Goal: Task Accomplishment & Management: Complete application form

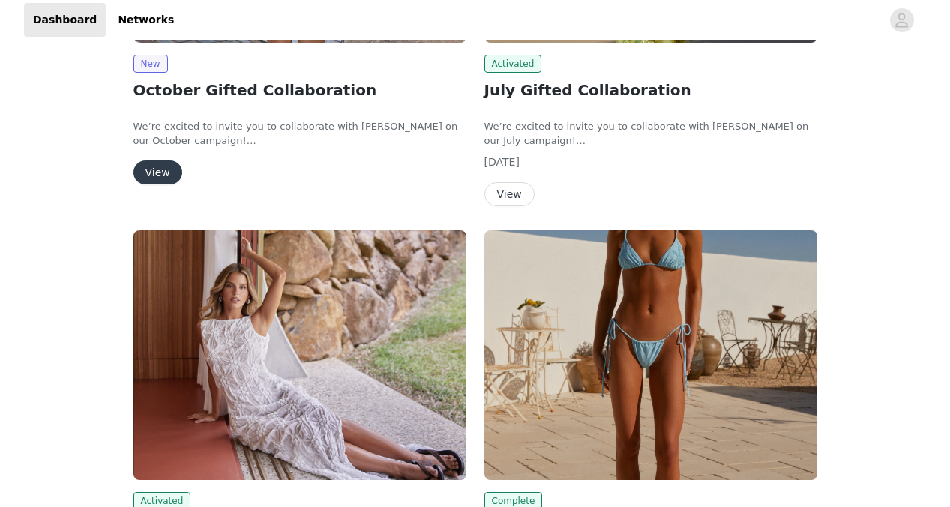
scroll to position [312, 0]
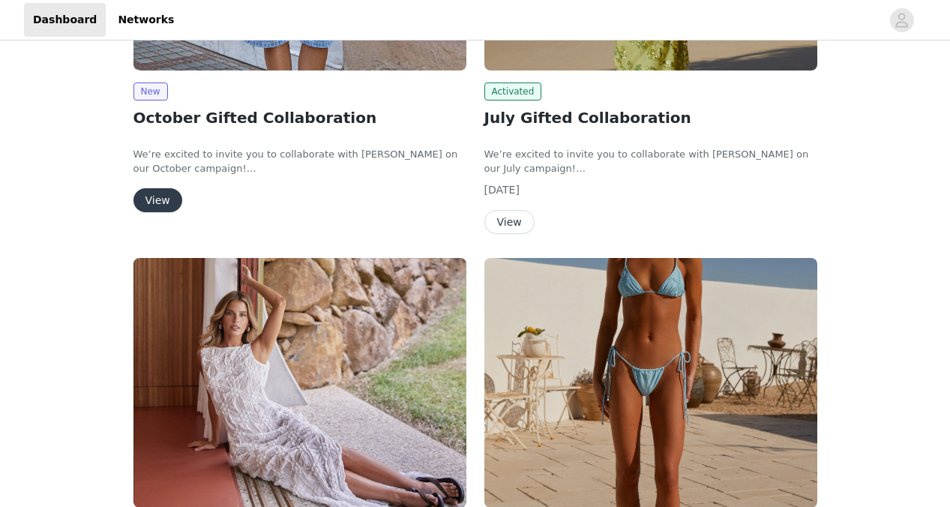
click at [173, 208] on button "View" at bounding box center [158, 200] width 49 height 24
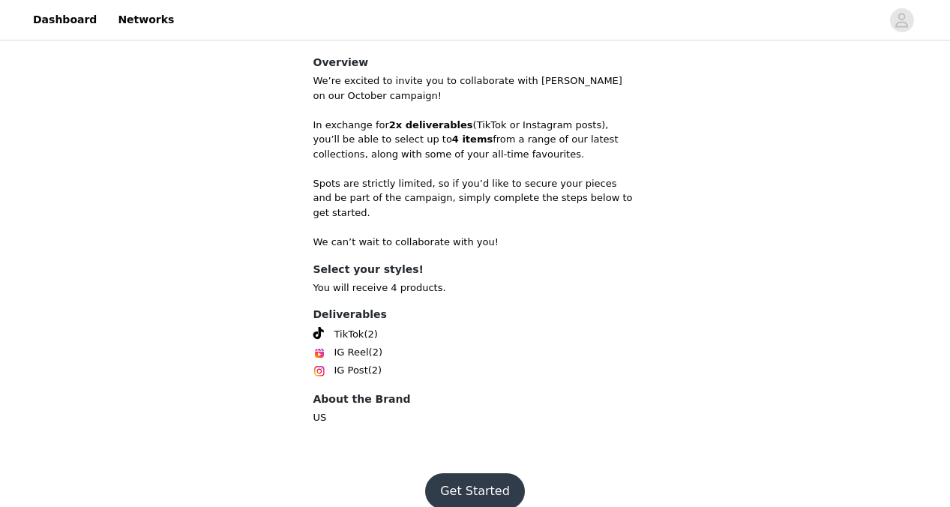
click at [467, 473] on button "Get Started" at bounding box center [475, 491] width 100 height 36
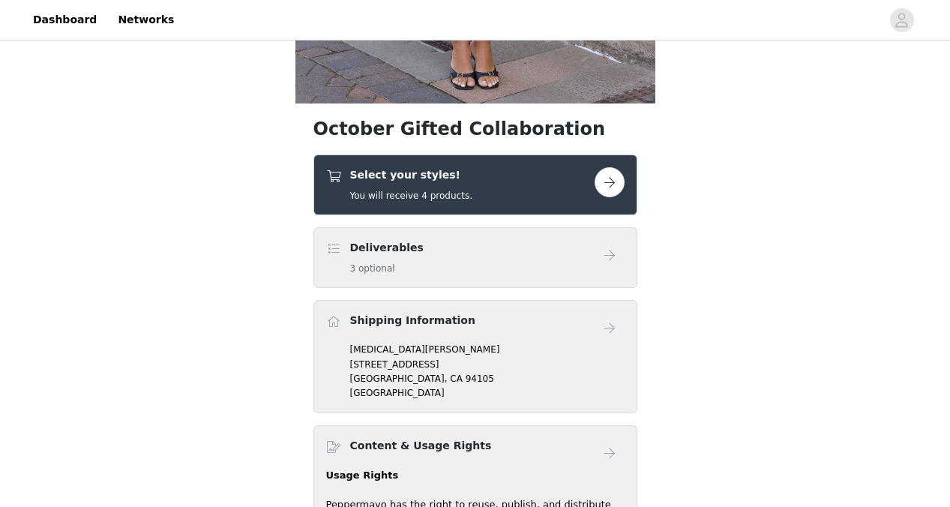
scroll to position [460, 0]
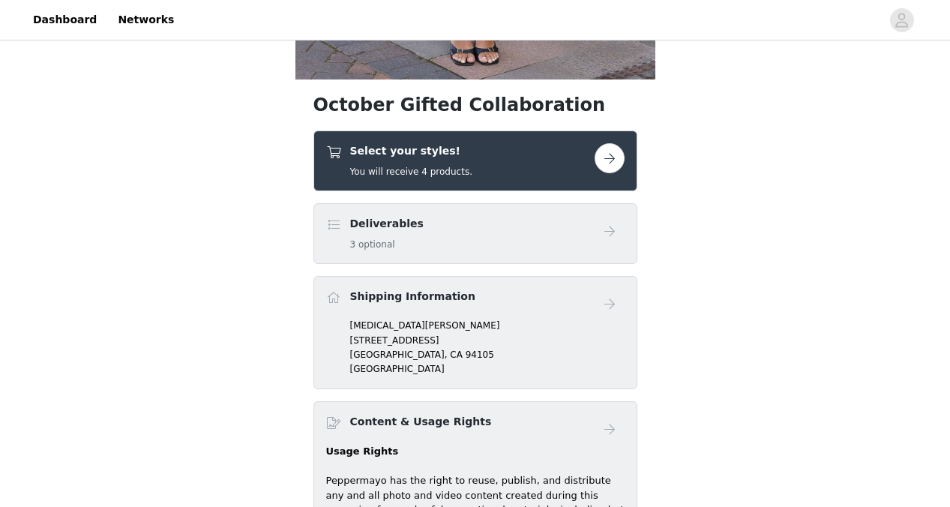
click at [497, 161] on div "Select your styles! You will receive 4 products." at bounding box center [460, 160] width 269 height 35
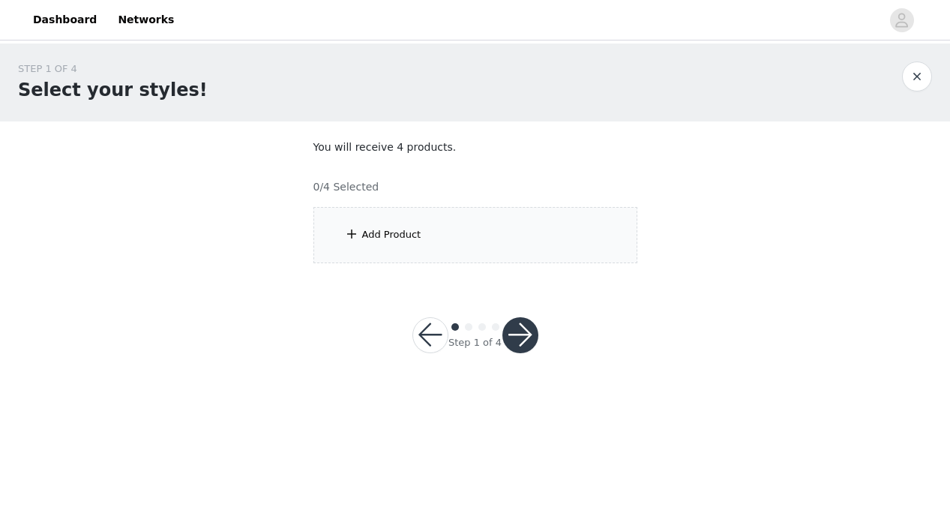
click at [472, 227] on div "Add Product" at bounding box center [476, 235] width 324 height 56
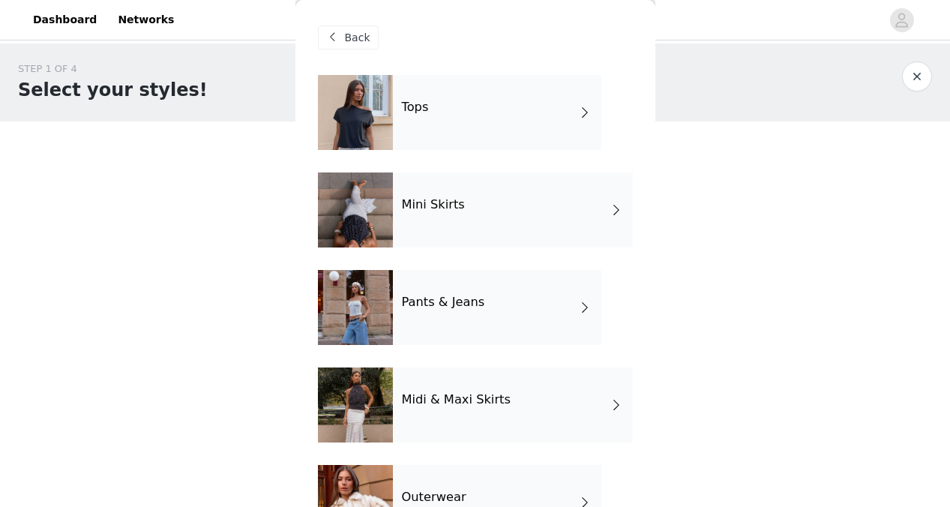
click at [456, 198] on h4 "Mini Skirts" at bounding box center [433, 205] width 63 height 14
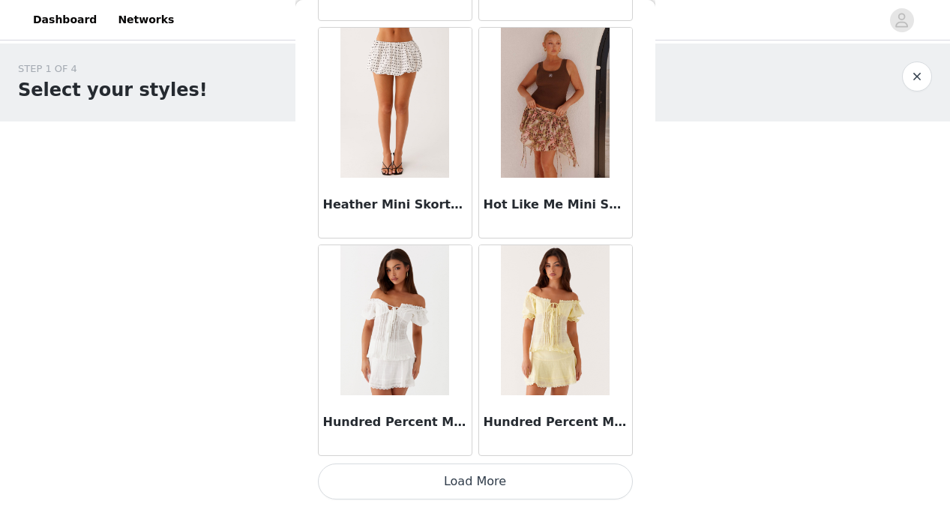
click at [441, 494] on button "Load More" at bounding box center [475, 482] width 315 height 36
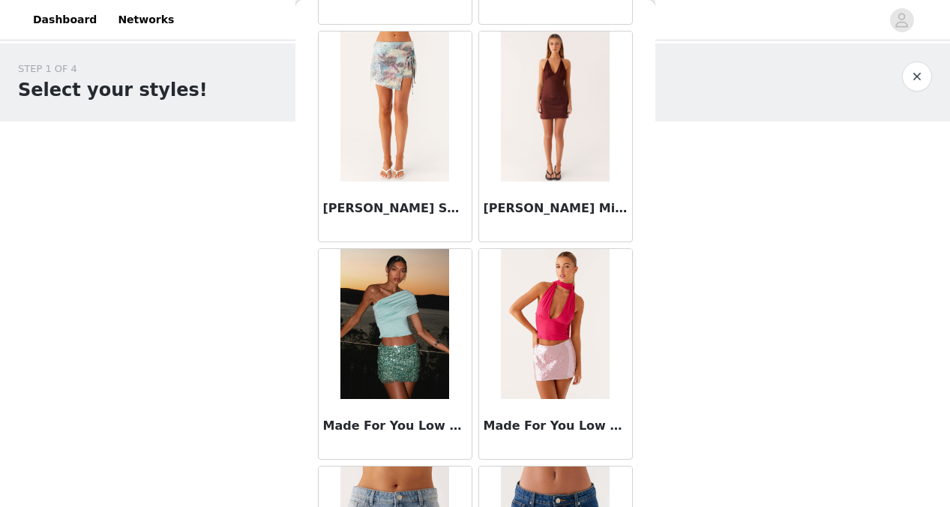
scroll to position [3743, 0]
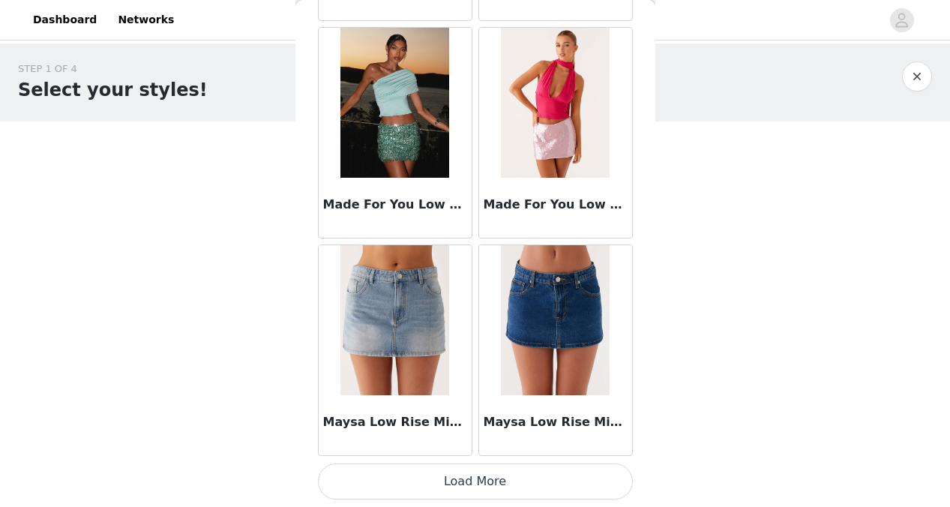
click at [463, 476] on button "Load More" at bounding box center [475, 482] width 315 height 36
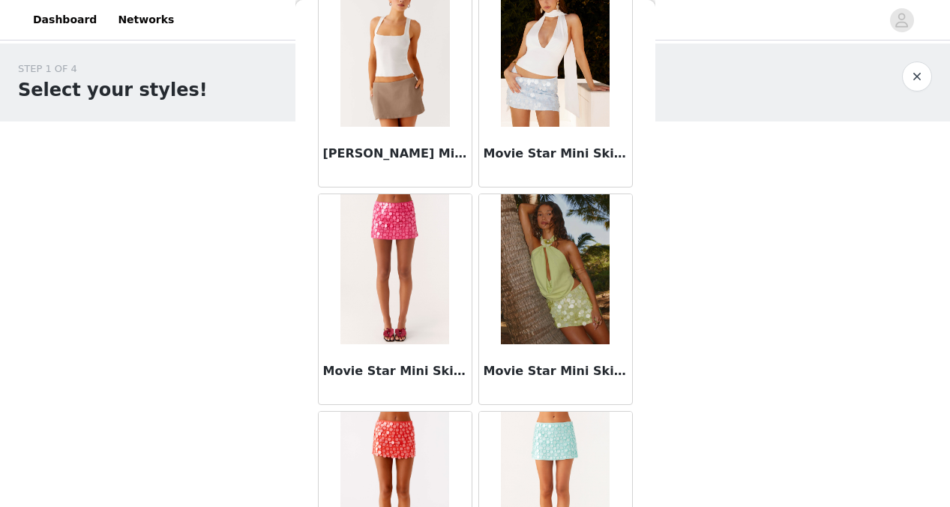
scroll to position [4897, 0]
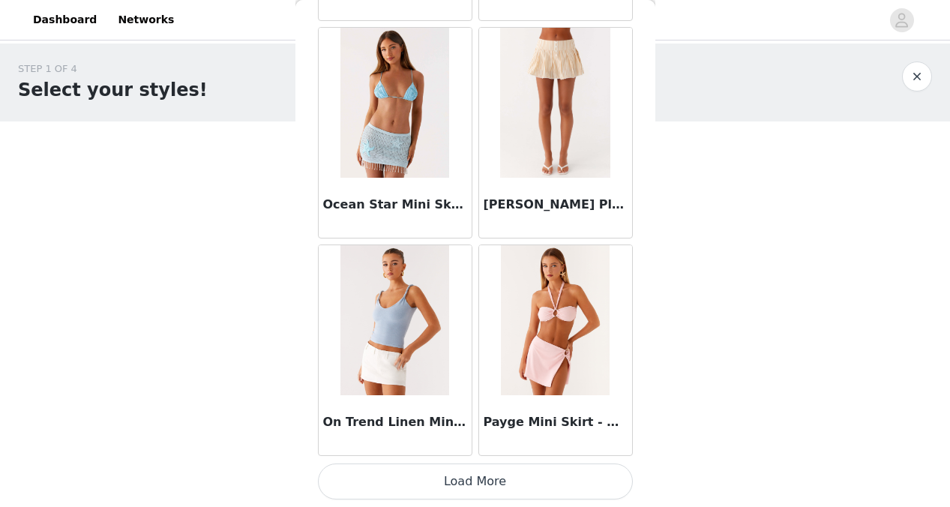
click at [455, 494] on button "Load More" at bounding box center [475, 482] width 315 height 36
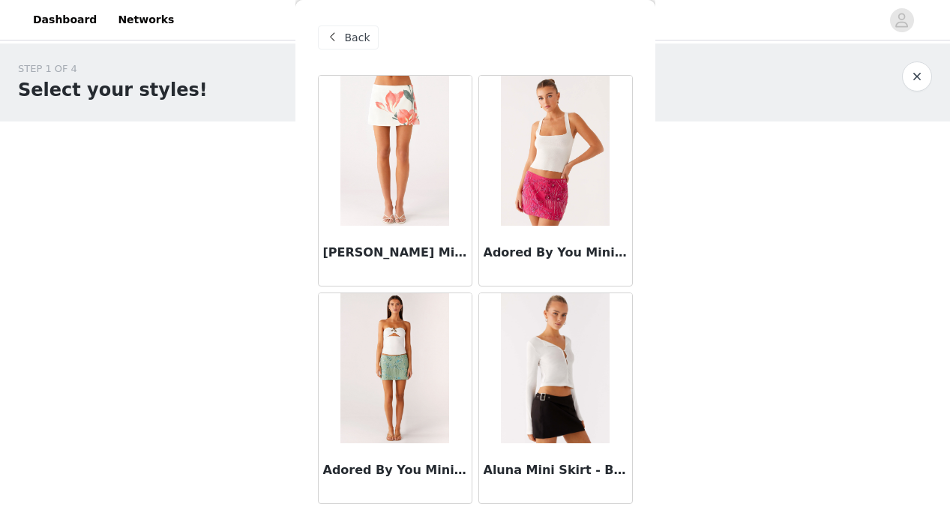
scroll to position [0, 0]
click at [360, 46] on div "Back" at bounding box center [348, 38] width 61 height 24
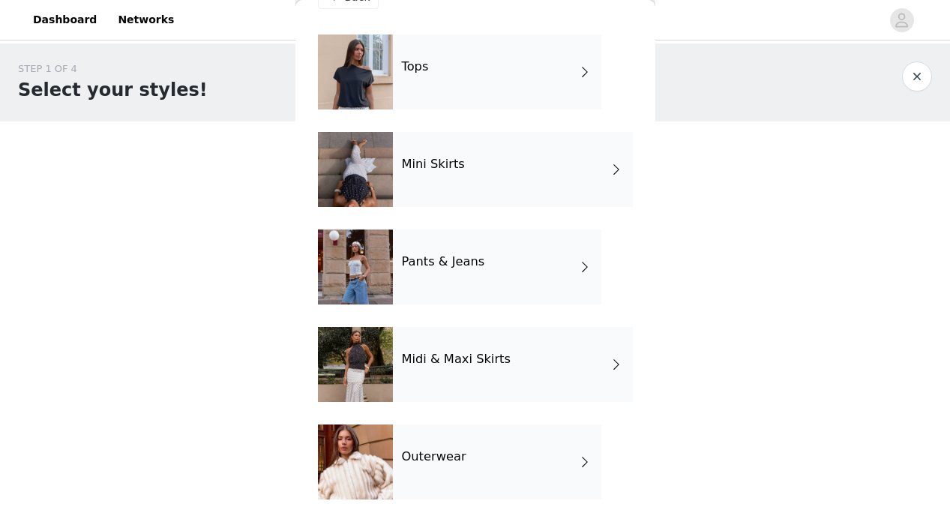
scroll to position [57, 0]
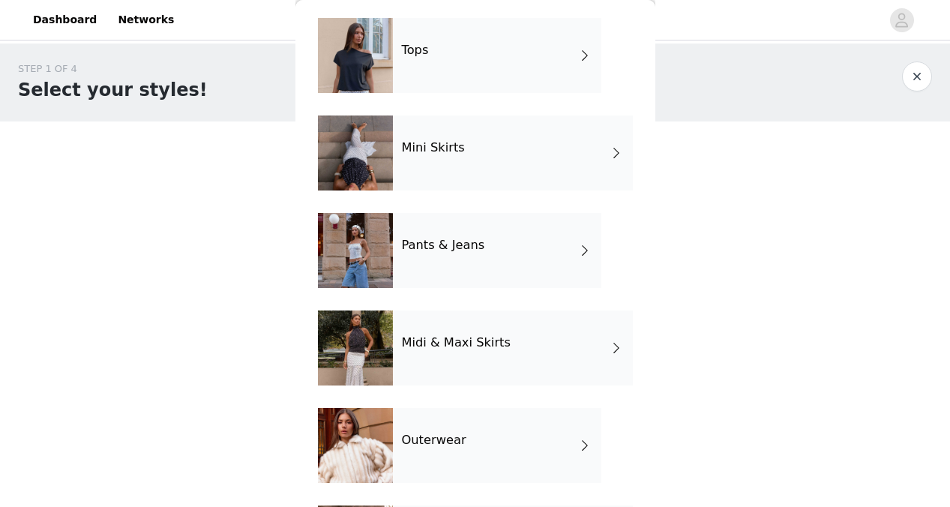
click at [446, 271] on div "Pants & Jeans" at bounding box center [497, 250] width 209 height 75
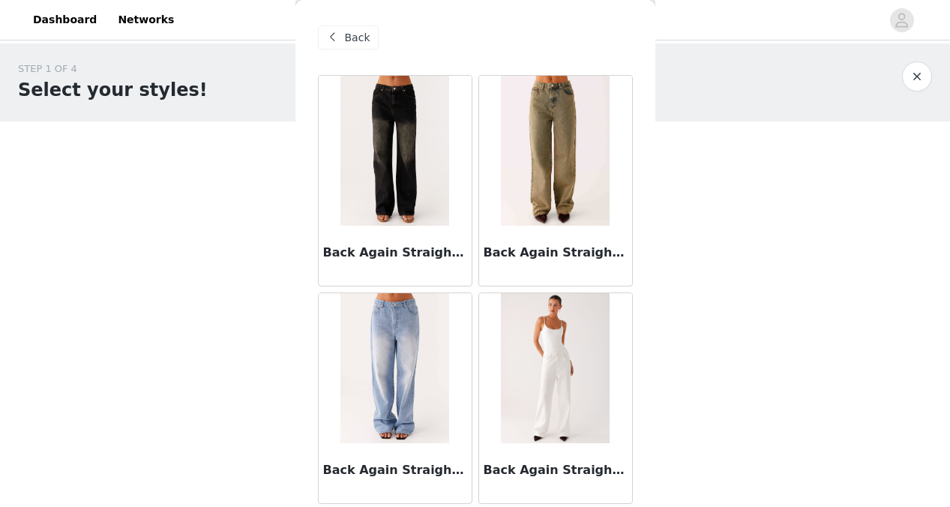
scroll to position [0, 0]
click at [347, 30] on span "Back" at bounding box center [358, 38] width 26 height 16
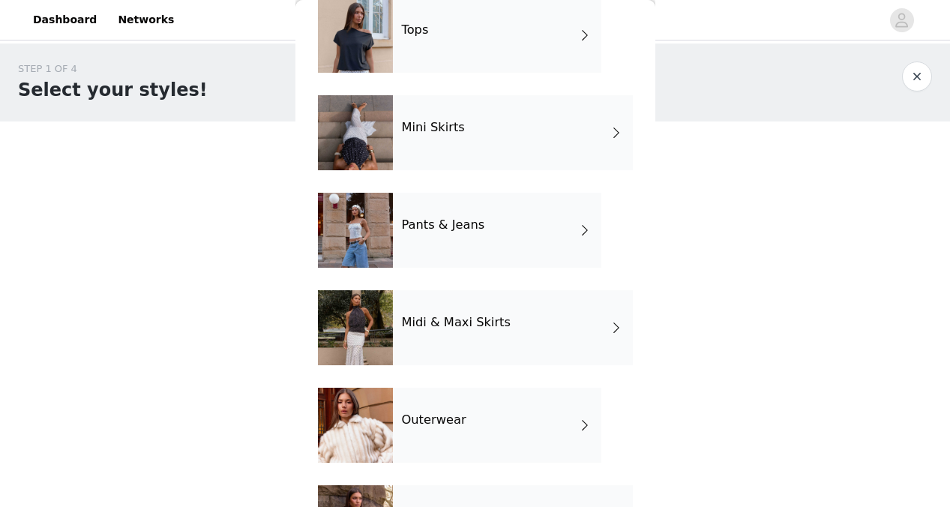
scroll to position [79, 0]
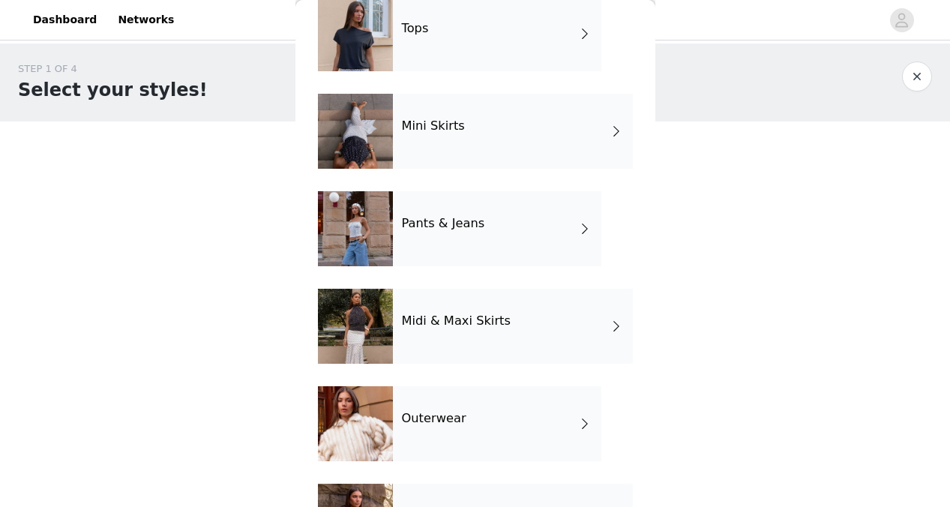
click at [482, 218] on div "Pants & Jeans" at bounding box center [497, 228] width 209 height 75
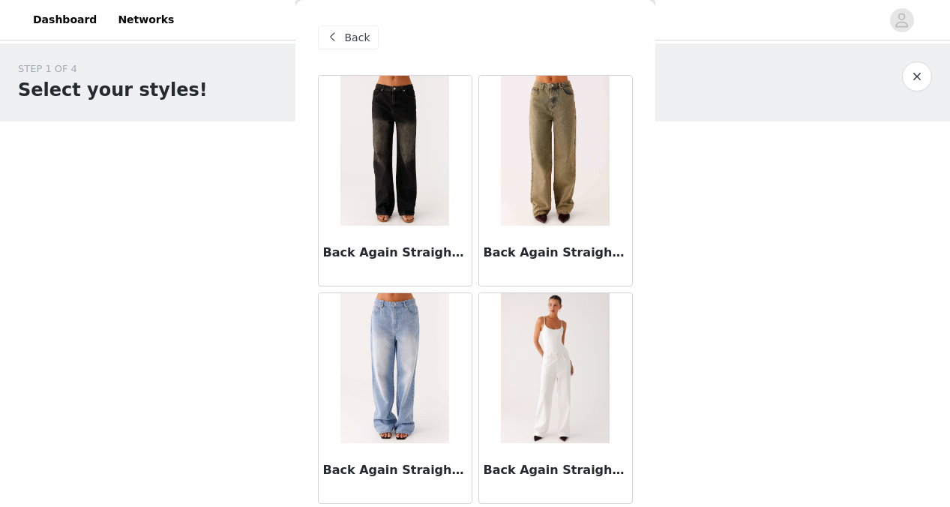
scroll to position [0, 0]
click at [345, 35] on span "Back" at bounding box center [358, 38] width 26 height 16
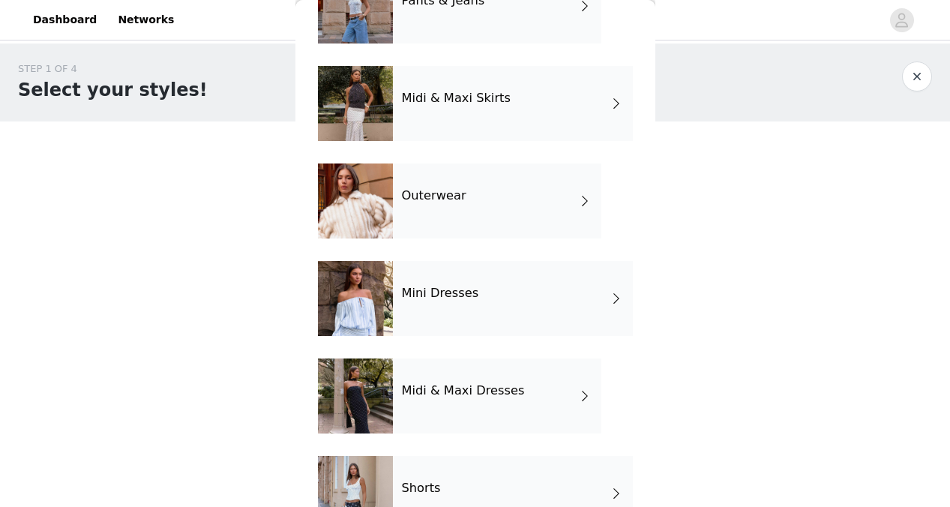
scroll to position [219, 0]
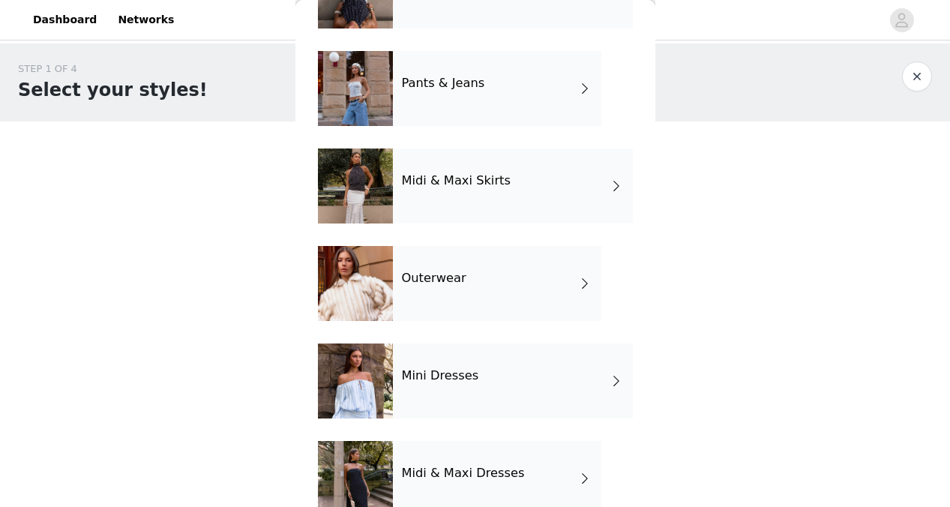
click at [456, 189] on div "Midi & Maxi Skirts" at bounding box center [513, 186] width 240 height 75
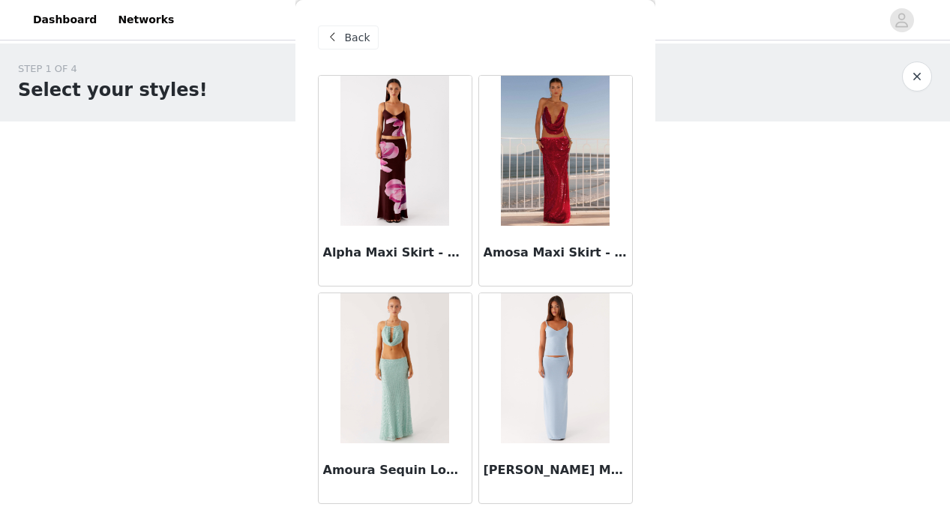
scroll to position [-1, 0]
click at [358, 44] on span "Back" at bounding box center [358, 38] width 26 height 16
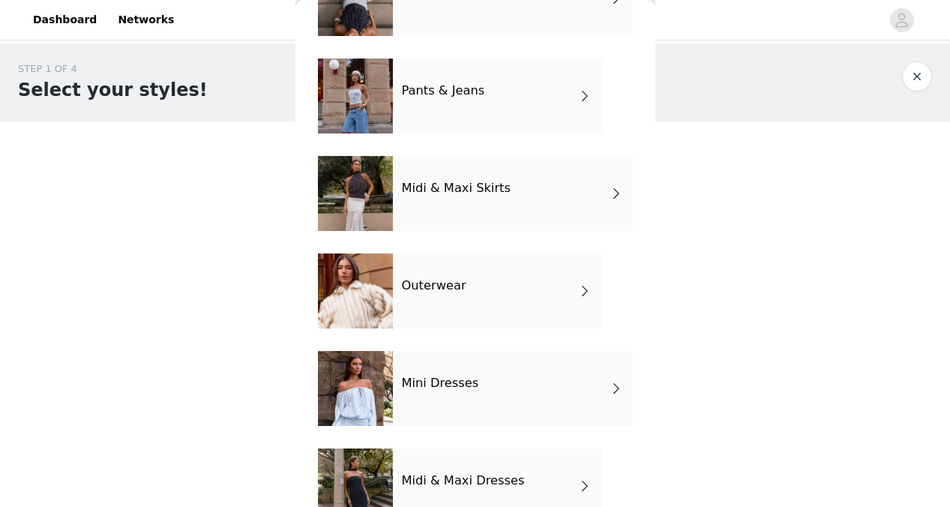
scroll to position [212, 0]
click at [445, 284] on h4 "Outerwear" at bounding box center [434, 286] width 65 height 14
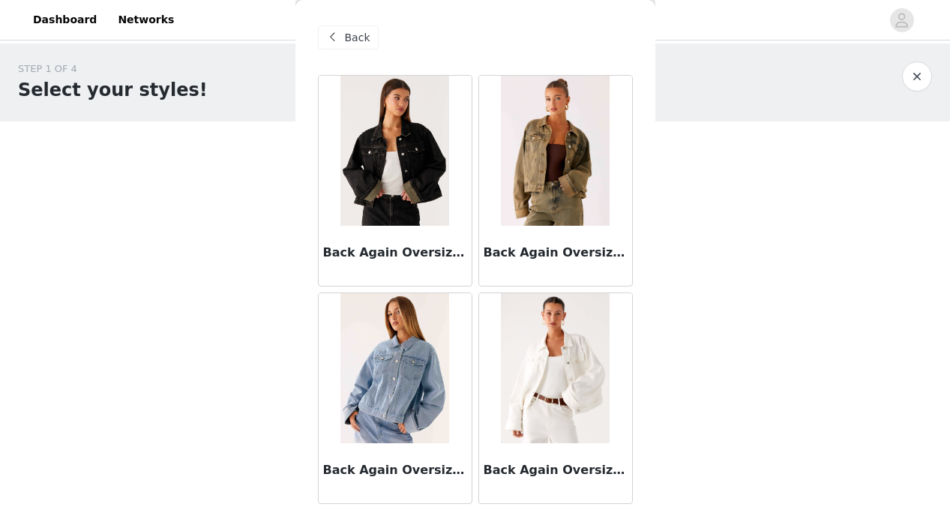
scroll to position [0, 0]
click at [341, 45] on span at bounding box center [333, 38] width 18 height 18
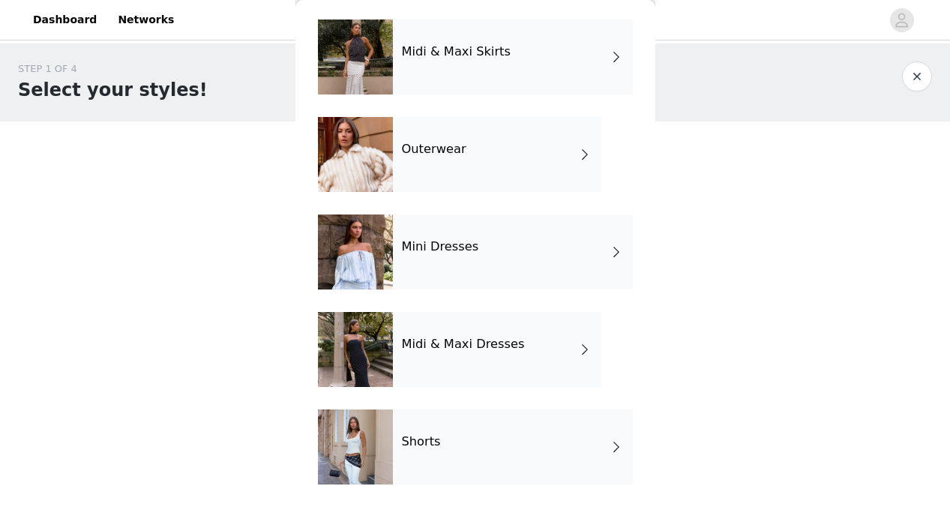
click at [445, 428] on div "Shorts" at bounding box center [513, 447] width 240 height 75
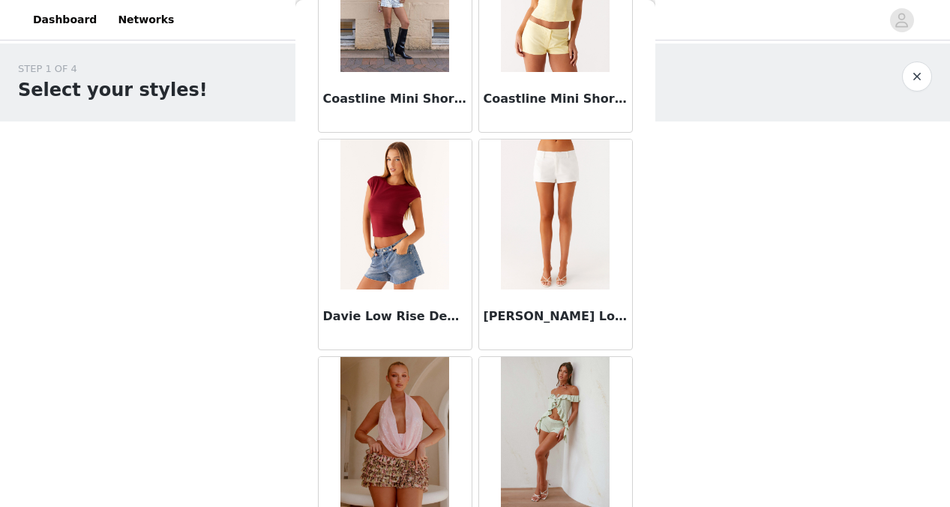
scroll to position [1244, 0]
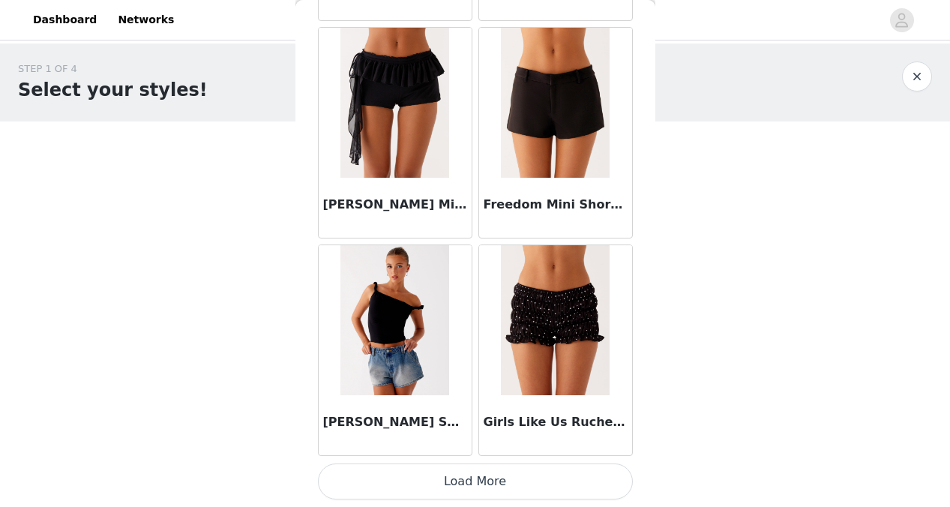
click at [485, 479] on button "Load More" at bounding box center [475, 482] width 315 height 36
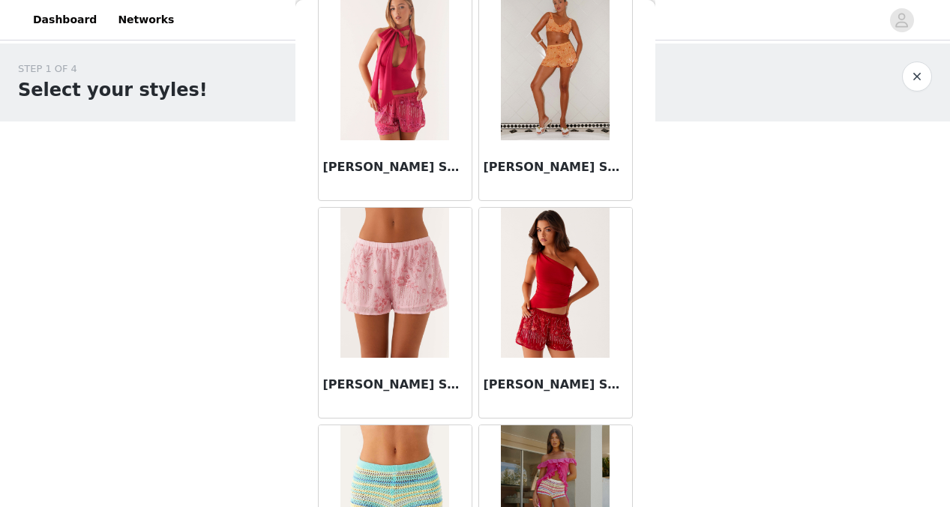
scroll to position [3349, 0]
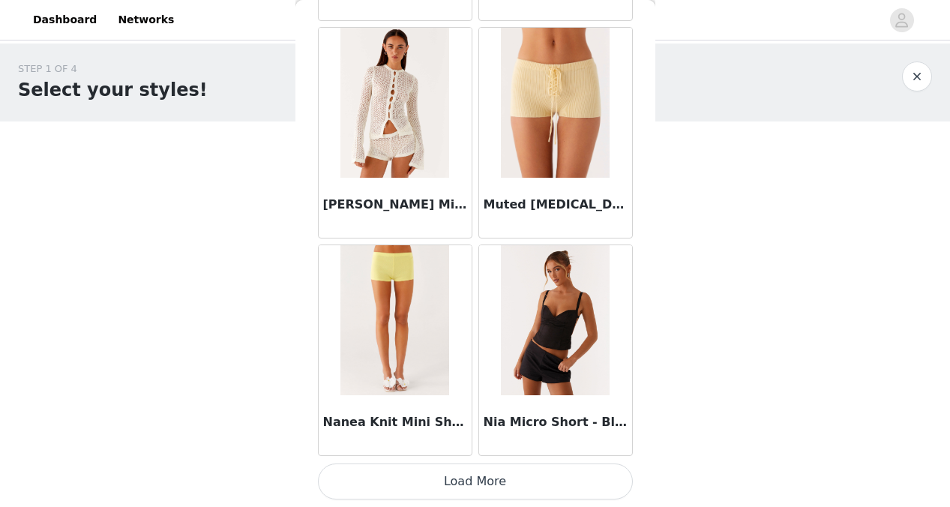
click at [443, 483] on button "Load More" at bounding box center [475, 482] width 315 height 36
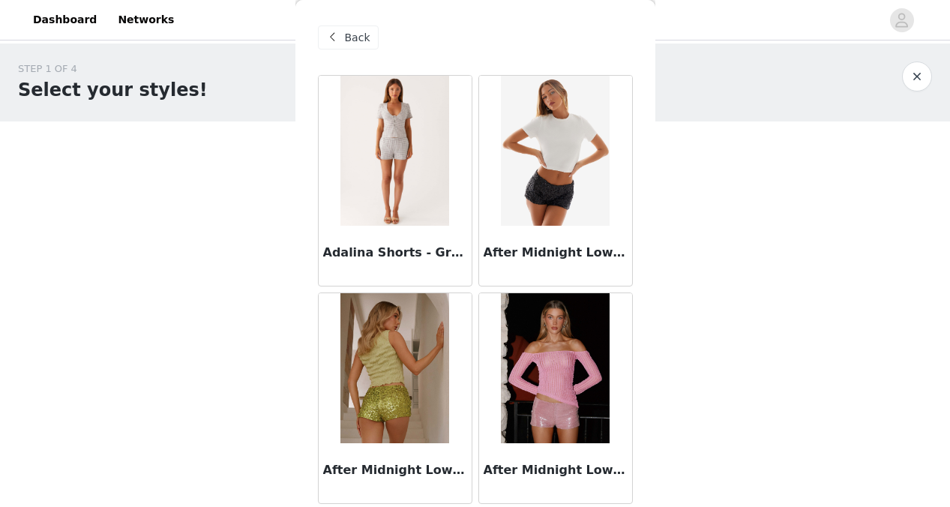
scroll to position [0, 0]
click at [347, 43] on span "Back" at bounding box center [358, 38] width 26 height 16
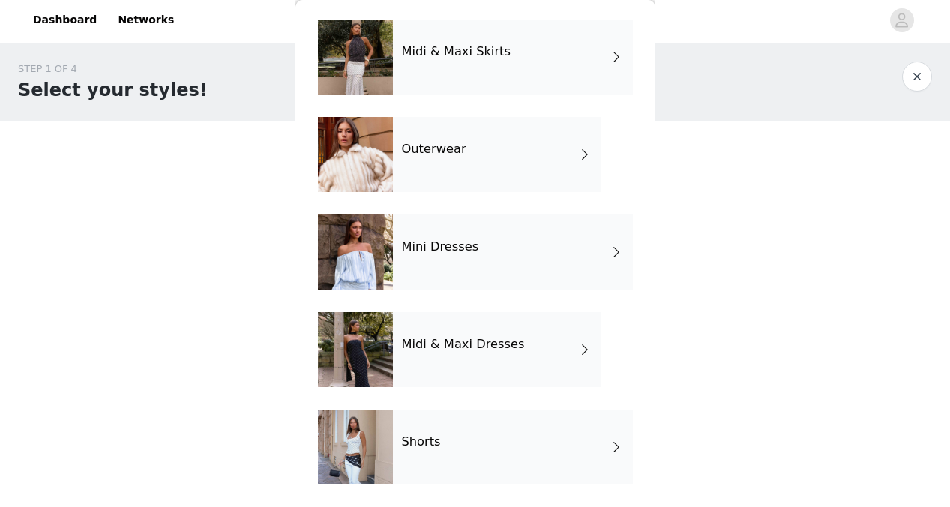
scroll to position [348, 0]
click at [457, 358] on div "Midi & Maxi Dresses" at bounding box center [497, 349] width 209 height 75
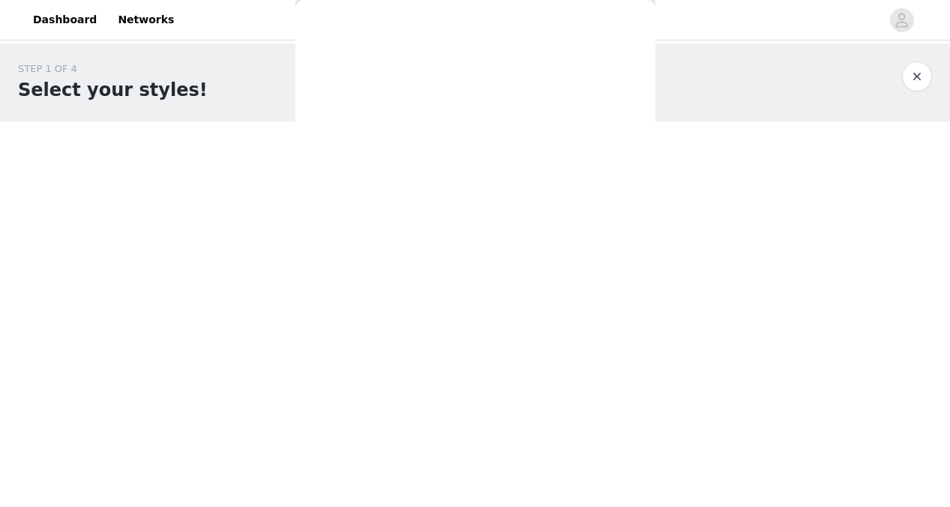
scroll to position [0, 0]
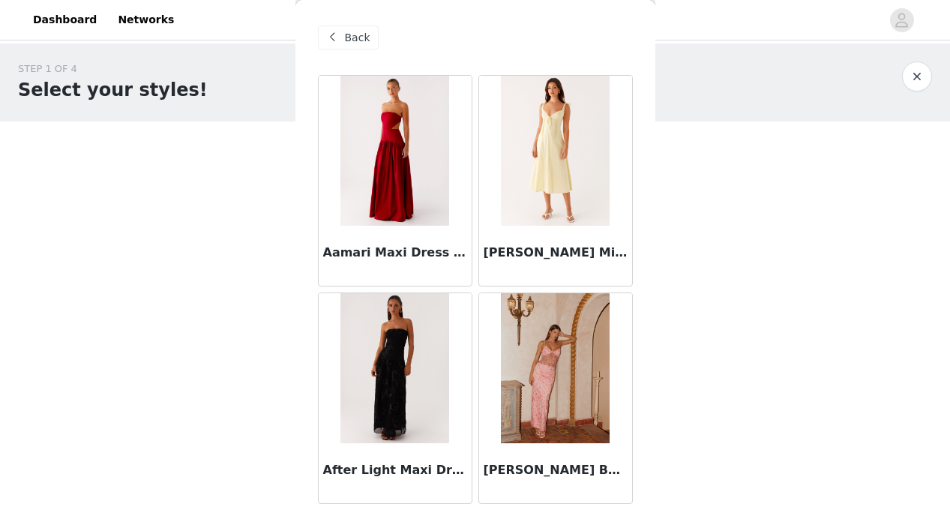
click at [354, 32] on span "Back" at bounding box center [358, 38] width 26 height 16
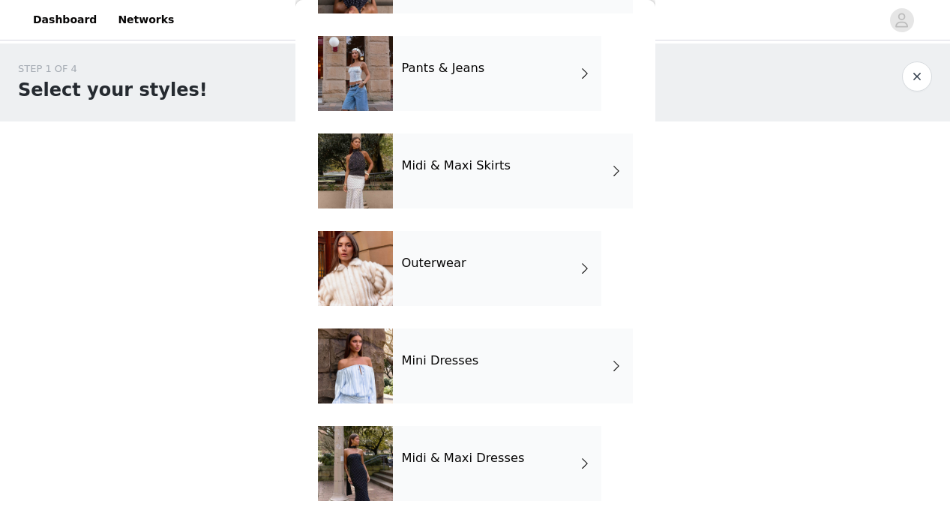
scroll to position [269, 0]
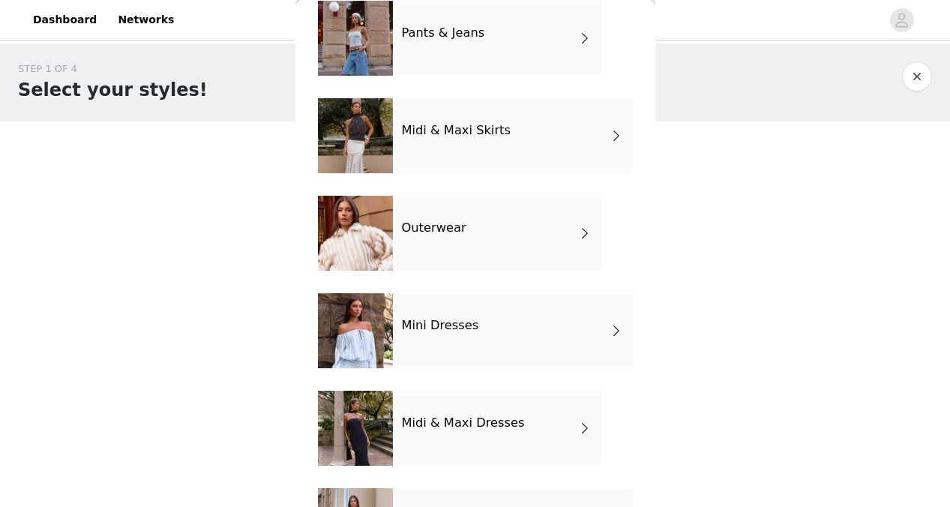
click at [418, 320] on h4 "Mini Dresses" at bounding box center [440, 326] width 77 height 14
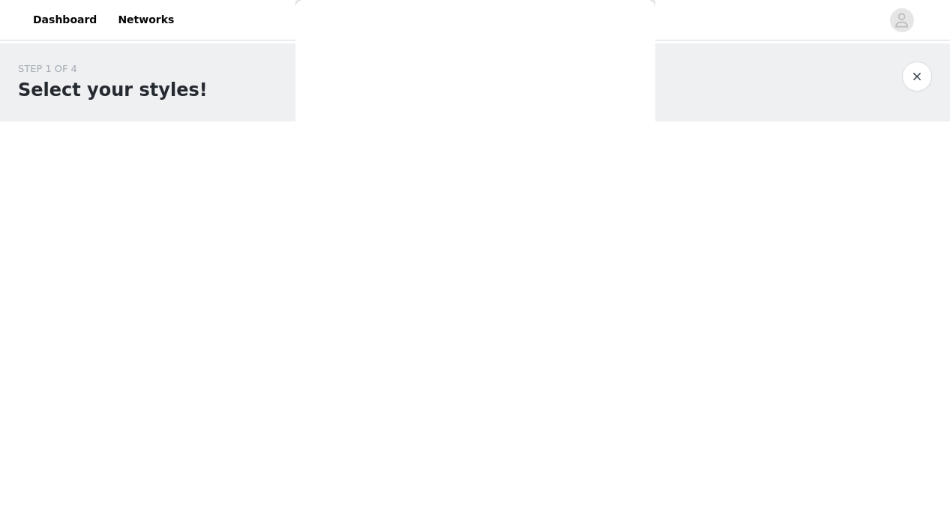
scroll to position [0, 0]
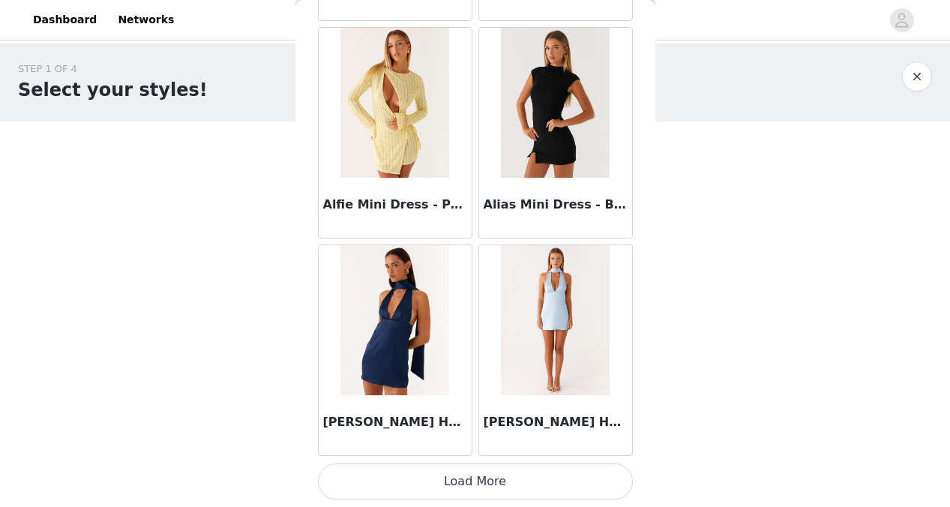
click at [473, 473] on button "Load More" at bounding box center [475, 482] width 315 height 36
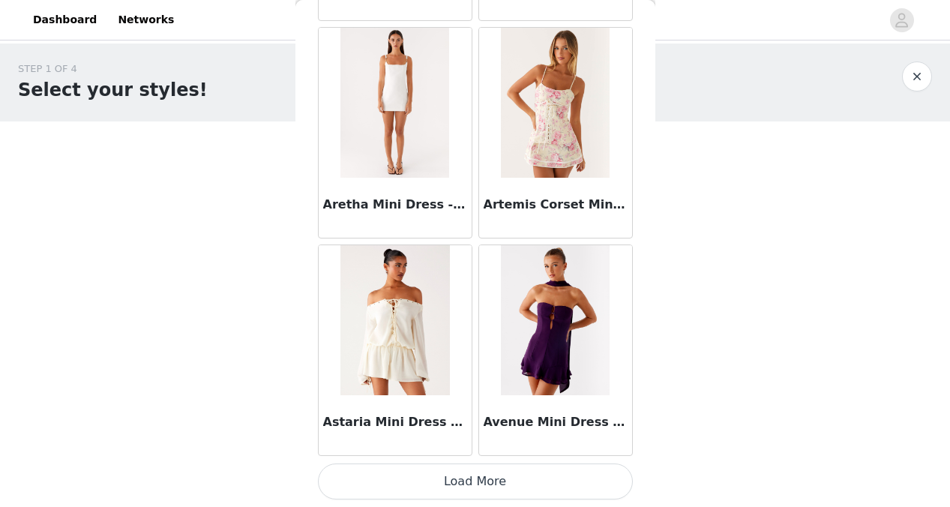
click at [467, 482] on button "Load More" at bounding box center [475, 482] width 315 height 36
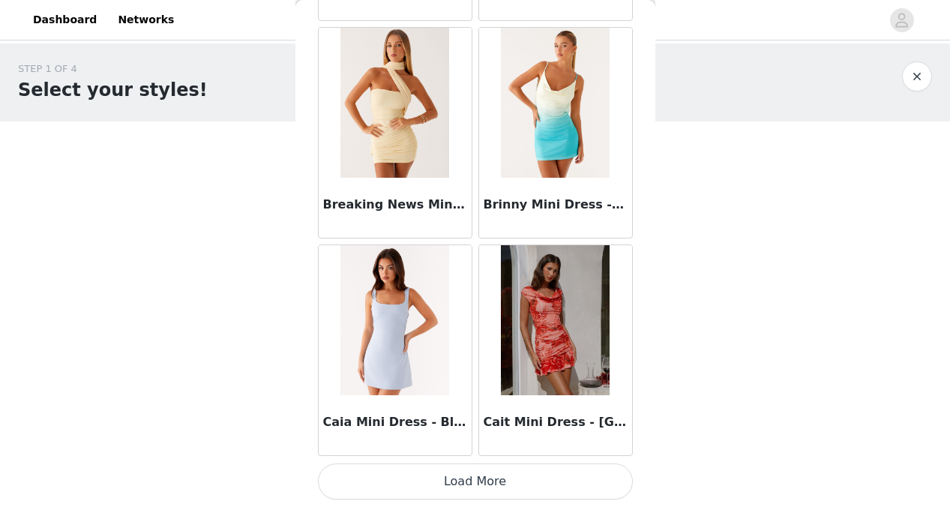
click at [475, 487] on button "Load More" at bounding box center [475, 482] width 315 height 36
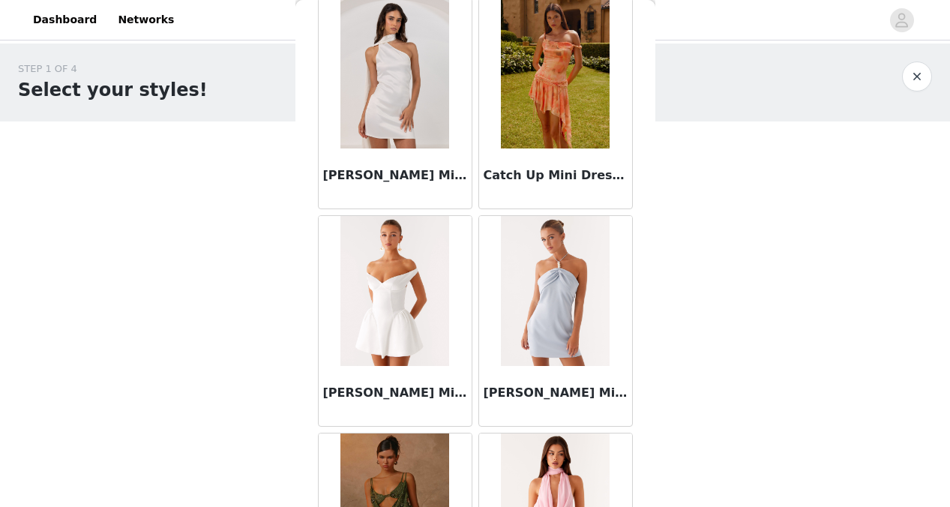
scroll to position [8243, 0]
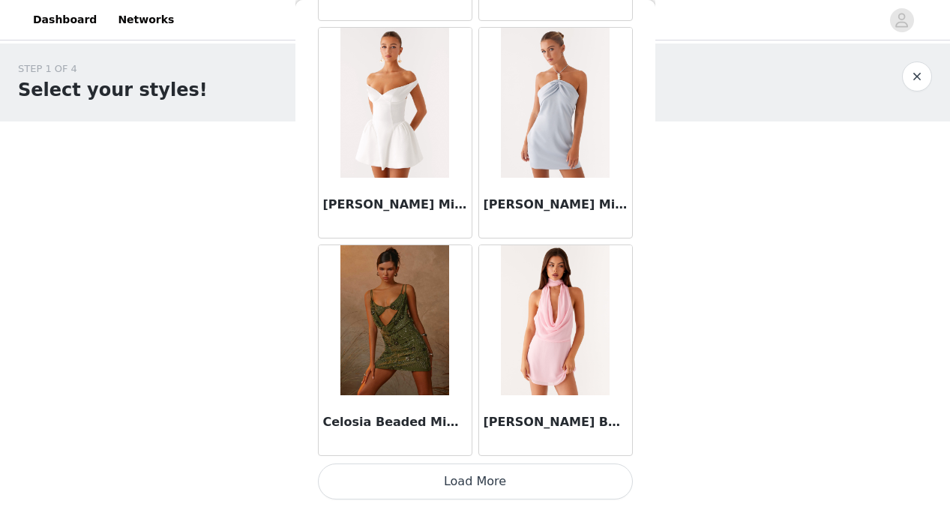
click at [468, 471] on button "Load More" at bounding box center [475, 482] width 315 height 36
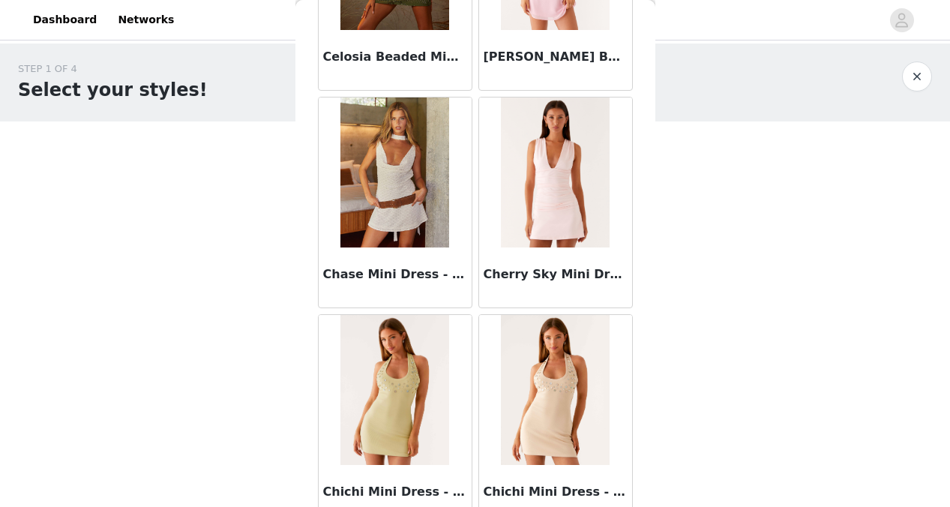
scroll to position [8700, 0]
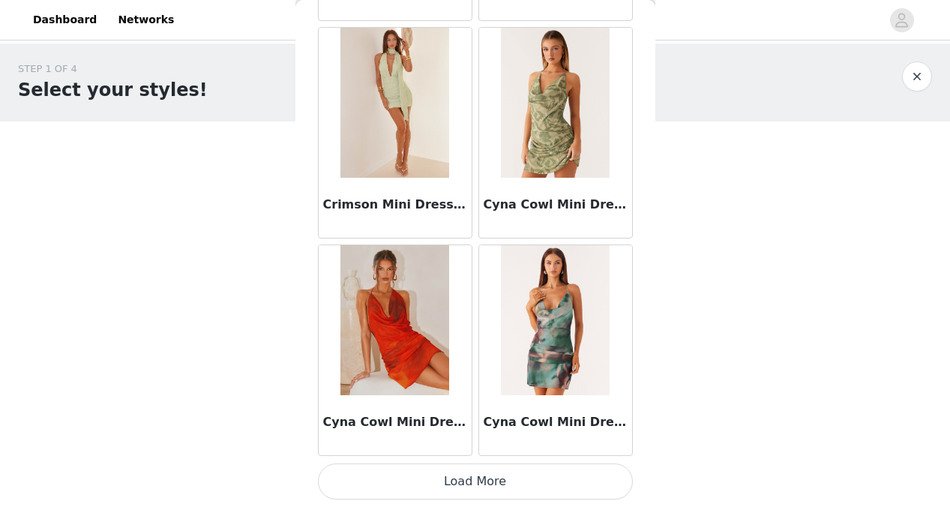
click at [469, 477] on button "Load More" at bounding box center [475, 482] width 315 height 36
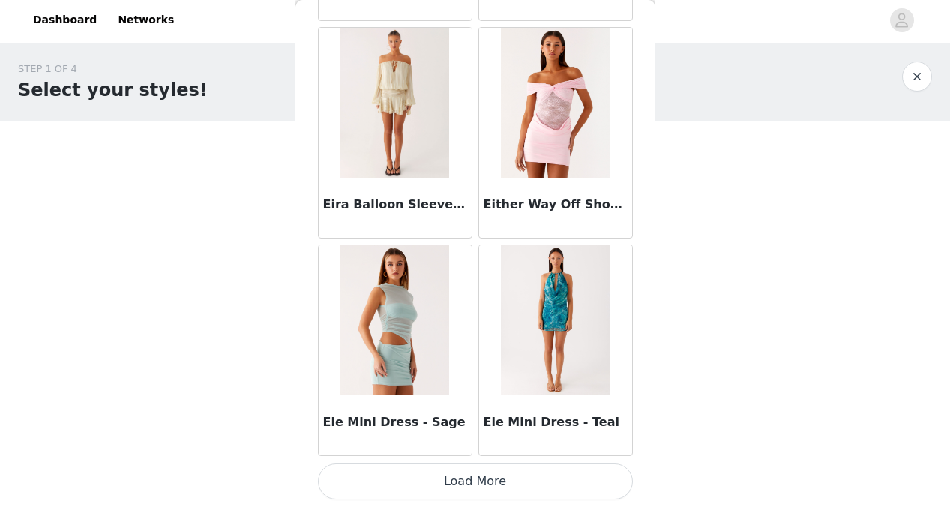
scroll to position [0, 0]
click at [476, 480] on button "Load More" at bounding box center [475, 482] width 315 height 36
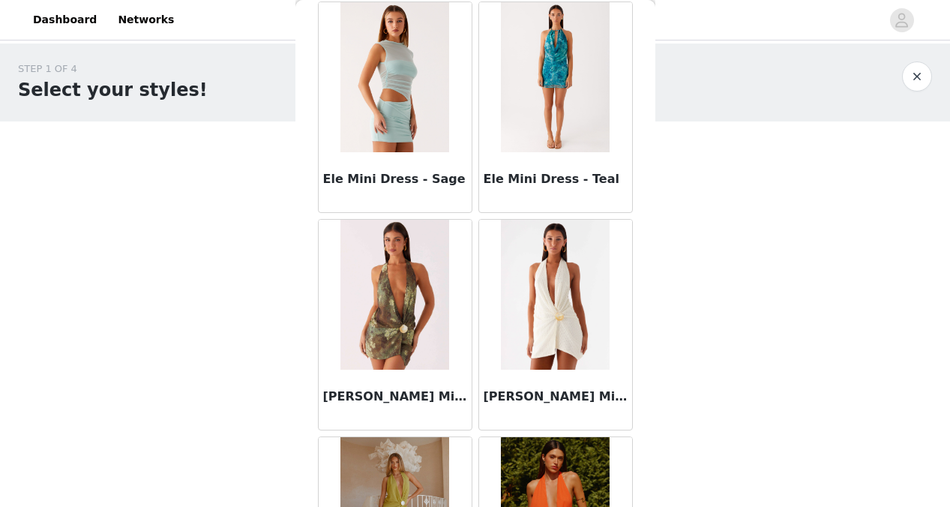
scroll to position [12909, 0]
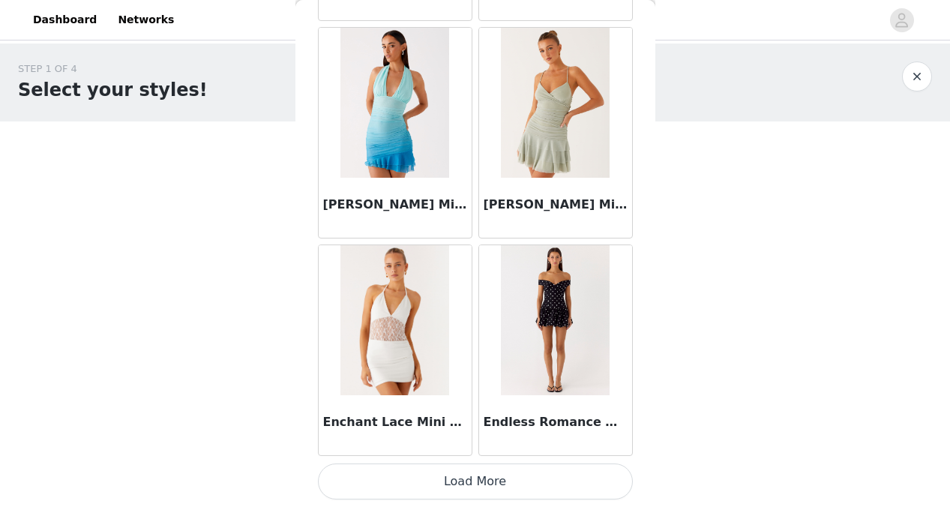
click at [467, 476] on button "Load More" at bounding box center [475, 482] width 315 height 36
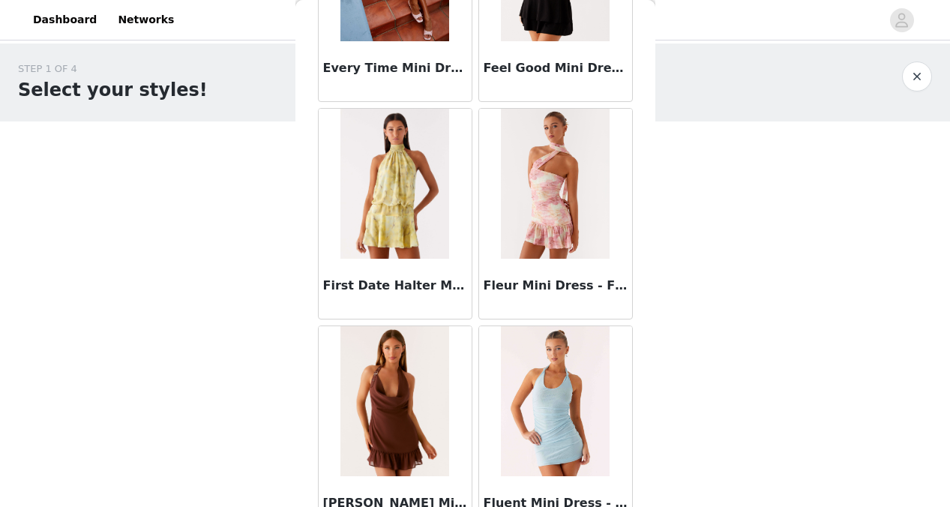
scroll to position [16063, 0]
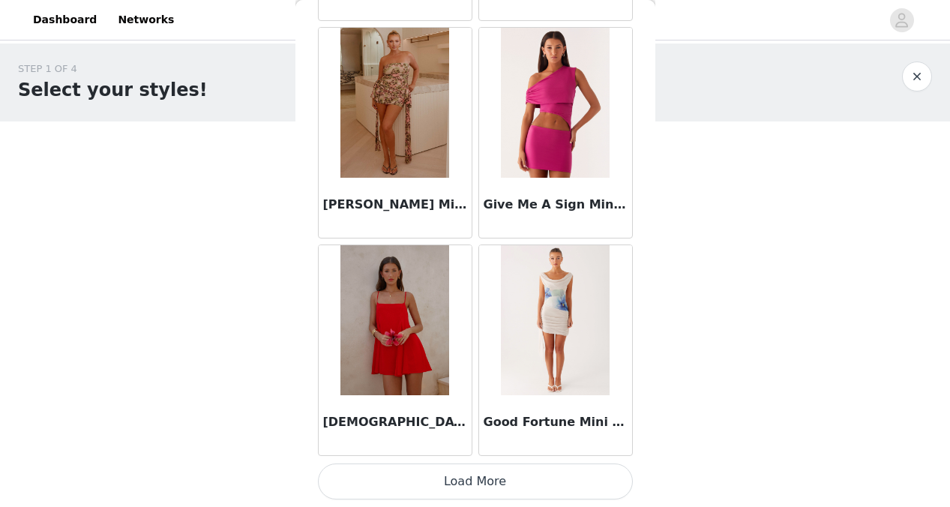
click at [467, 475] on button "Load More" at bounding box center [475, 482] width 315 height 36
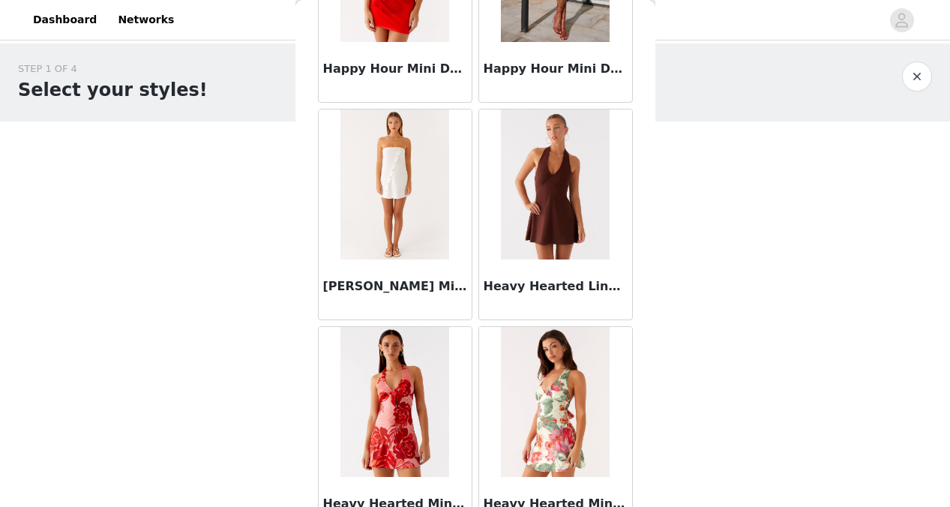
scroll to position [18457, 0]
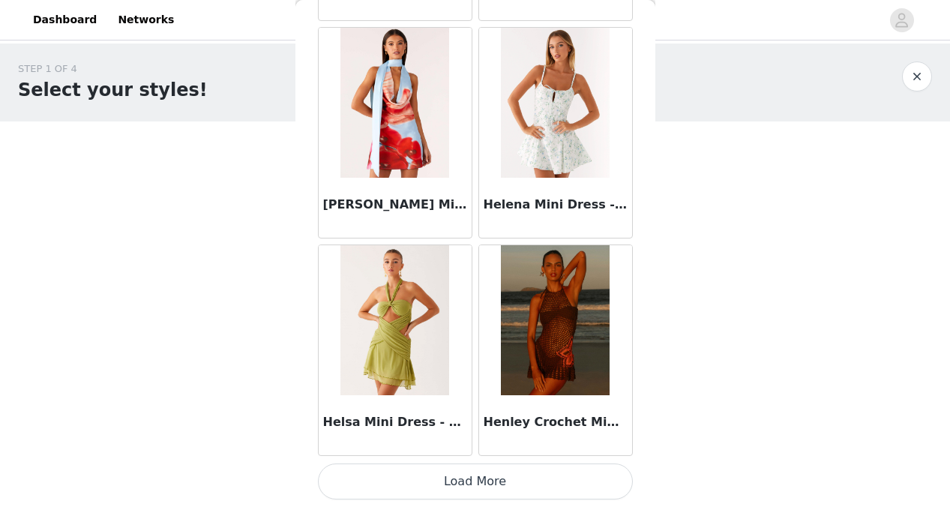
click at [456, 491] on button "Load More" at bounding box center [475, 482] width 315 height 36
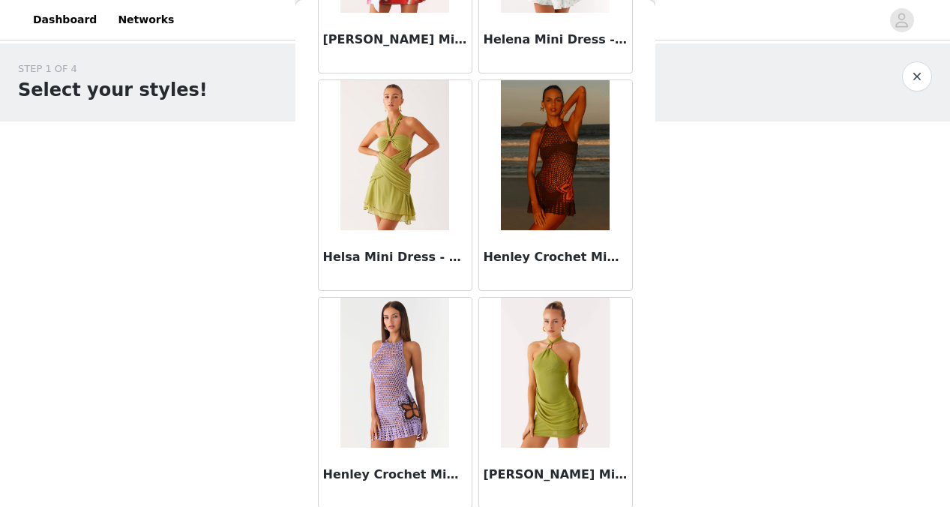
scroll to position [19446, 0]
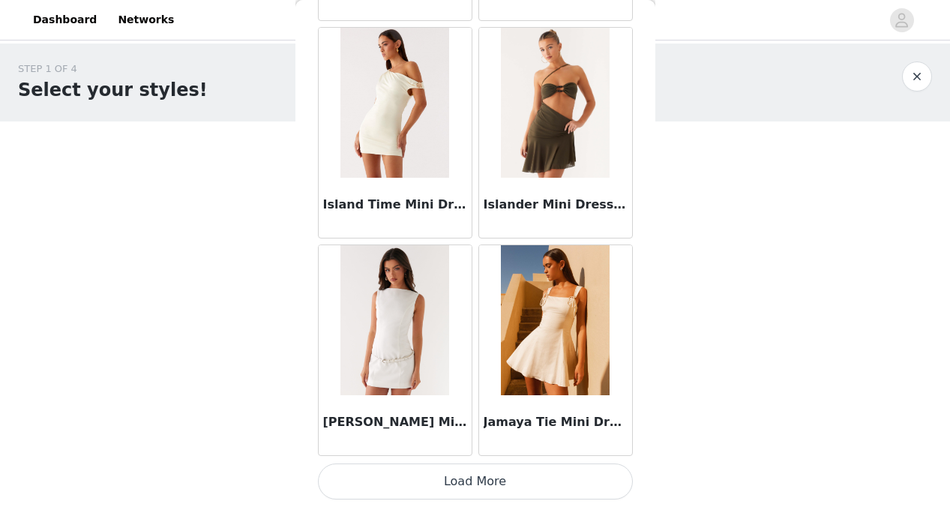
click at [459, 473] on button "Load More" at bounding box center [475, 482] width 315 height 36
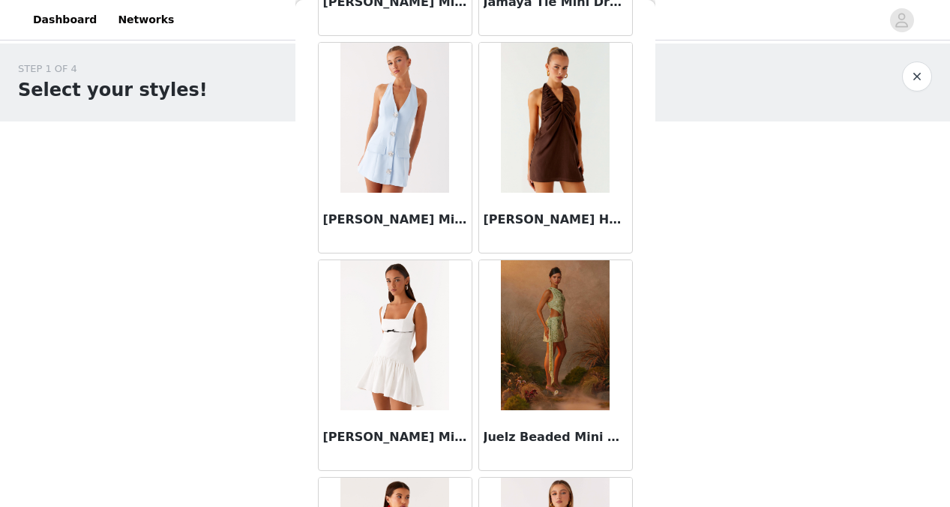
scroll to position [21851, 0]
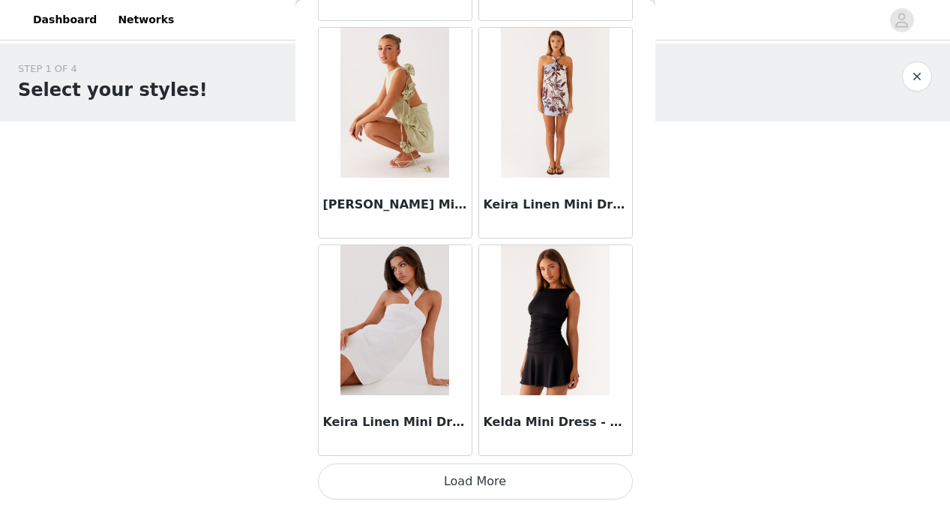
click at [469, 477] on button "Load More" at bounding box center [475, 482] width 315 height 36
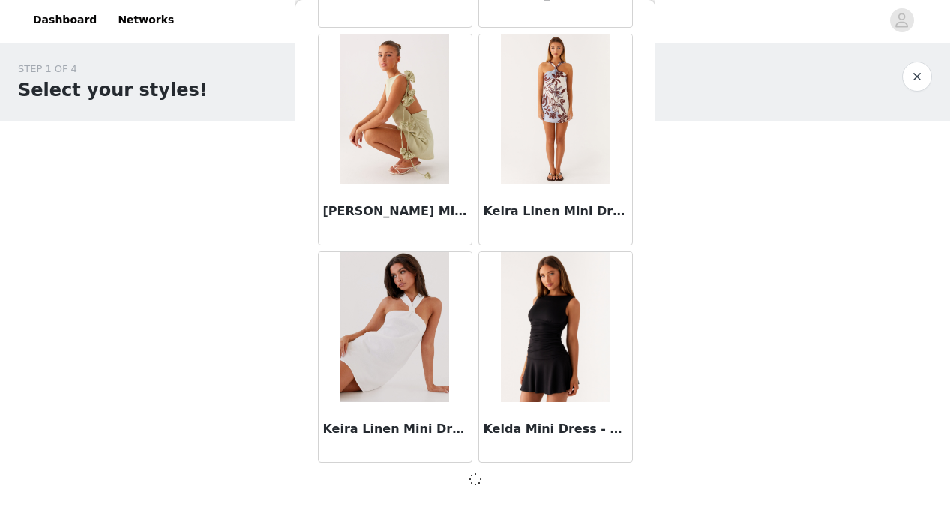
scroll to position [23534, 0]
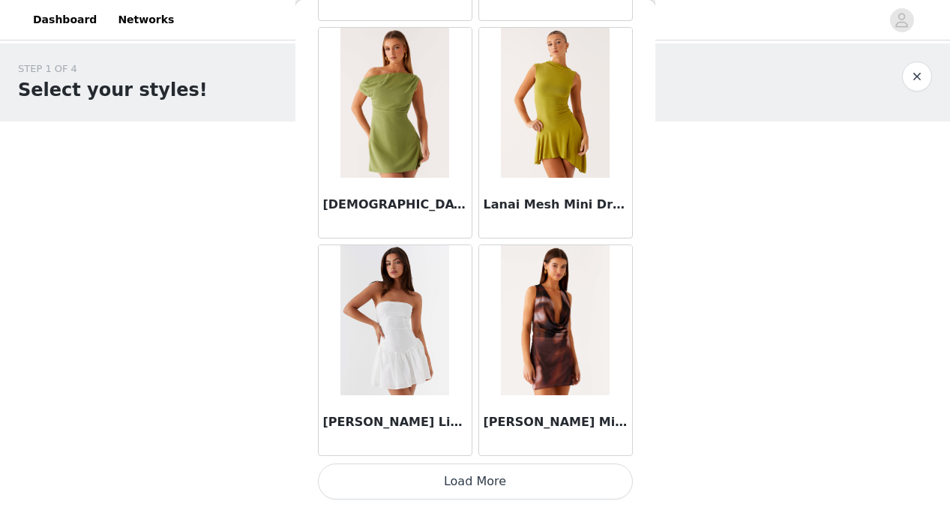
click at [473, 476] on button "Load More" at bounding box center [475, 482] width 315 height 36
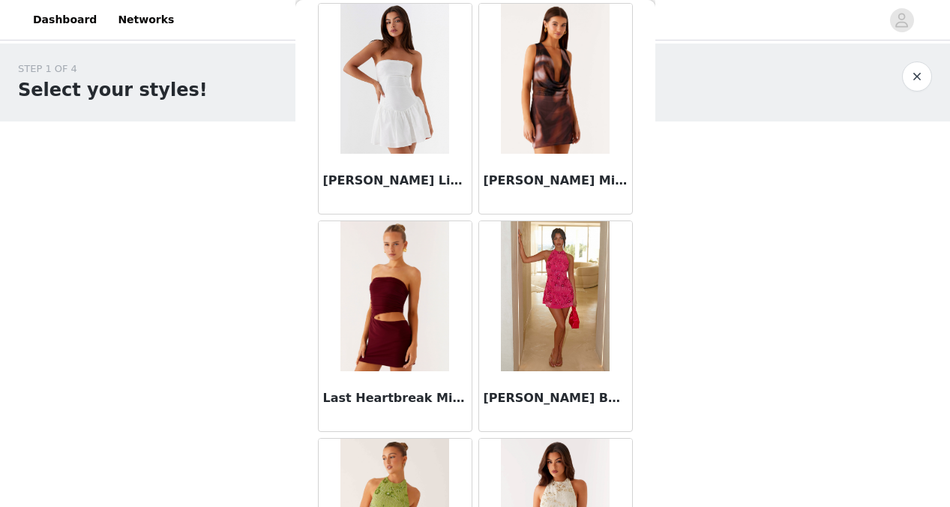
scroll to position [25968, 0]
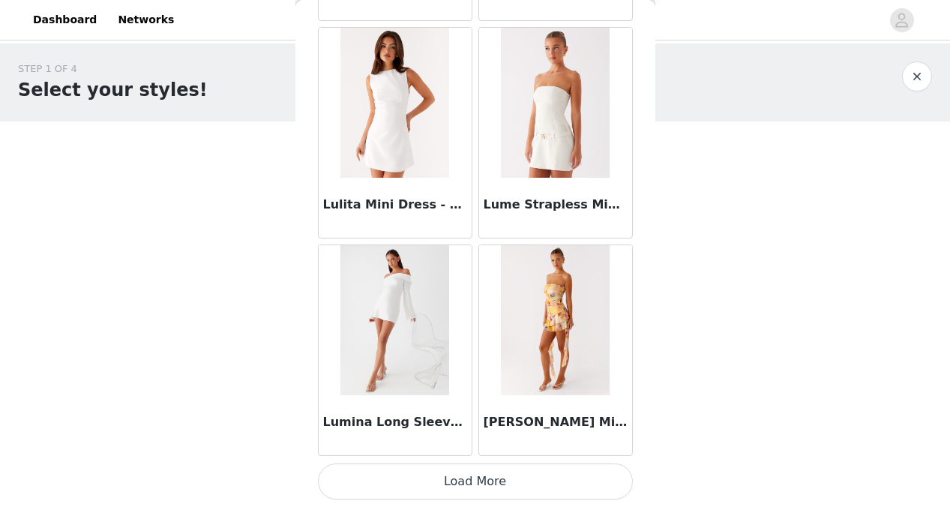
click at [470, 473] on button "Load More" at bounding box center [475, 482] width 315 height 36
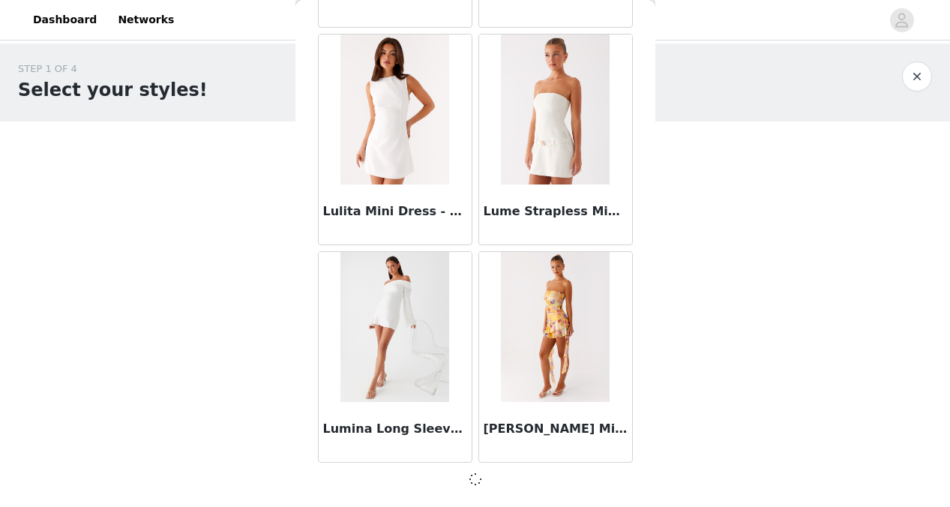
scroll to position [27885, 0]
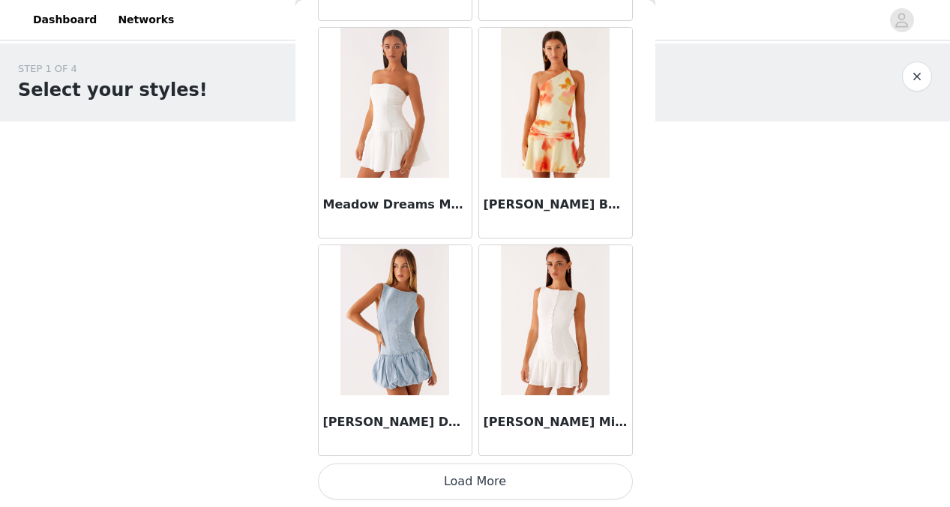
click at [477, 477] on button "Load More" at bounding box center [475, 482] width 315 height 36
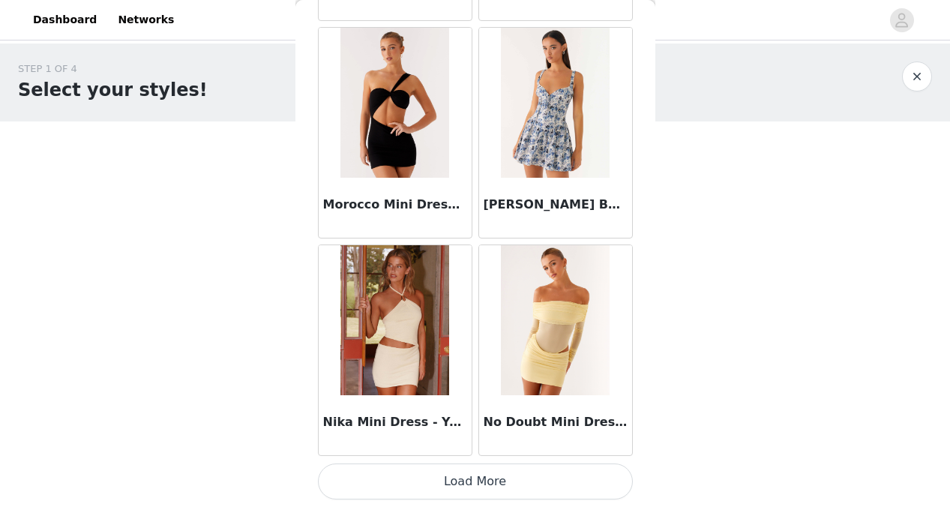
click at [470, 490] on button "Load More" at bounding box center [475, 482] width 315 height 36
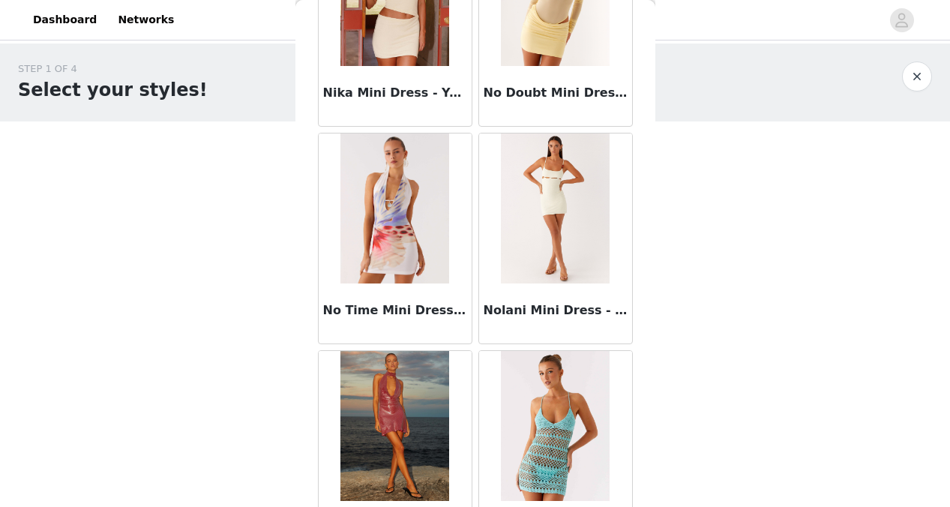
scroll to position [32573, 0]
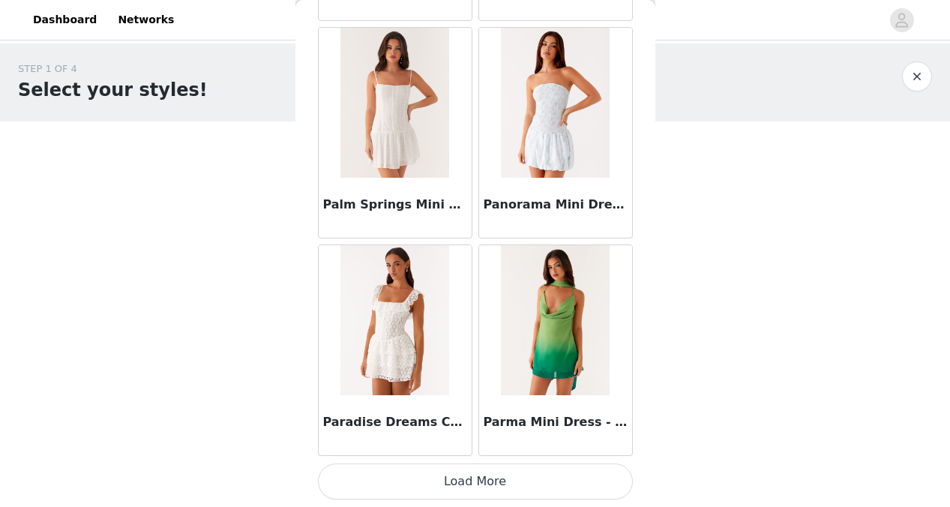
click at [479, 483] on button "Load More" at bounding box center [475, 482] width 315 height 36
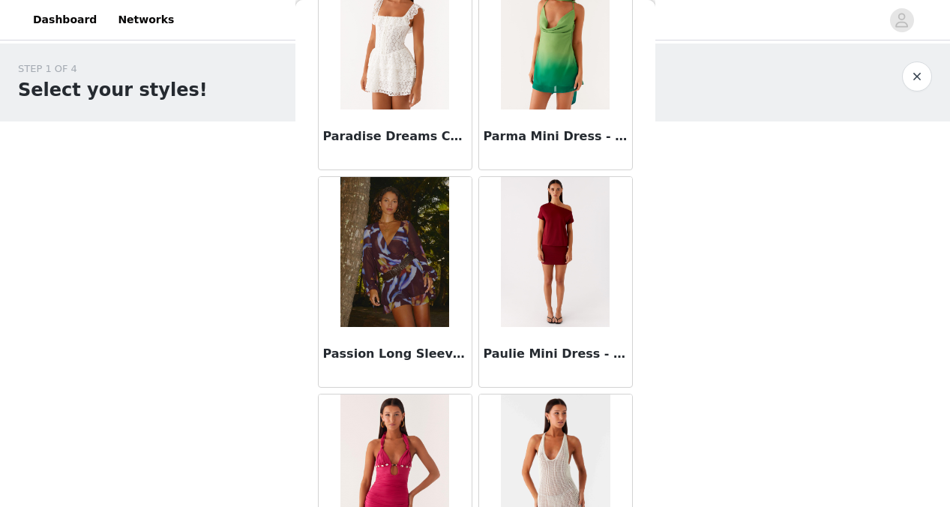
scroll to position [34714, 0]
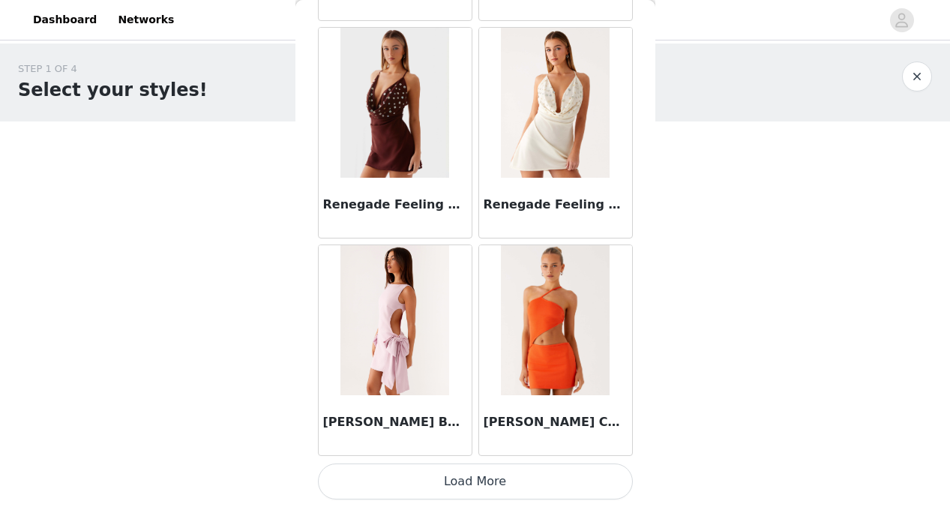
click at [481, 490] on button "Load More" at bounding box center [475, 482] width 315 height 36
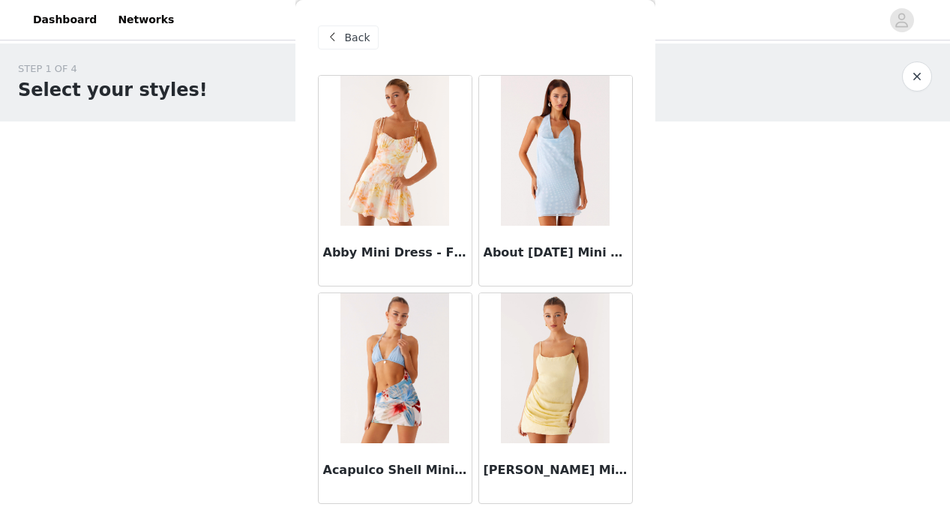
scroll to position [0, 0]
click at [355, 30] on span "Back" at bounding box center [358, 38] width 26 height 16
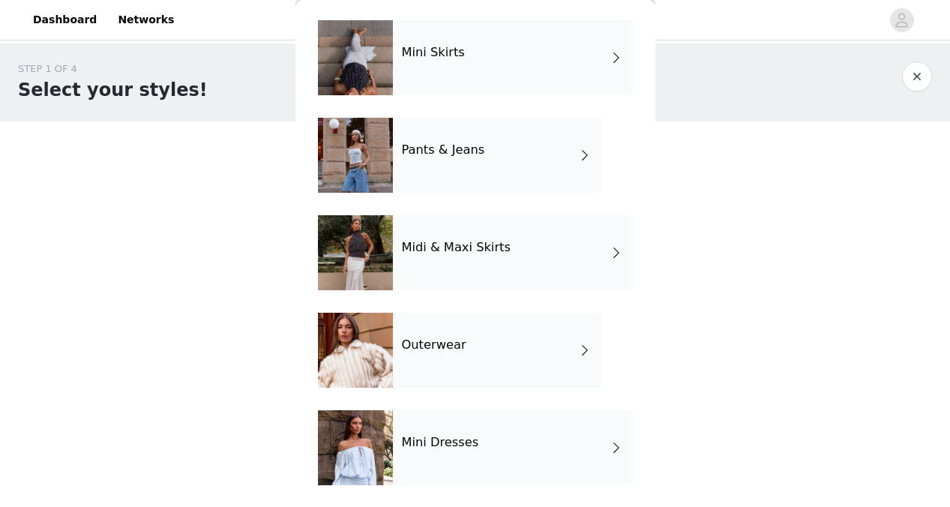
scroll to position [157, 0]
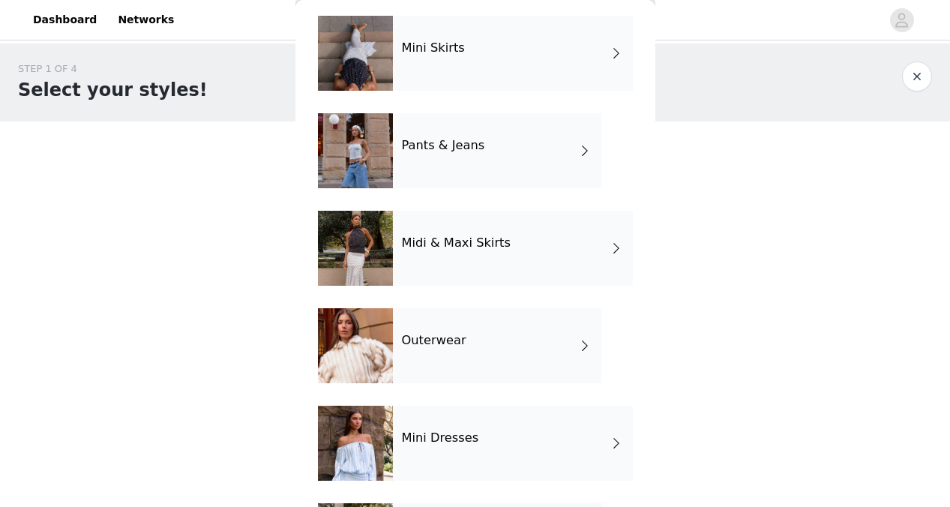
click at [495, 228] on div "Midi & Maxi Skirts" at bounding box center [513, 248] width 240 height 75
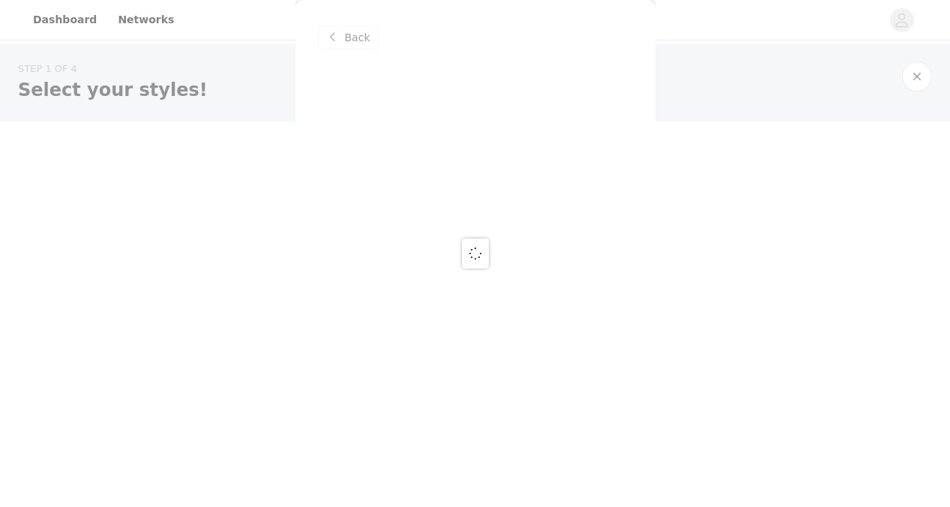
scroll to position [0, 0]
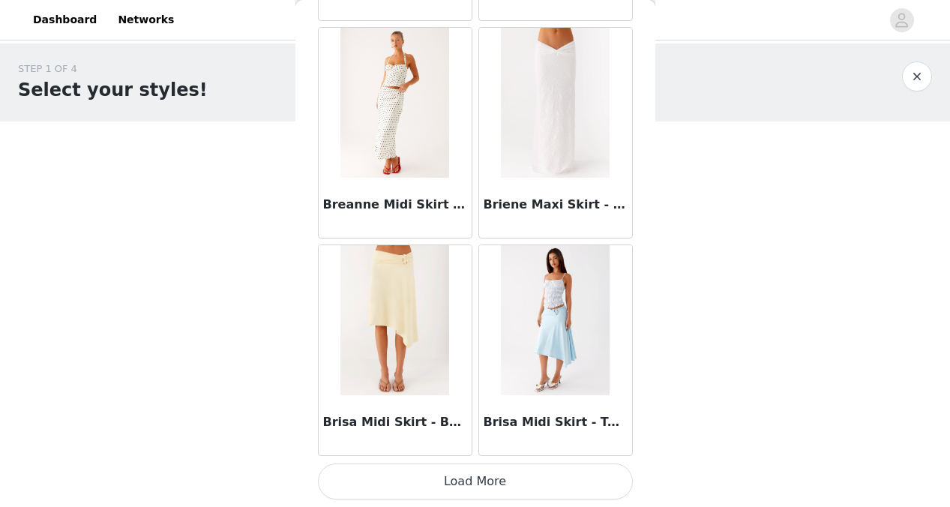
click at [461, 476] on button "Load More" at bounding box center [475, 482] width 315 height 36
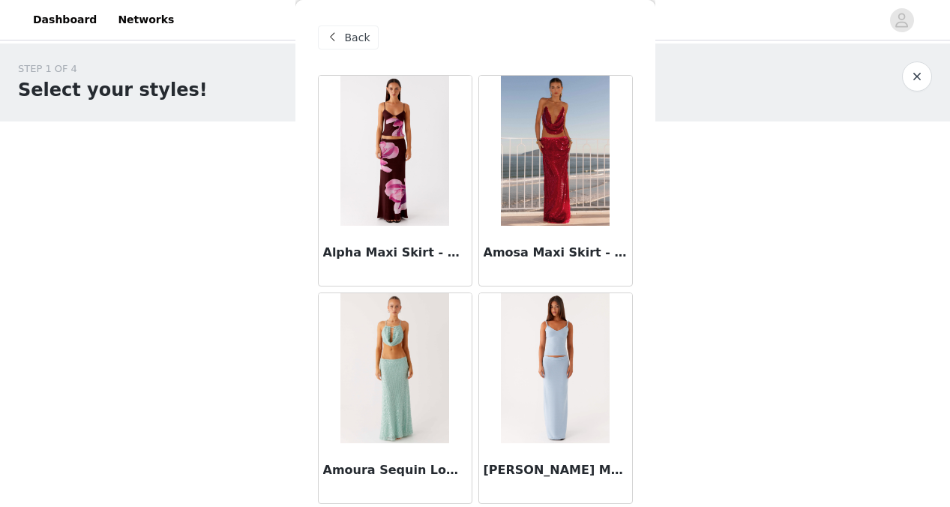
click at [369, 40] on div "Back" at bounding box center [348, 38] width 61 height 24
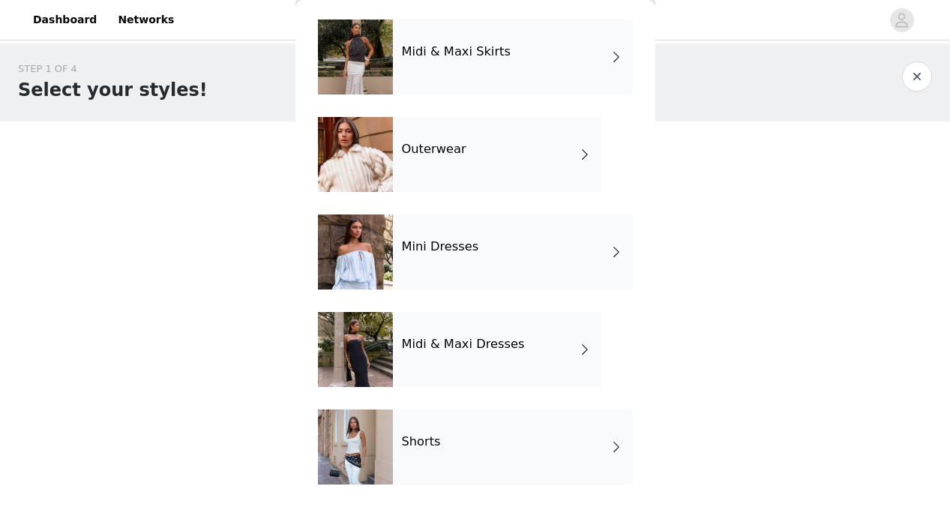
scroll to position [348, 0]
click at [500, 361] on div "Midi & Maxi Dresses" at bounding box center [497, 349] width 209 height 75
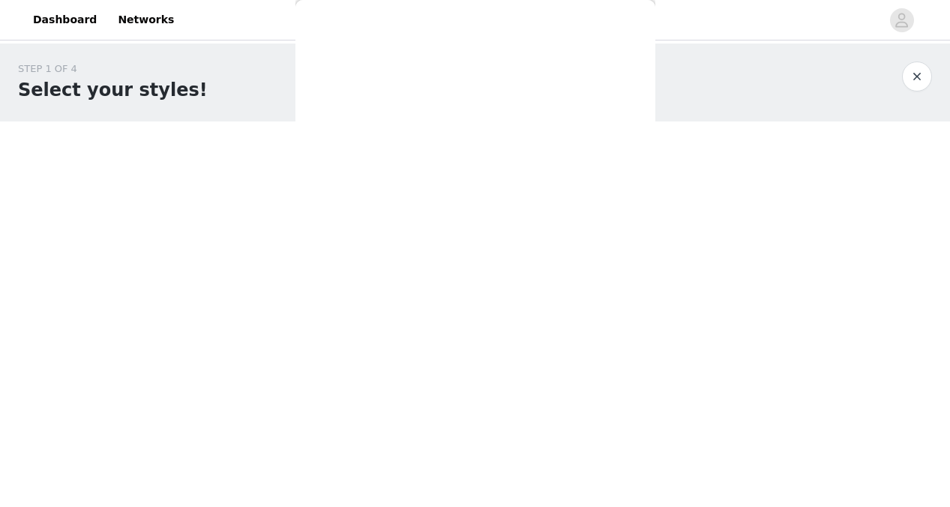
scroll to position [0, 0]
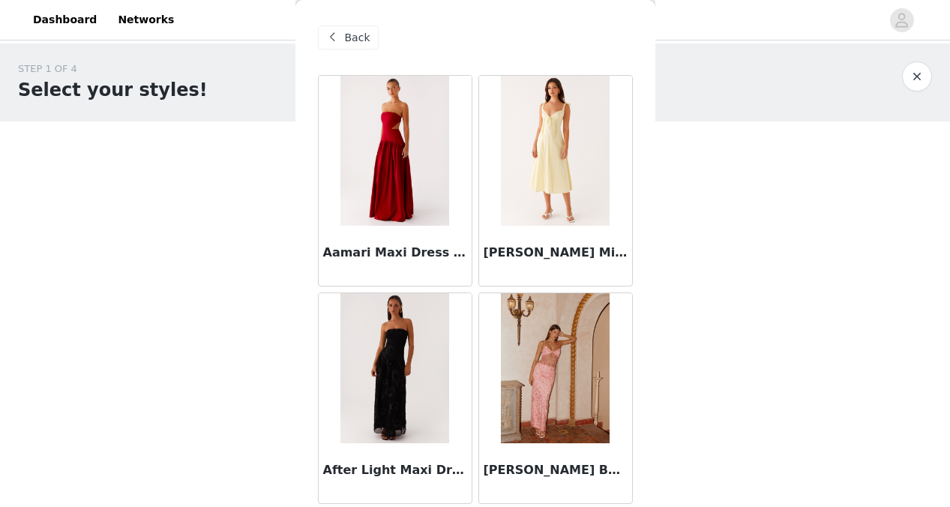
click at [359, 36] on span "Back" at bounding box center [358, 38] width 26 height 16
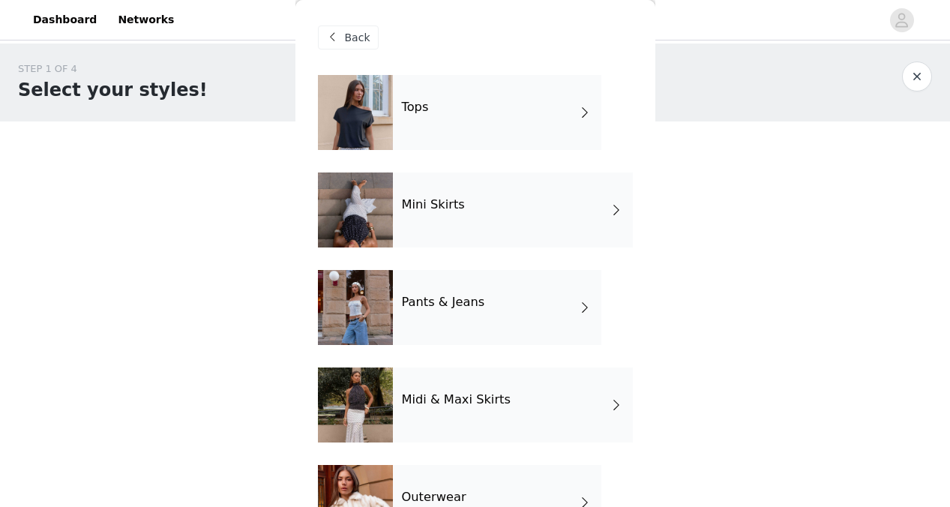
click at [453, 105] on div "Tops" at bounding box center [497, 112] width 209 height 75
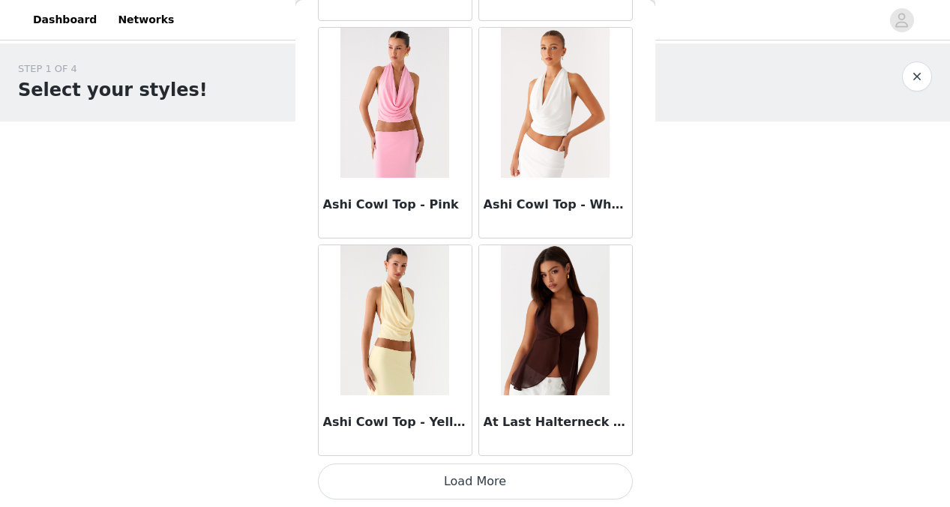
click at [488, 480] on button "Load More" at bounding box center [475, 482] width 315 height 36
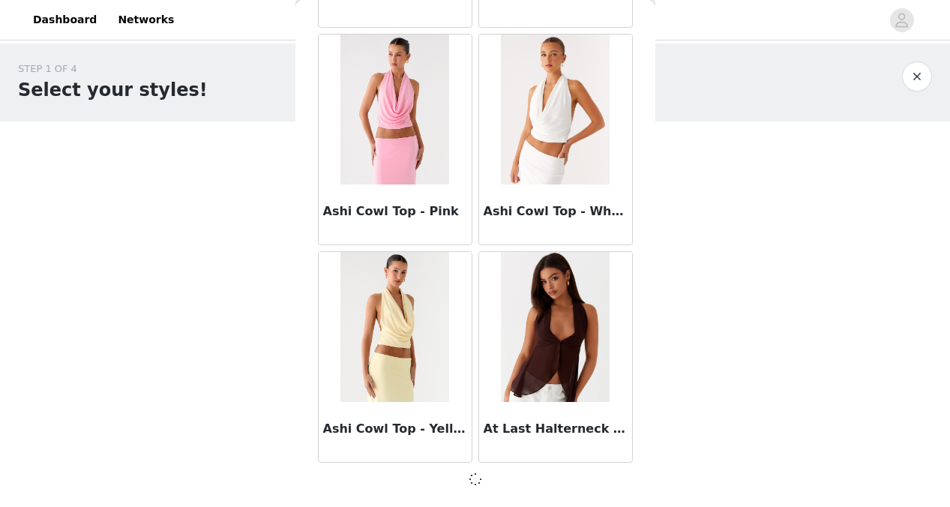
scroll to position [1781, 0]
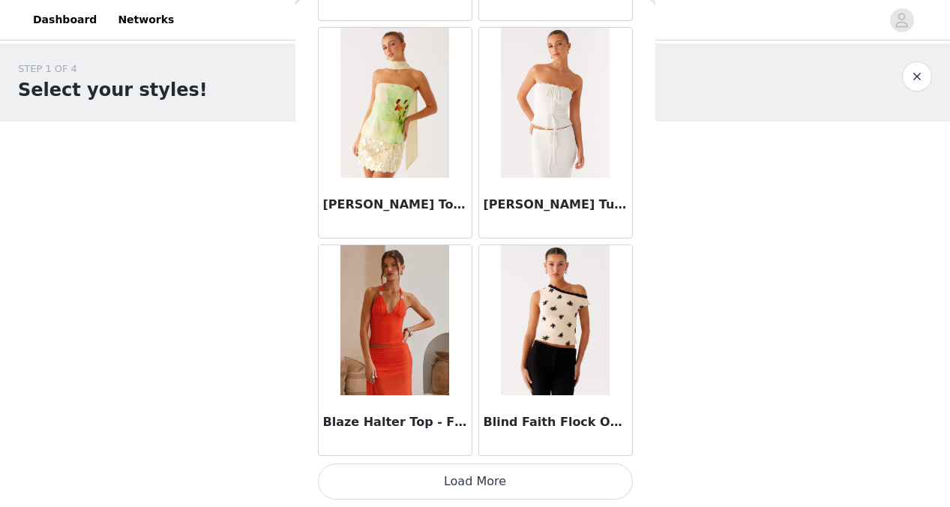
click at [451, 489] on button "Load More" at bounding box center [475, 482] width 315 height 36
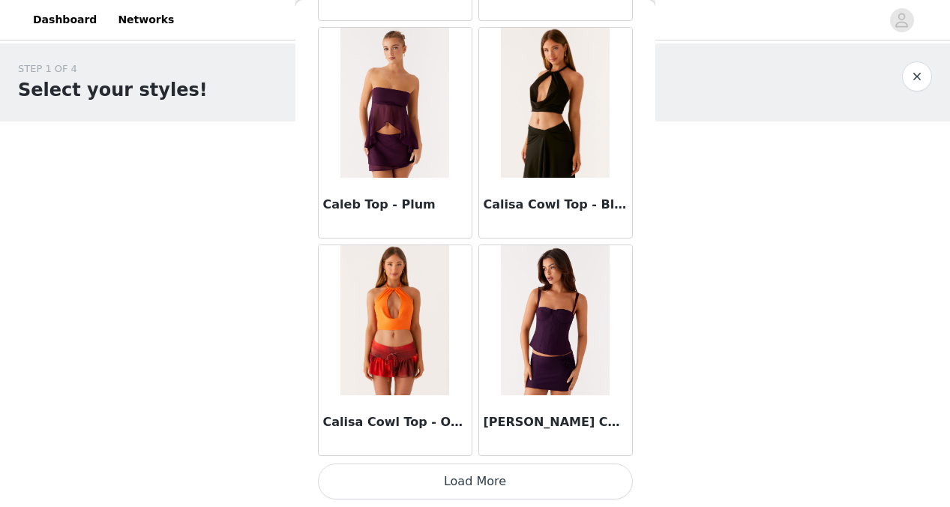
scroll to position [0, 0]
click at [464, 492] on button "Load More" at bounding box center [475, 482] width 315 height 36
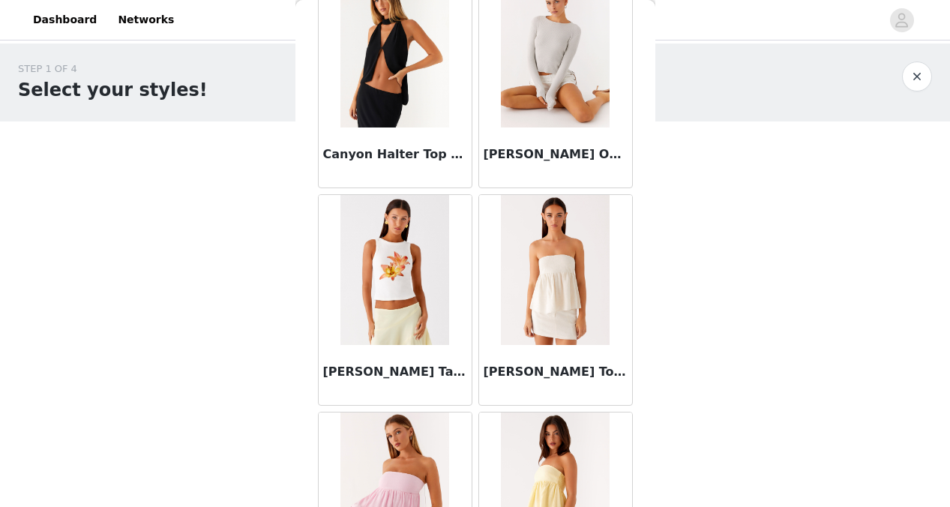
scroll to position [6626, 0]
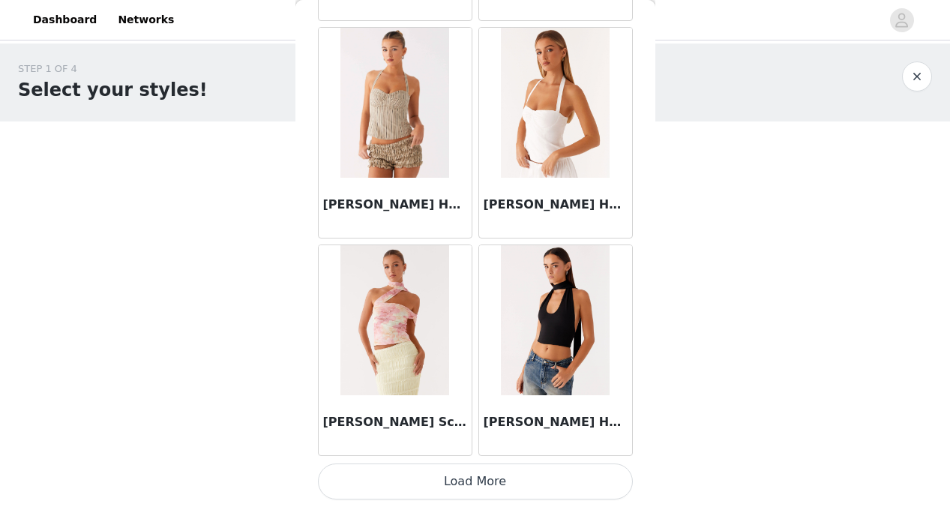
click at [467, 495] on button "Load More" at bounding box center [475, 482] width 315 height 36
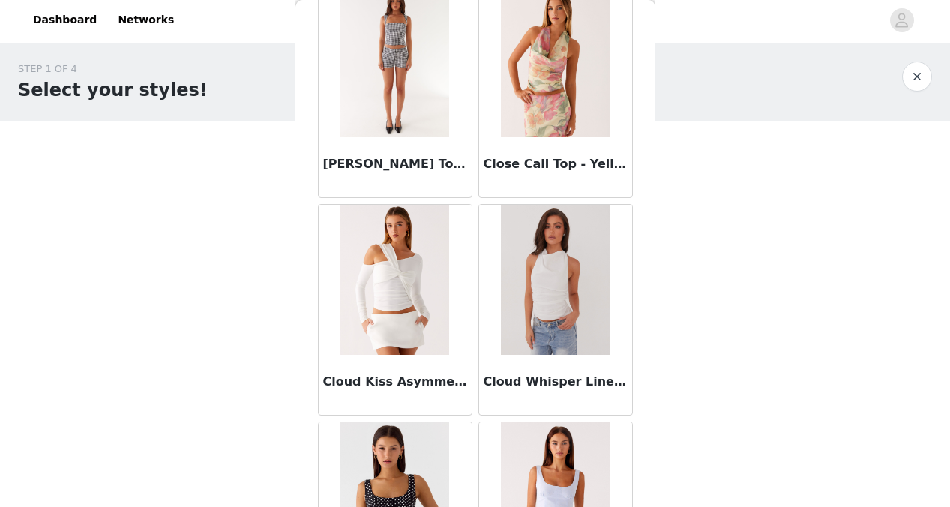
scroll to position [8793, 0]
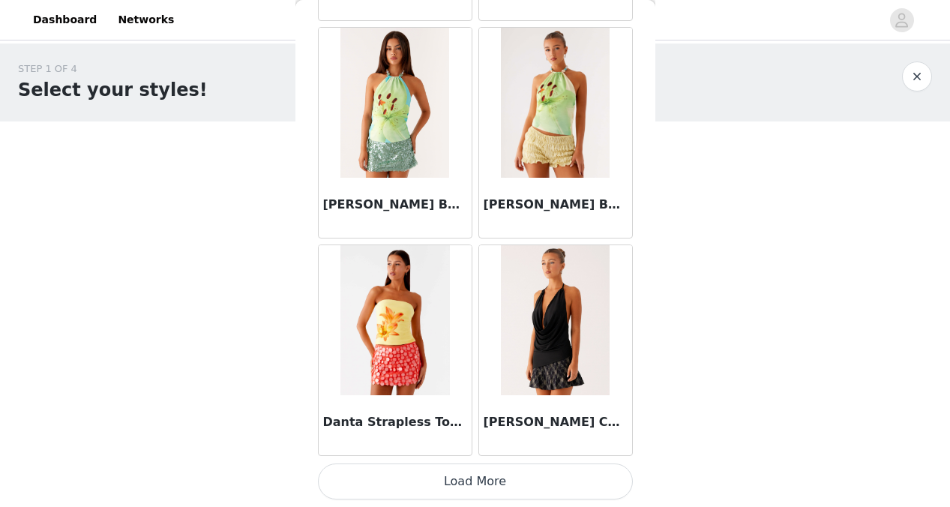
click at [479, 468] on button "Load More" at bounding box center [475, 482] width 315 height 36
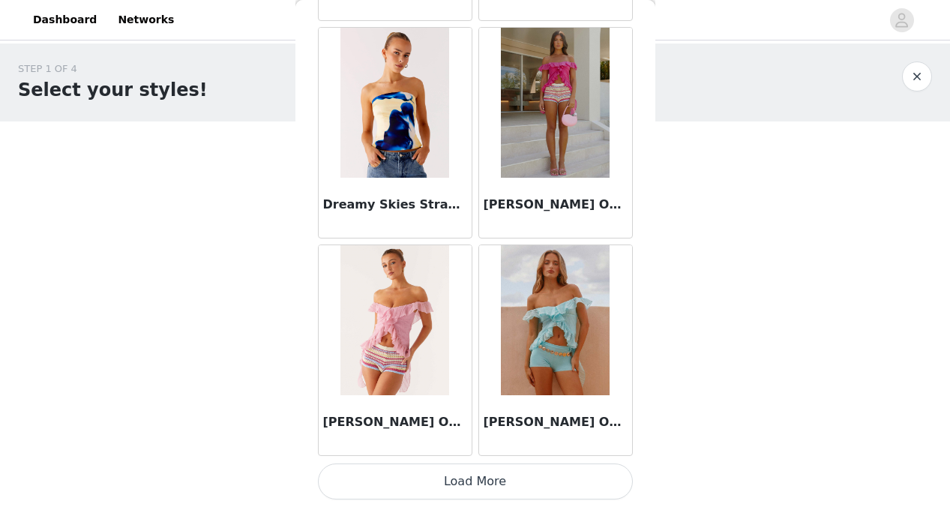
scroll to position [0, 0]
click at [470, 452] on div "Dylan Off Shoulder Top - Pink" at bounding box center [395, 425] width 153 height 60
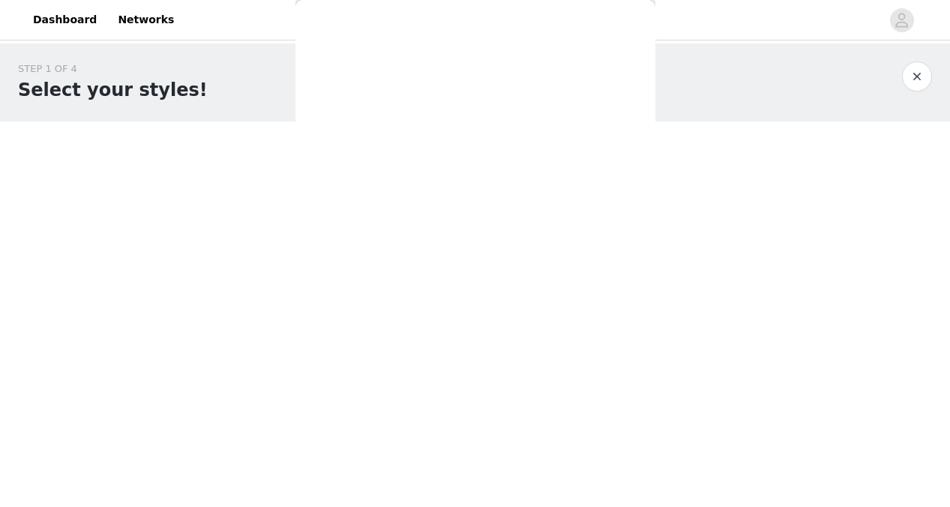
click at [470, 476] on div "Back Aimee Top - Yellow Aliah Knit Top - Yellow All Star Off Shoulder Top - Sil…" at bounding box center [476, 253] width 360 height 507
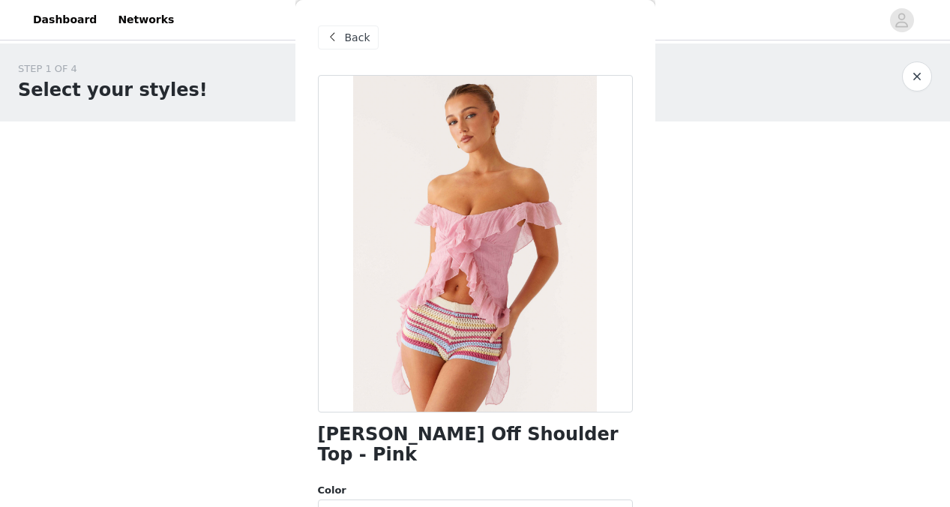
click at [347, 42] on span "Back" at bounding box center [358, 38] width 26 height 16
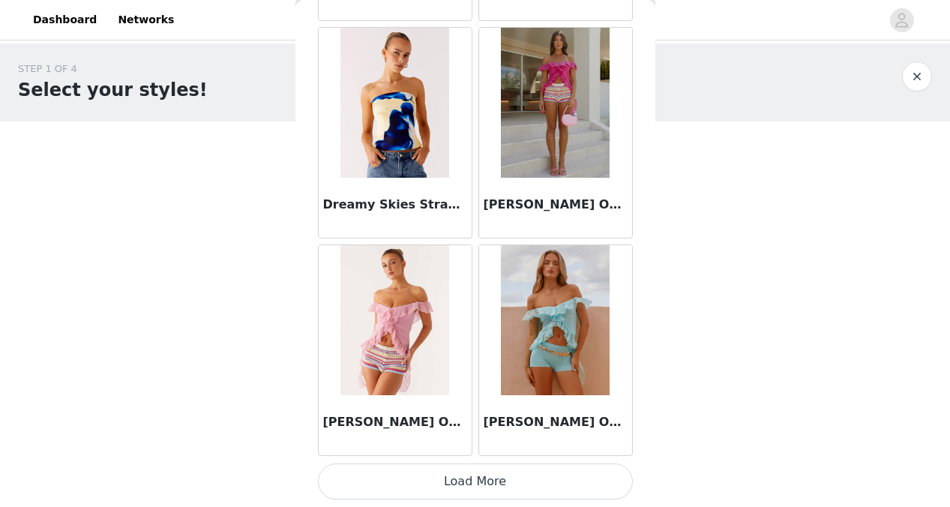
click at [486, 485] on button "Load More" at bounding box center [475, 482] width 315 height 36
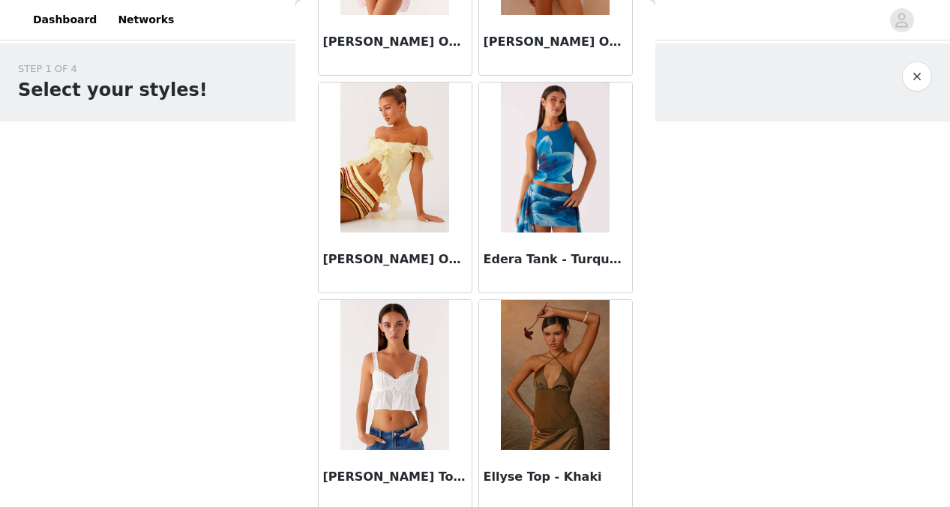
scroll to position [13044, 0]
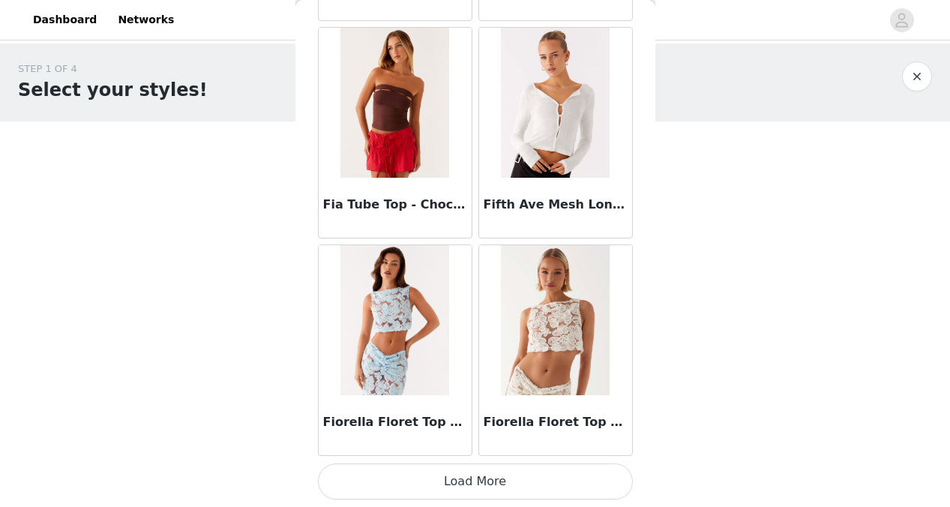
click at [472, 464] on button "Load More" at bounding box center [475, 482] width 315 height 36
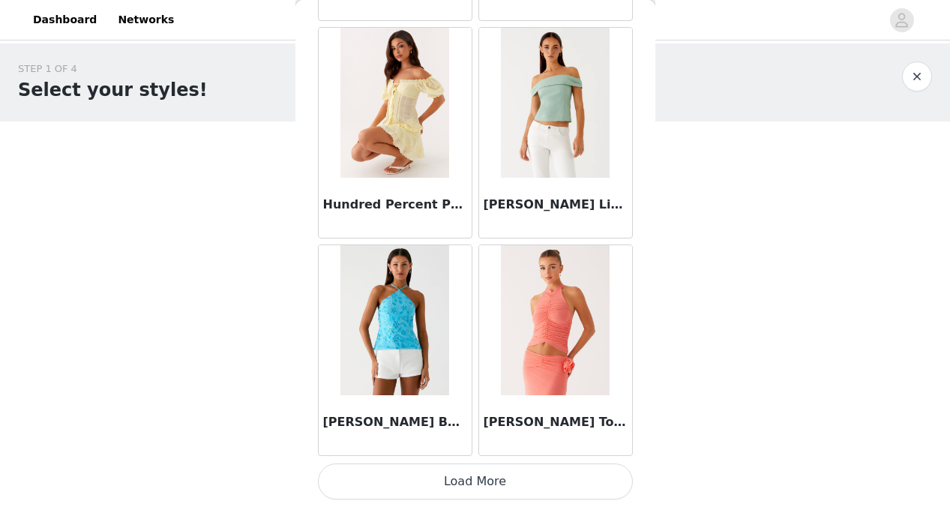
click at [476, 474] on button "Load More" at bounding box center [475, 482] width 315 height 36
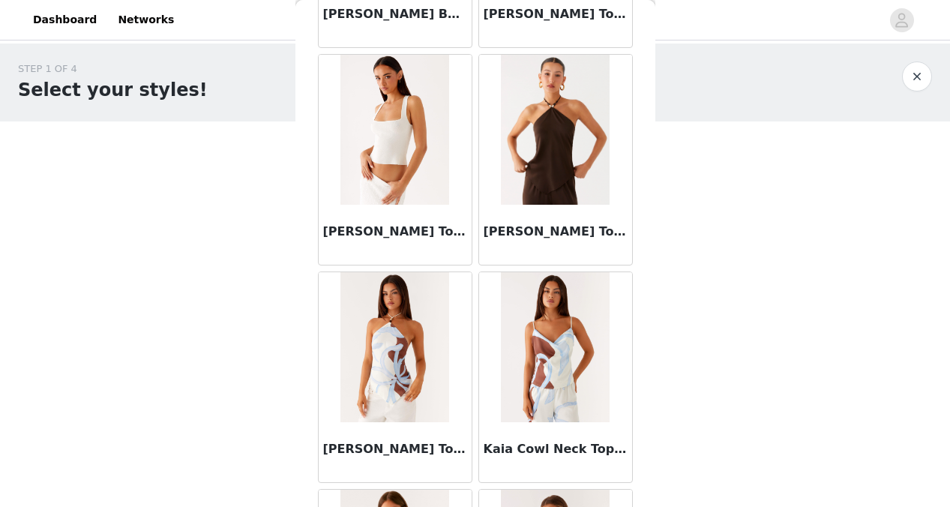
scroll to position [17424, 0]
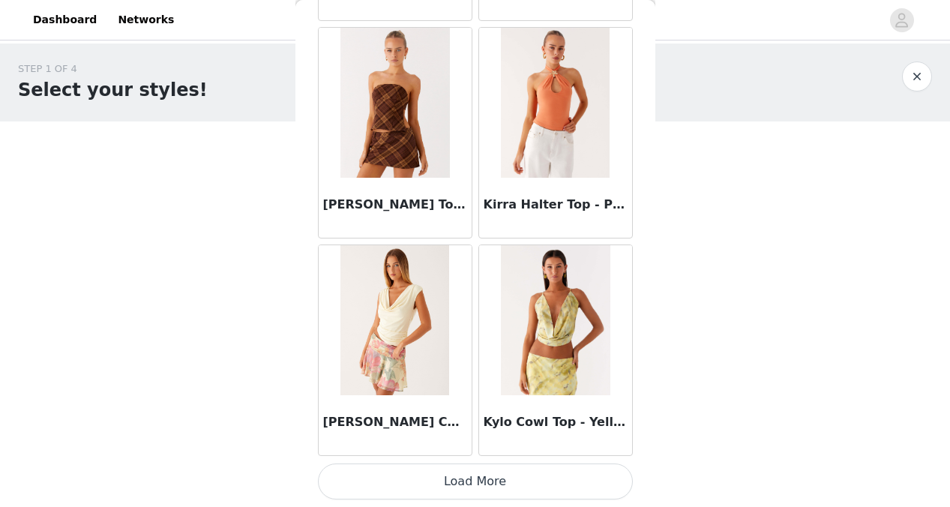
click at [467, 472] on button "Load More" at bounding box center [475, 482] width 315 height 36
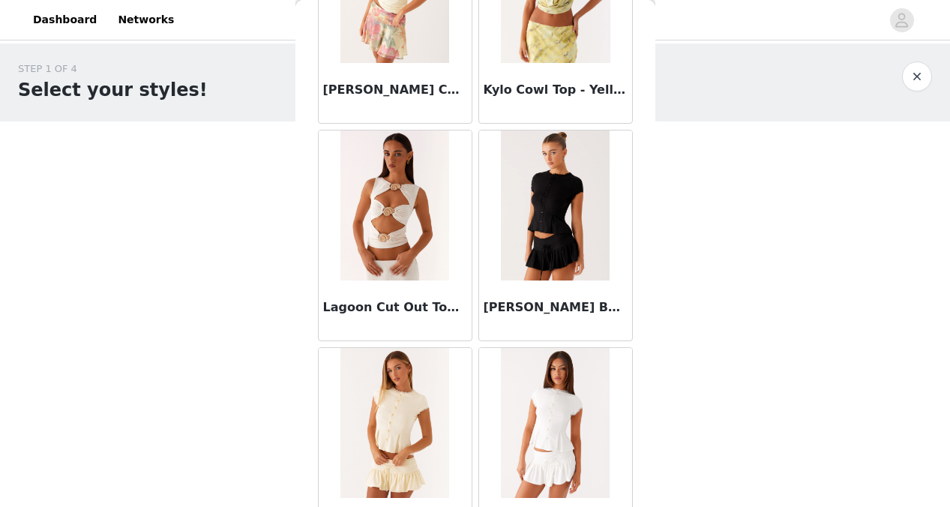
scroll to position [19523, 0]
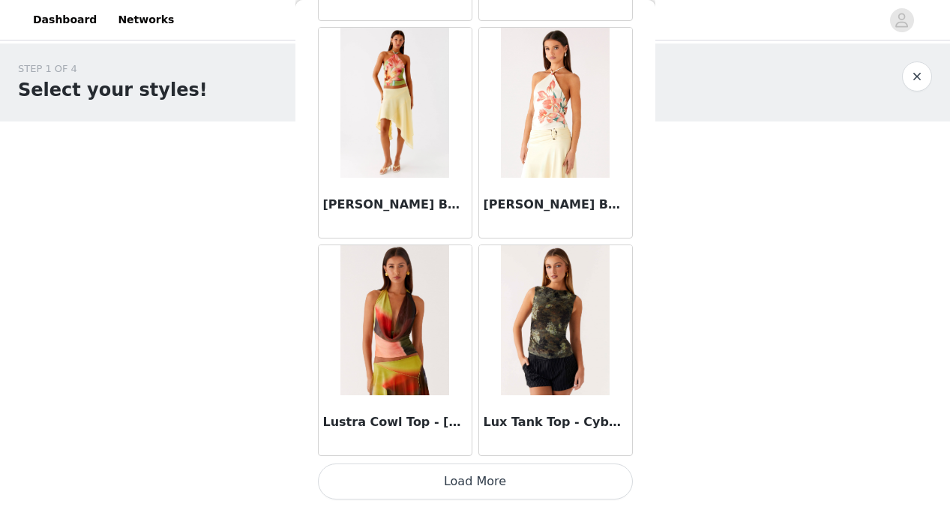
click at [464, 479] on button "Load More" at bounding box center [475, 482] width 315 height 36
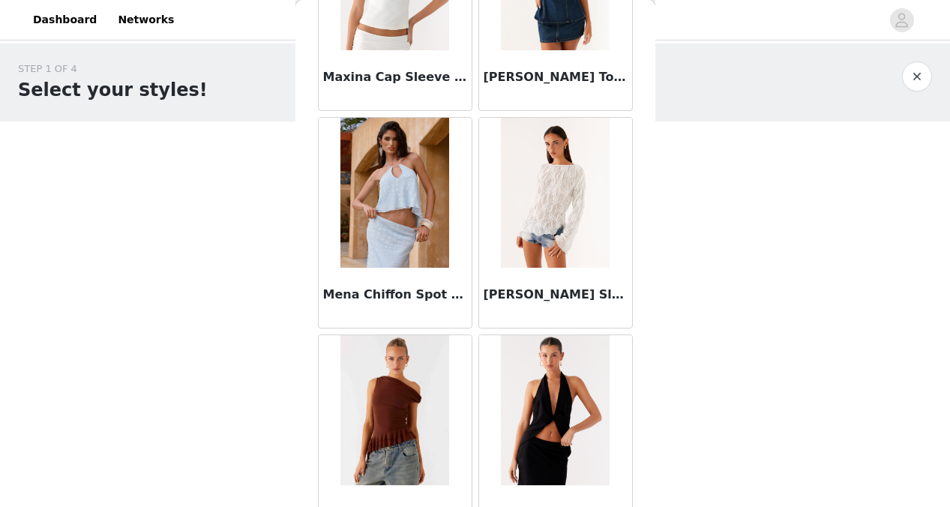
scroll to position [23015, 0]
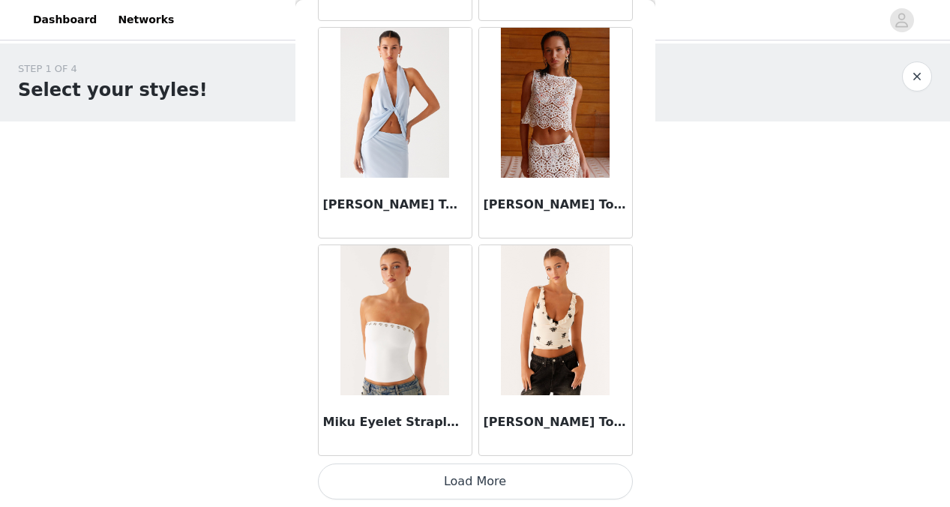
click at [455, 483] on button "Load More" at bounding box center [475, 482] width 315 height 36
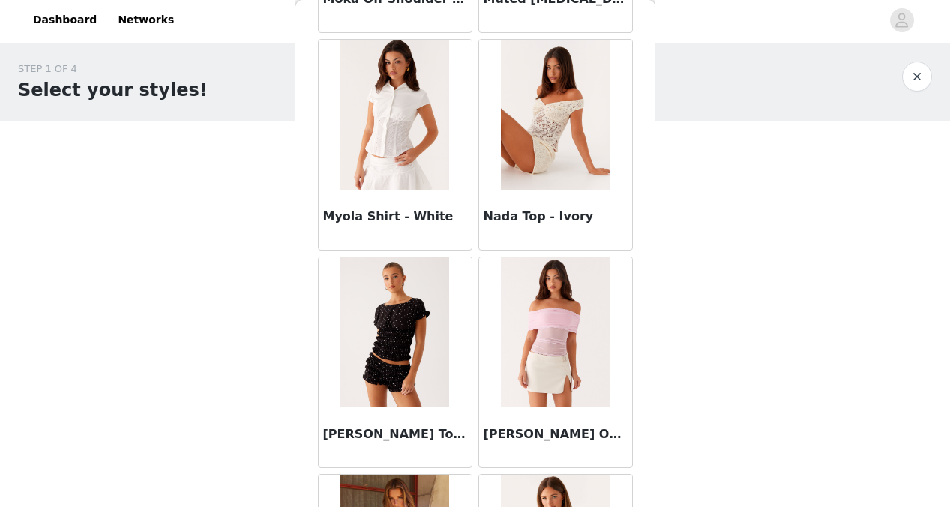
scroll to position [24836, 0]
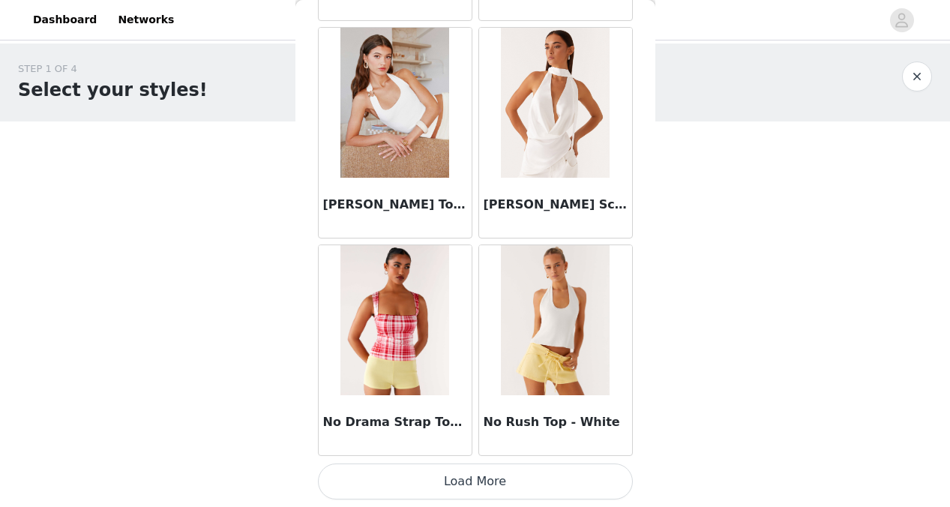
click at [471, 487] on button "Load More" at bounding box center [475, 482] width 315 height 36
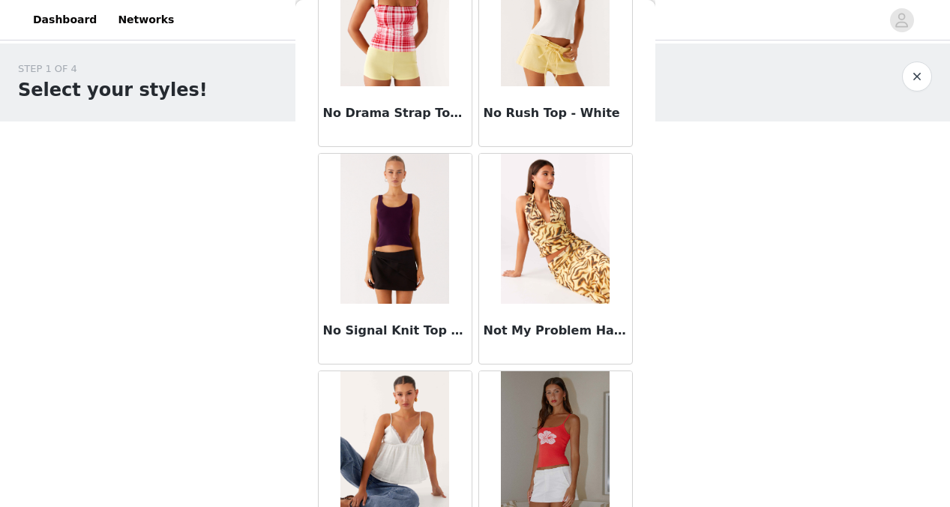
scroll to position [26070, 0]
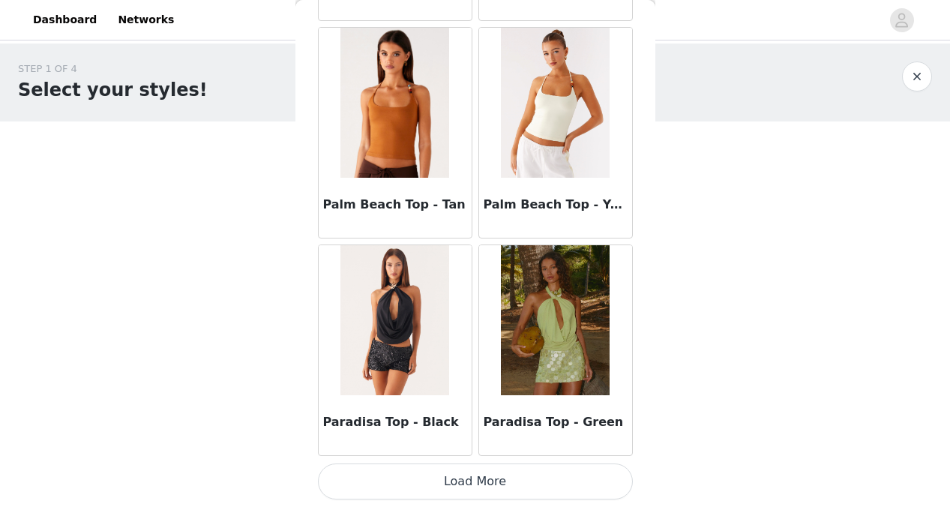
click at [471, 473] on button "Load More" at bounding box center [475, 482] width 315 height 36
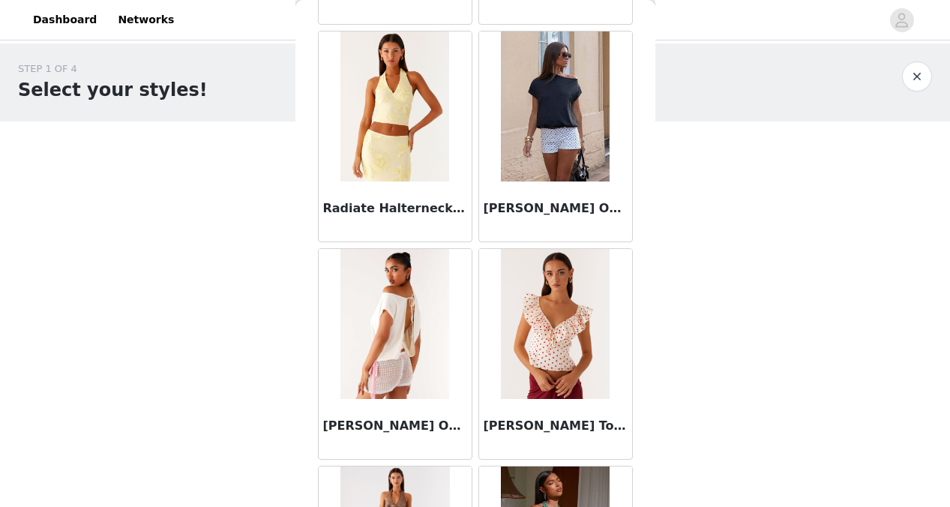
scroll to position [29585, 0]
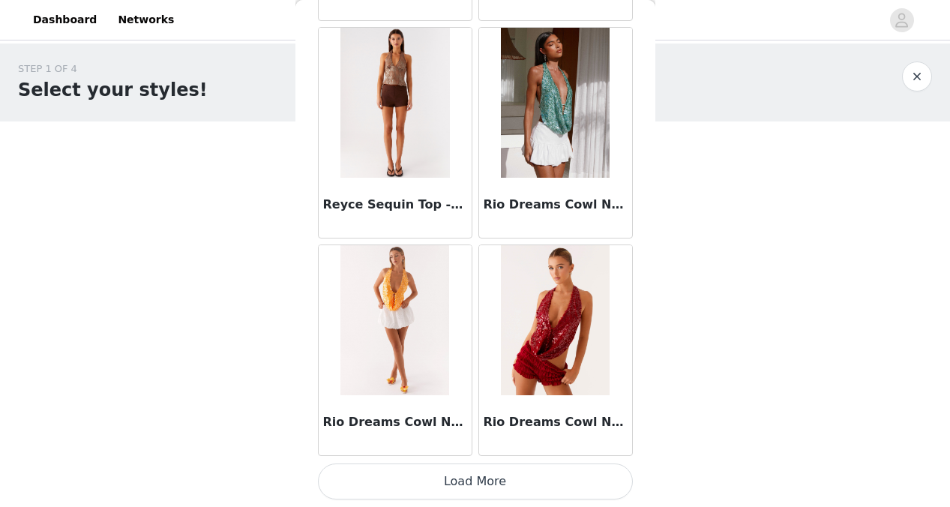
click at [467, 470] on button "Load More" at bounding box center [475, 482] width 315 height 36
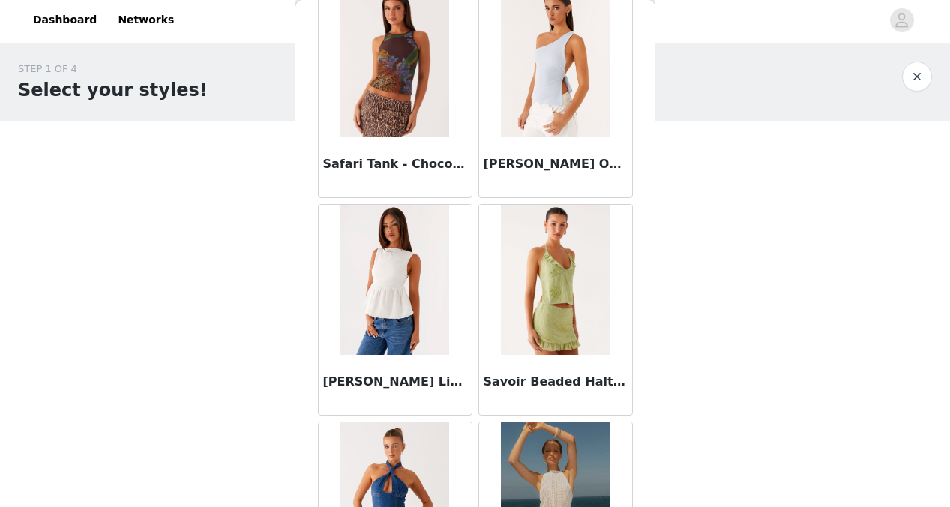
scroll to position [31630, 0]
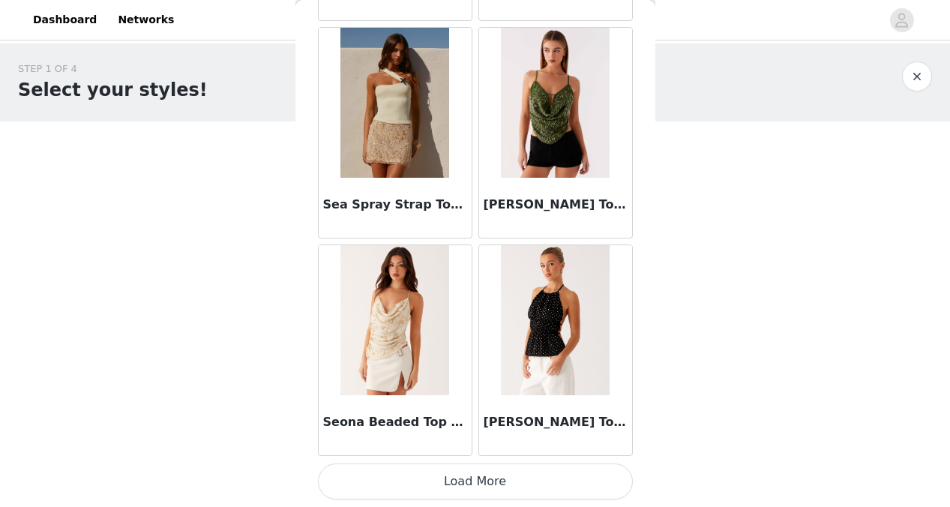
click at [461, 476] on button "Load More" at bounding box center [475, 482] width 315 height 36
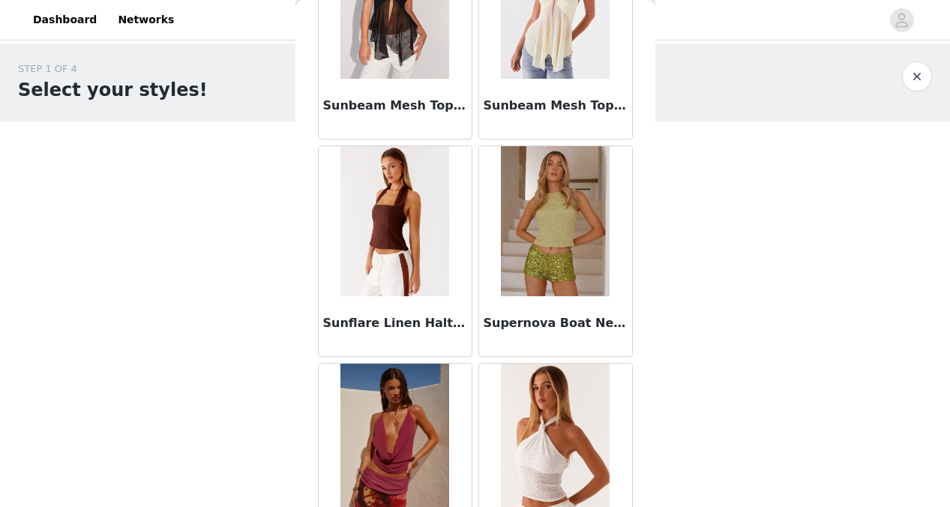
scroll to position [34300, 0]
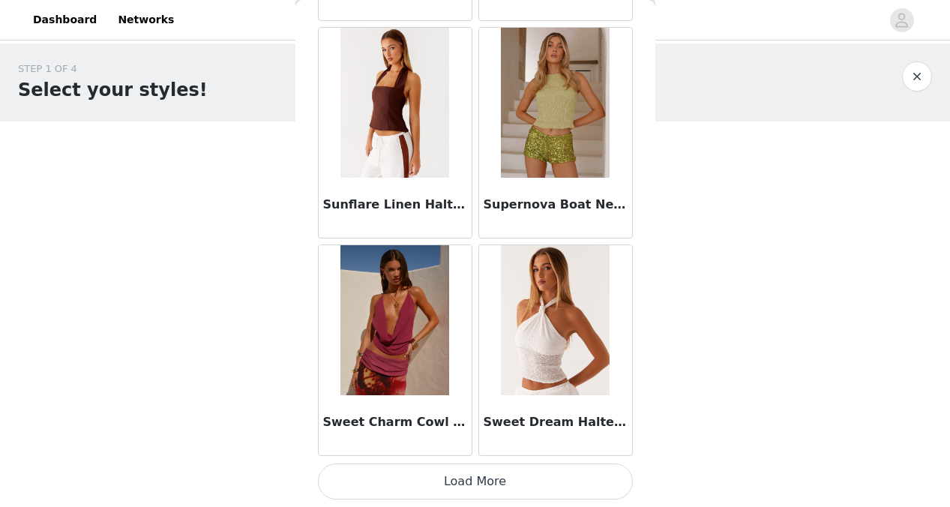
click at [467, 473] on button "Load More" at bounding box center [475, 482] width 315 height 36
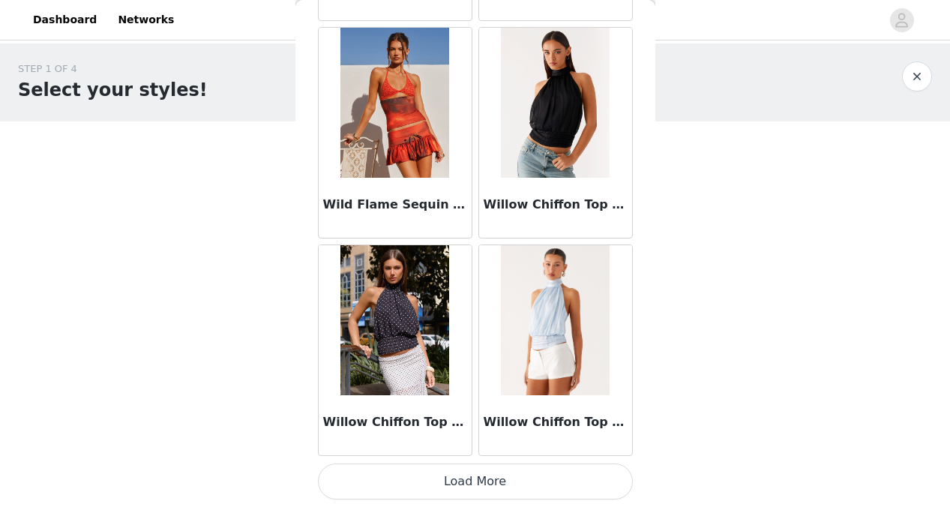
scroll to position [0, 0]
click at [465, 476] on button "Load More" at bounding box center [475, 482] width 315 height 36
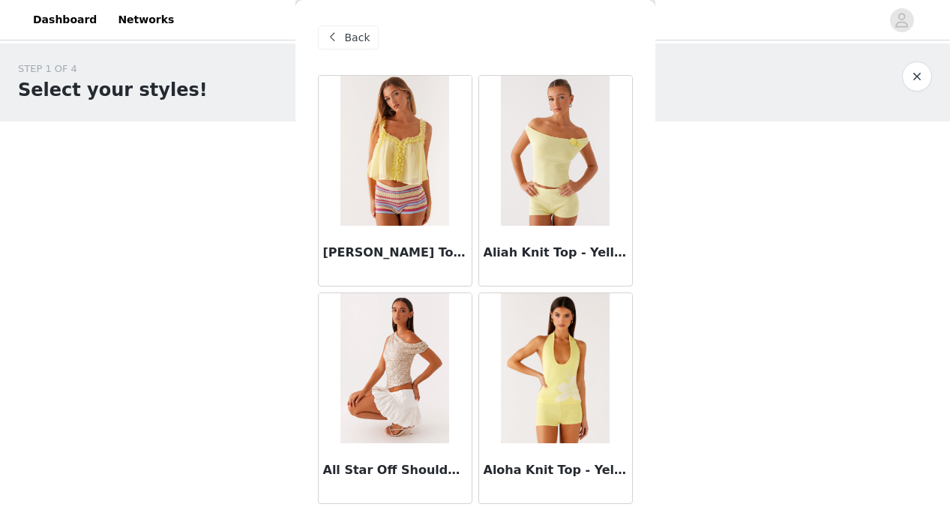
click at [347, 39] on span "Back" at bounding box center [358, 38] width 26 height 16
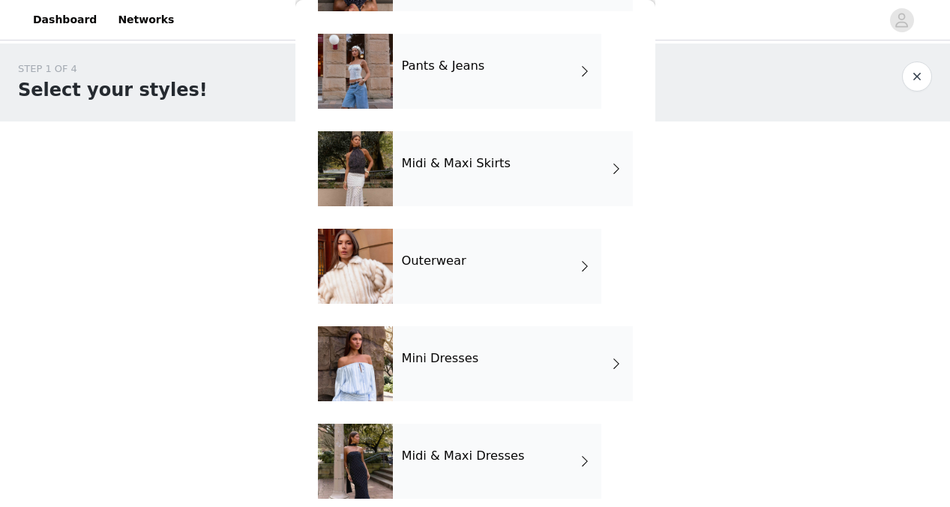
scroll to position [233, 0]
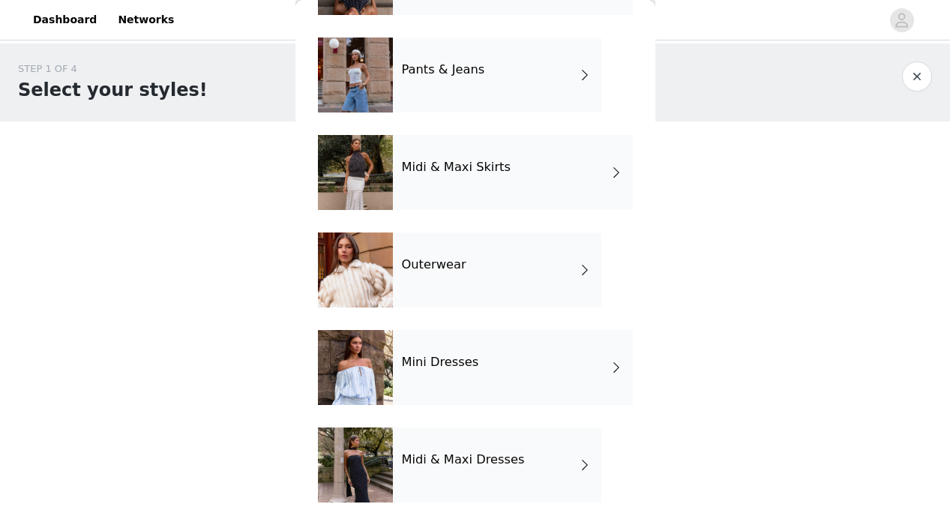
click at [509, 83] on div "Pants & Jeans" at bounding box center [497, 75] width 209 height 75
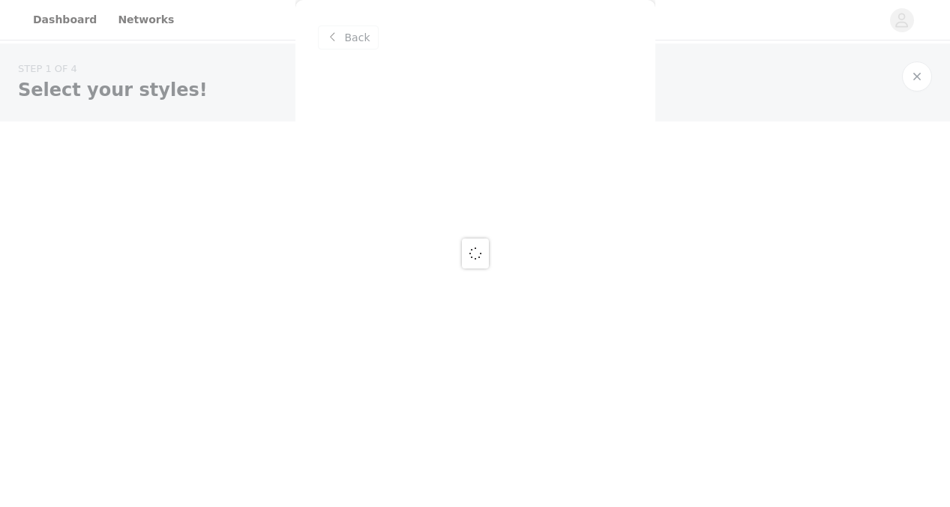
scroll to position [0, 0]
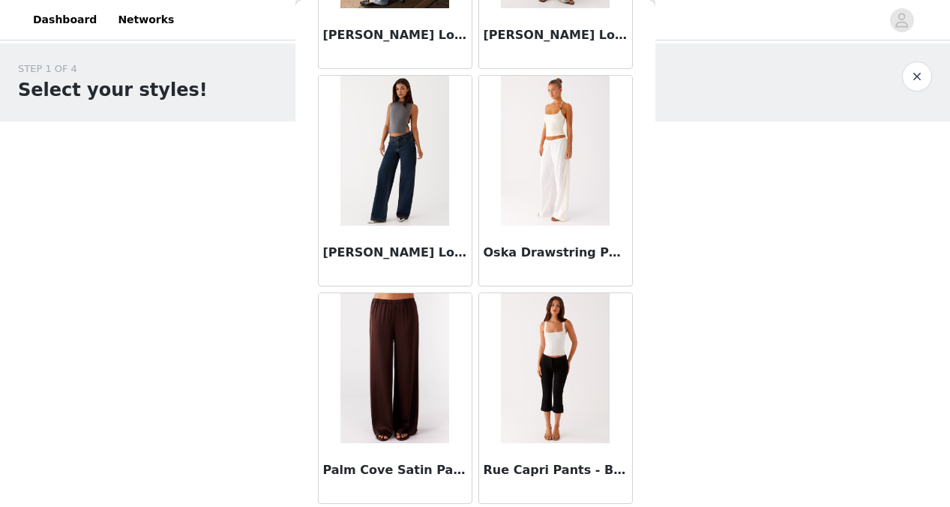
click at [407, 362] on img at bounding box center [395, 368] width 109 height 150
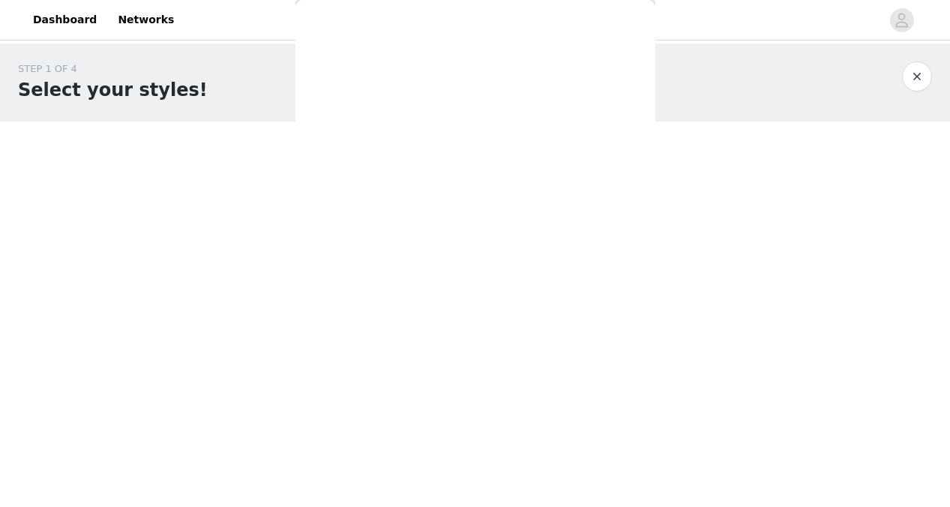
scroll to position [251, 0]
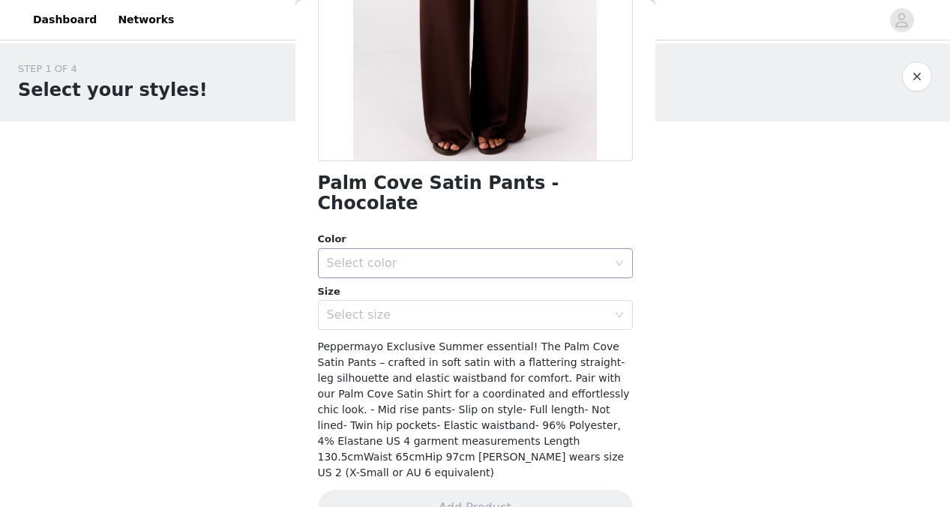
click at [418, 256] on div "Select color" at bounding box center [467, 263] width 281 height 15
click at [413, 274] on li "Chocolate" at bounding box center [475, 275] width 315 height 24
click at [417, 308] on div "Select size" at bounding box center [467, 315] width 281 height 15
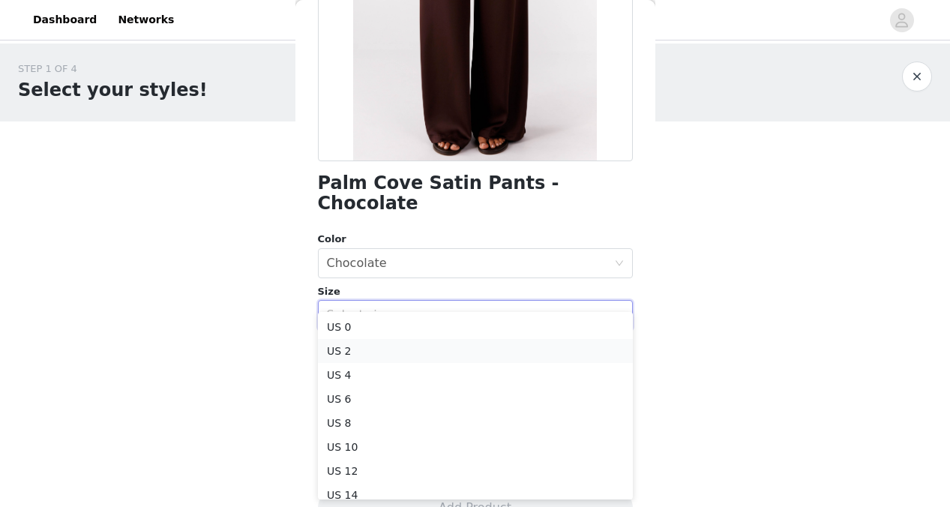
click at [409, 347] on li "US 2" at bounding box center [475, 351] width 315 height 24
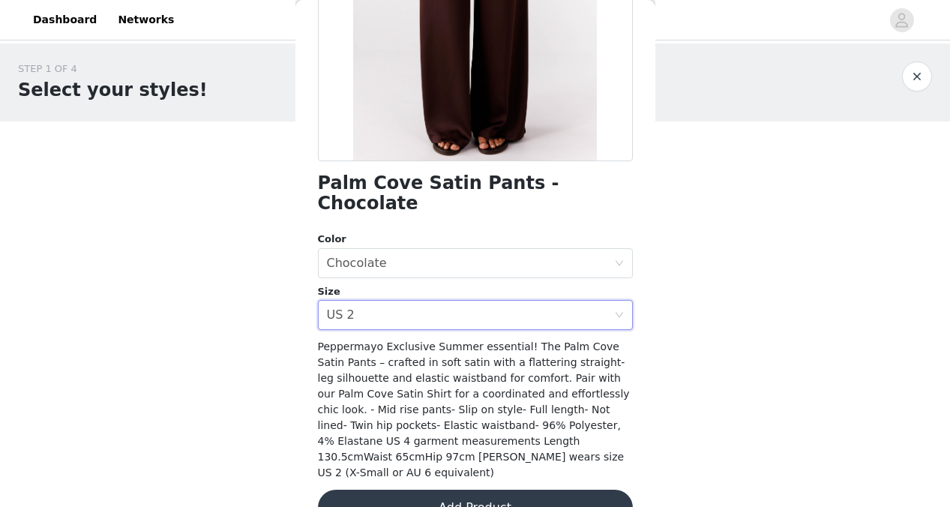
scroll to position [0, 0]
click at [482, 490] on button "Add Product" at bounding box center [475, 508] width 315 height 36
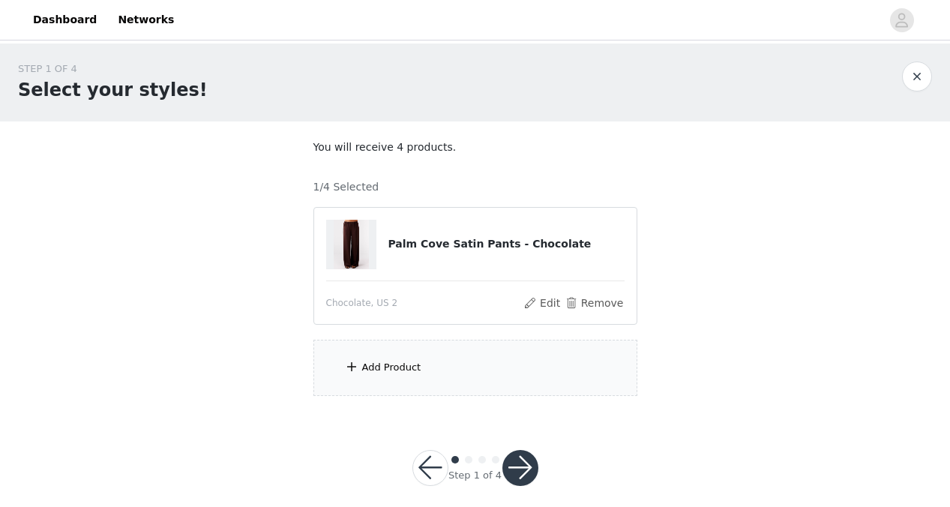
click at [440, 381] on div "Add Product" at bounding box center [476, 368] width 324 height 56
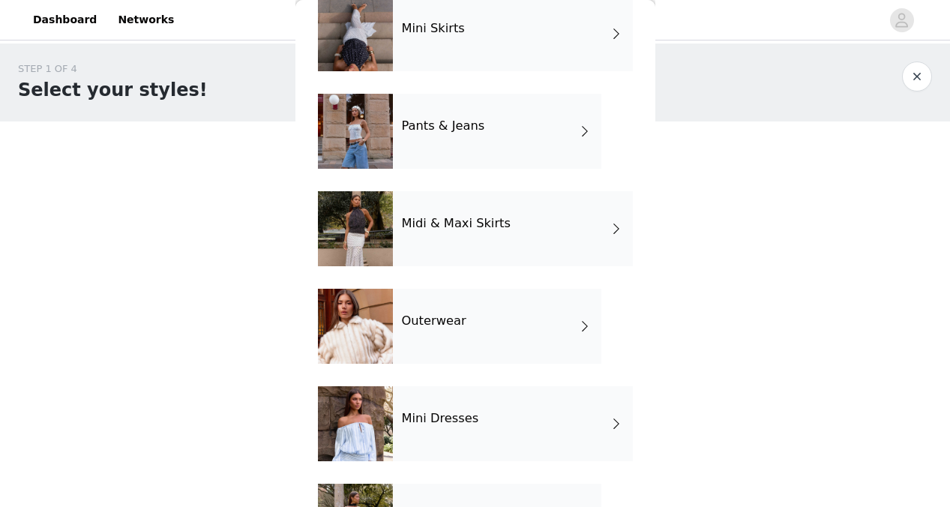
scroll to position [179, 0]
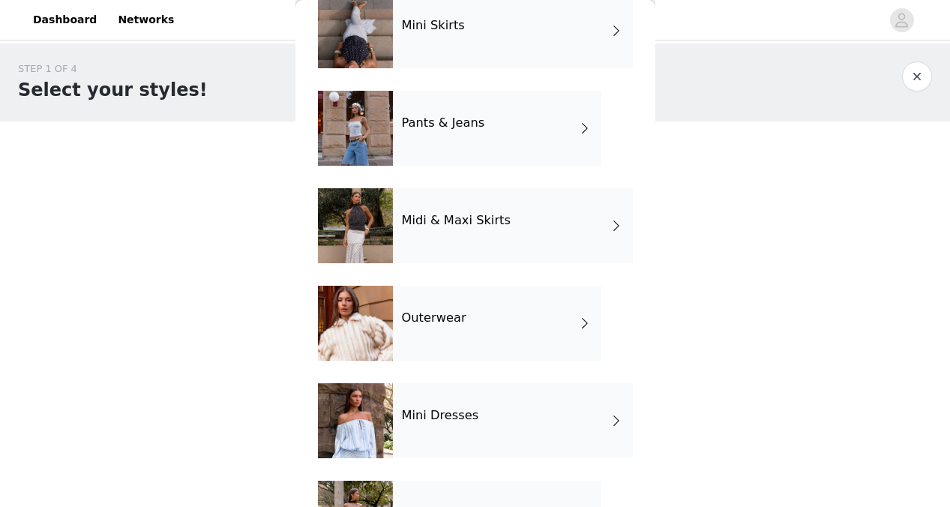
click at [498, 233] on div "Midi & Maxi Skirts" at bounding box center [513, 225] width 240 height 75
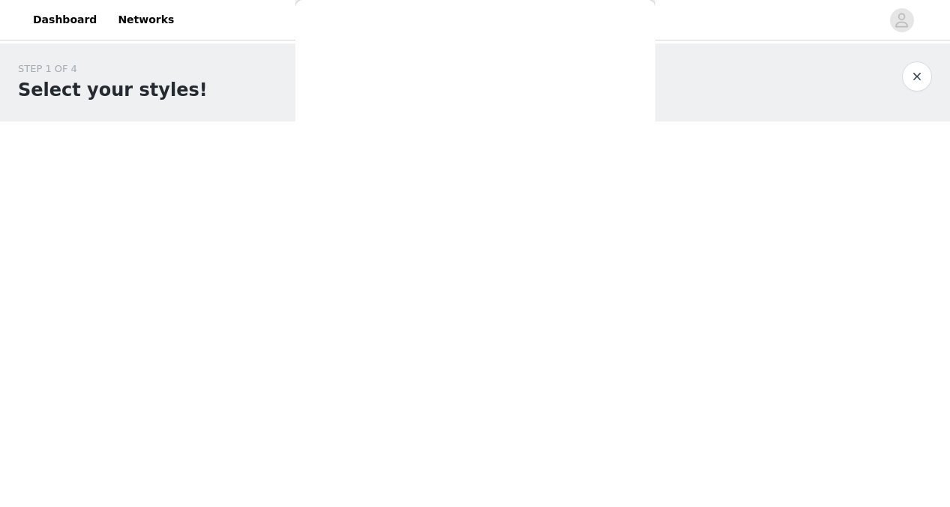
scroll to position [0, 0]
click at [351, 37] on span "Back" at bounding box center [358, 38] width 26 height 16
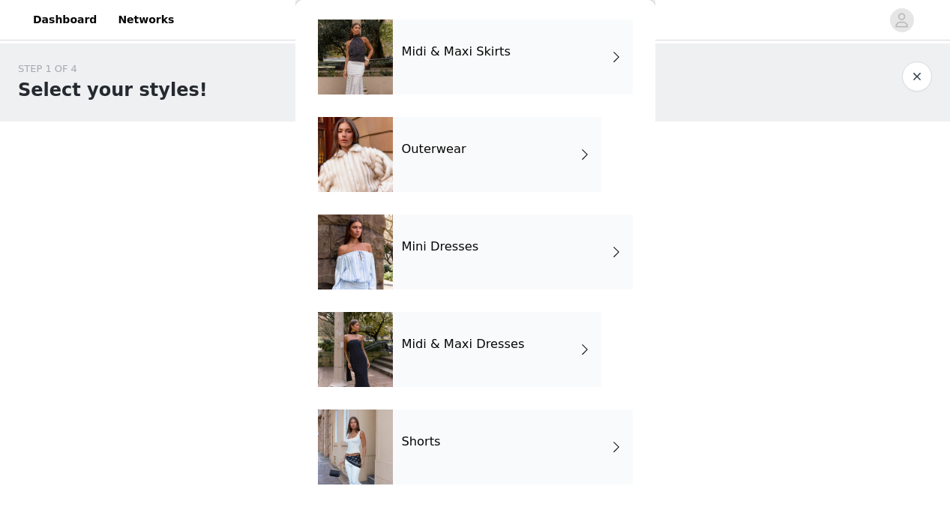
click at [488, 248] on div "Mini Dresses" at bounding box center [513, 252] width 240 height 75
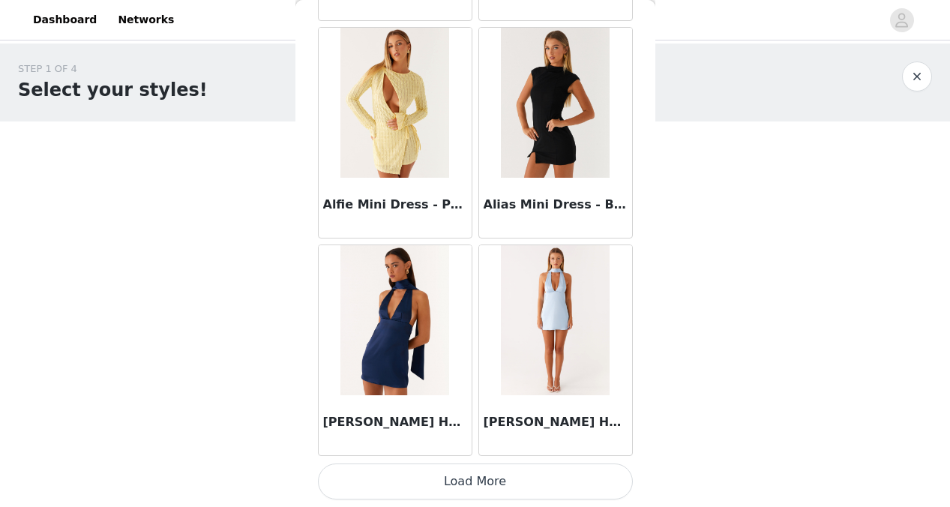
click at [462, 467] on button "Load More" at bounding box center [475, 482] width 315 height 36
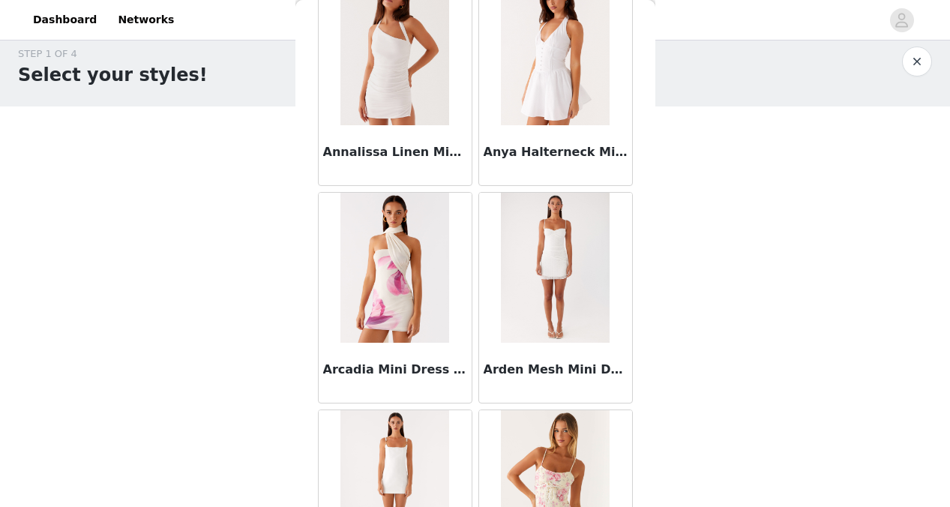
scroll to position [14, 0]
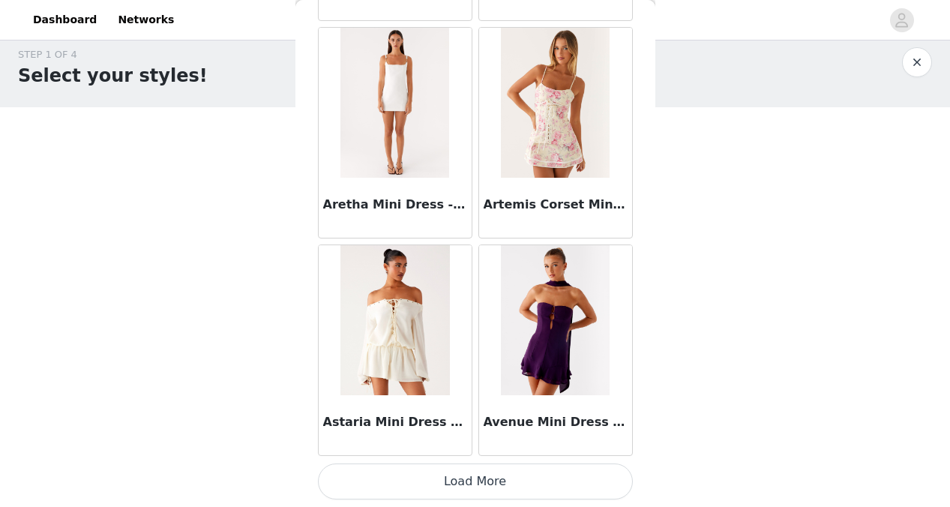
click at [463, 468] on button "Load More" at bounding box center [475, 482] width 315 height 36
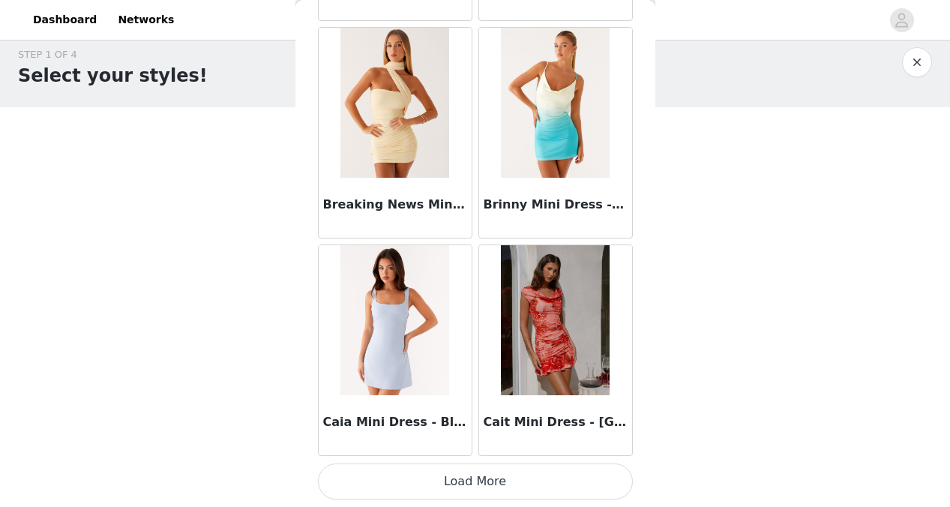
click at [469, 473] on button "Load More" at bounding box center [475, 482] width 315 height 36
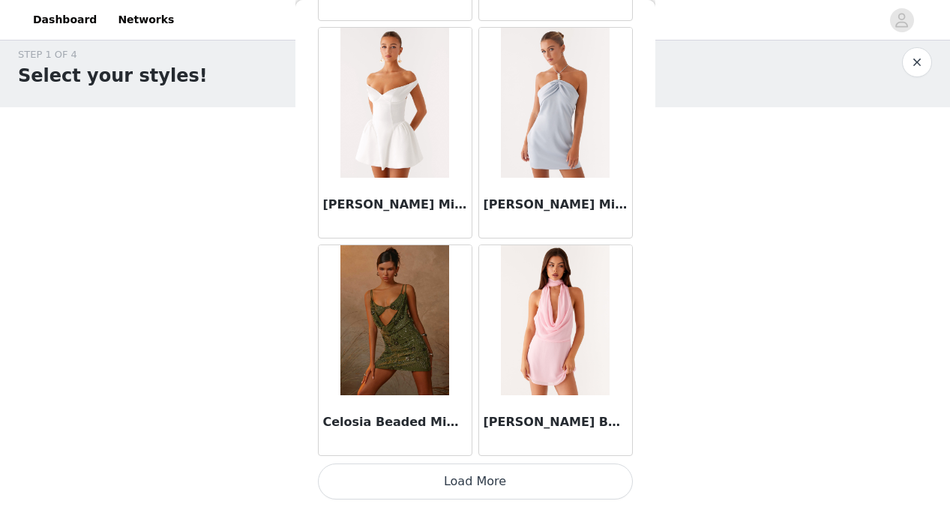
click at [462, 467] on button "Load More" at bounding box center [475, 482] width 315 height 36
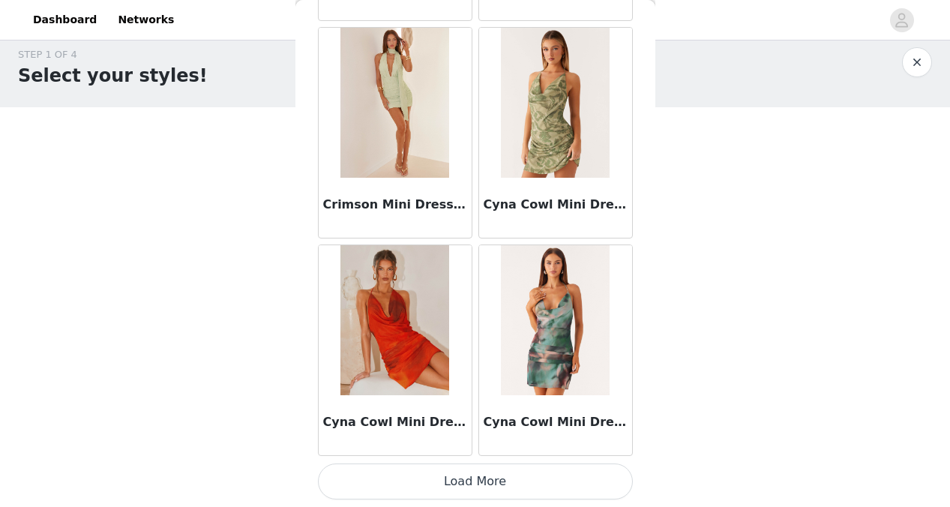
scroll to position [10489, 0]
click at [470, 484] on button "Load More" at bounding box center [475, 482] width 315 height 36
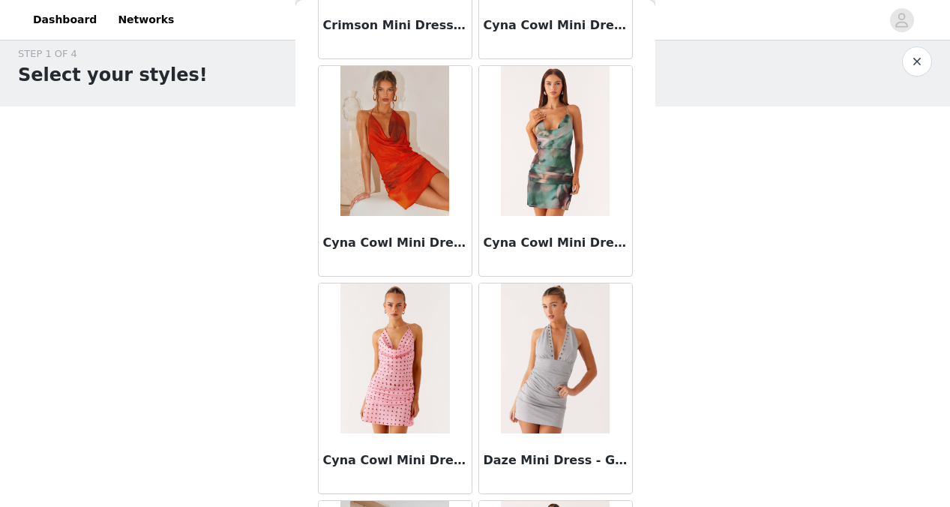
scroll to position [0, 0]
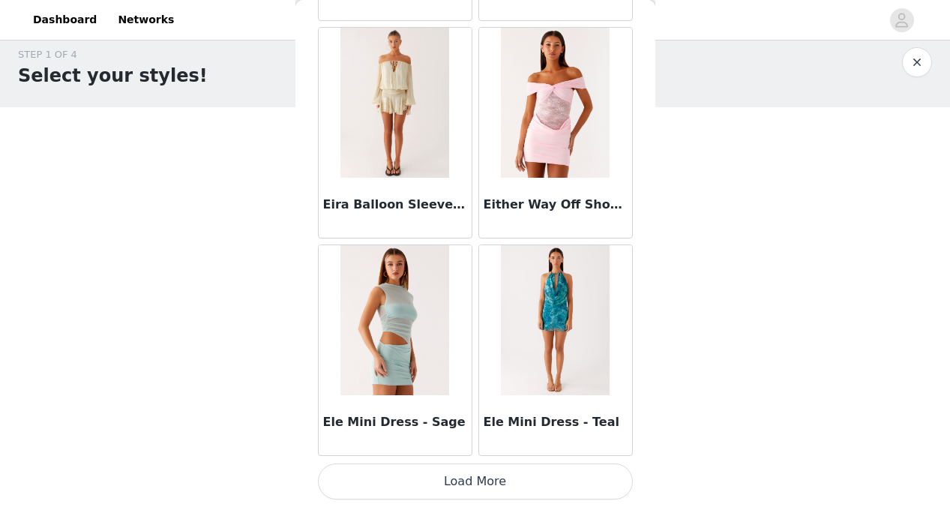
click at [469, 471] on button "Load More" at bounding box center [475, 482] width 315 height 36
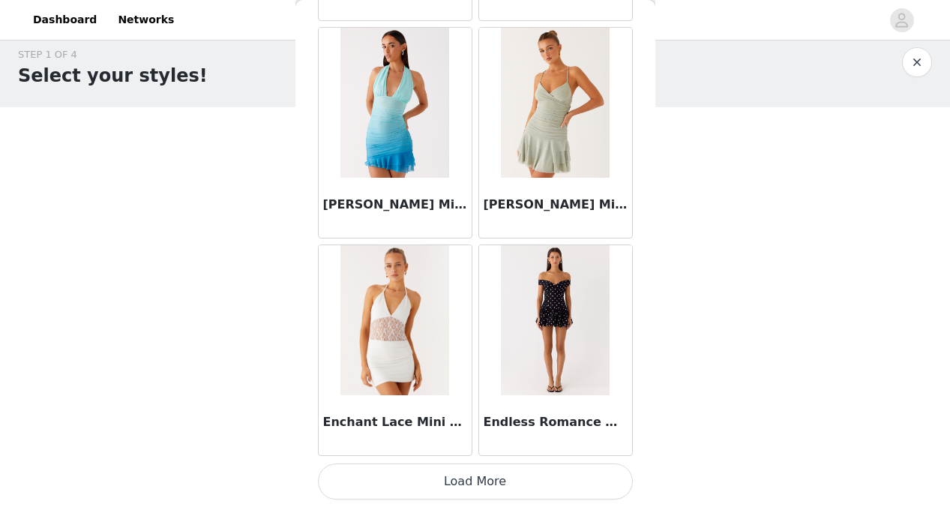
click at [472, 491] on button "Load More" at bounding box center [475, 482] width 315 height 36
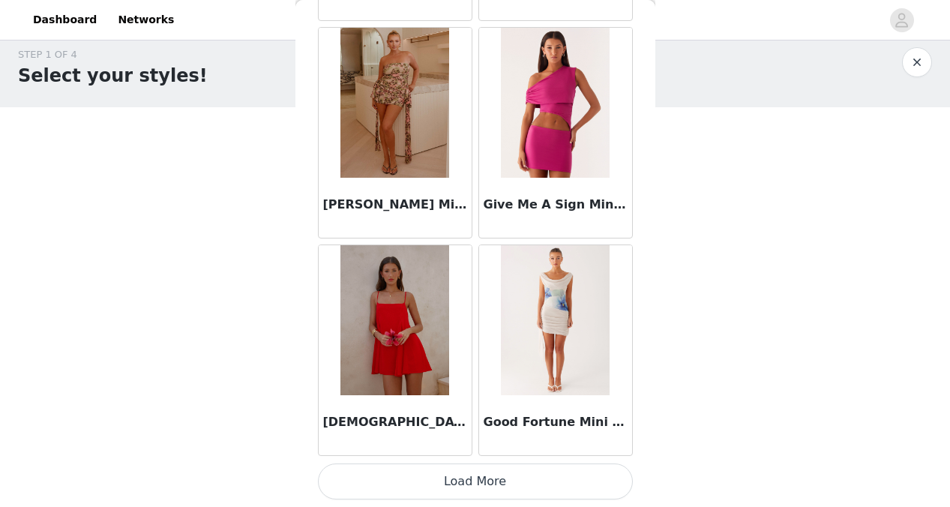
click at [475, 473] on button "Load More" at bounding box center [475, 482] width 315 height 36
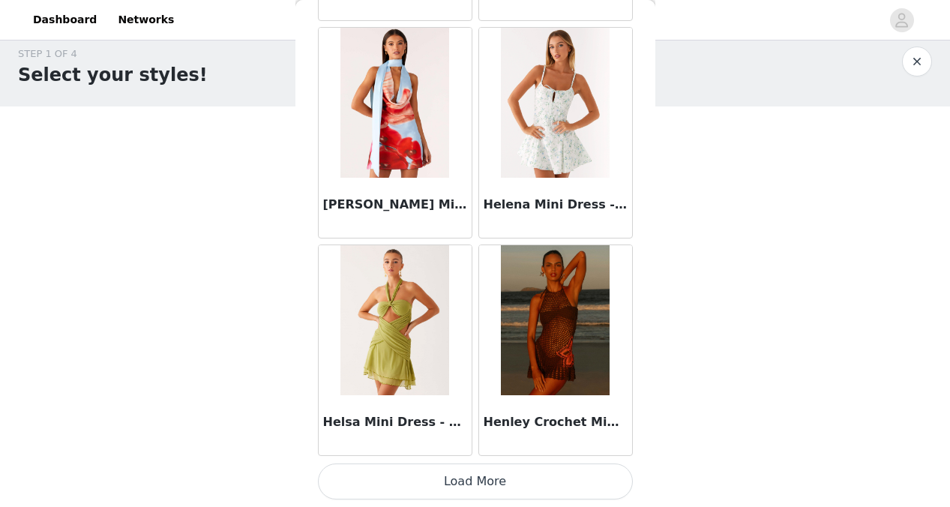
scroll to position [14, 0]
click at [474, 482] on button "Load More" at bounding box center [475, 482] width 315 height 36
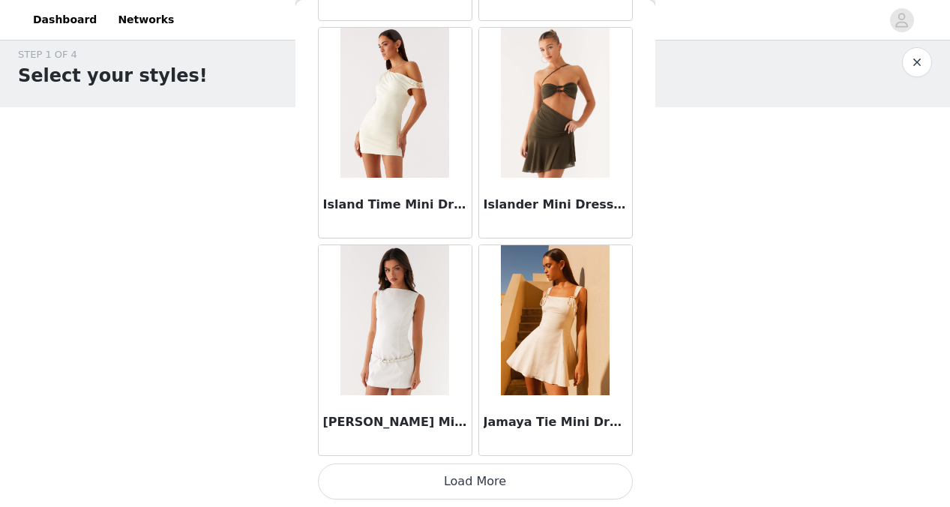
click at [469, 488] on button "Load More" at bounding box center [475, 482] width 315 height 36
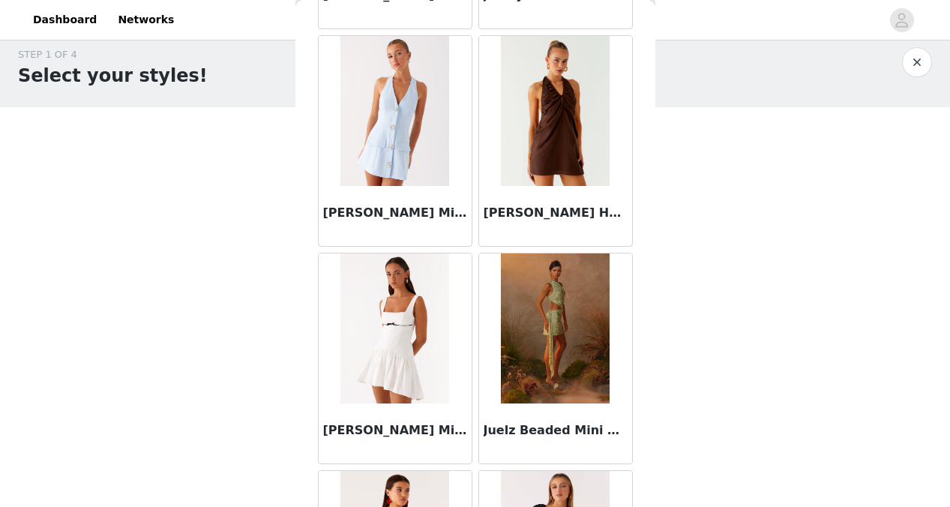
click at [568, 125] on img at bounding box center [556, 111] width 110 height 150
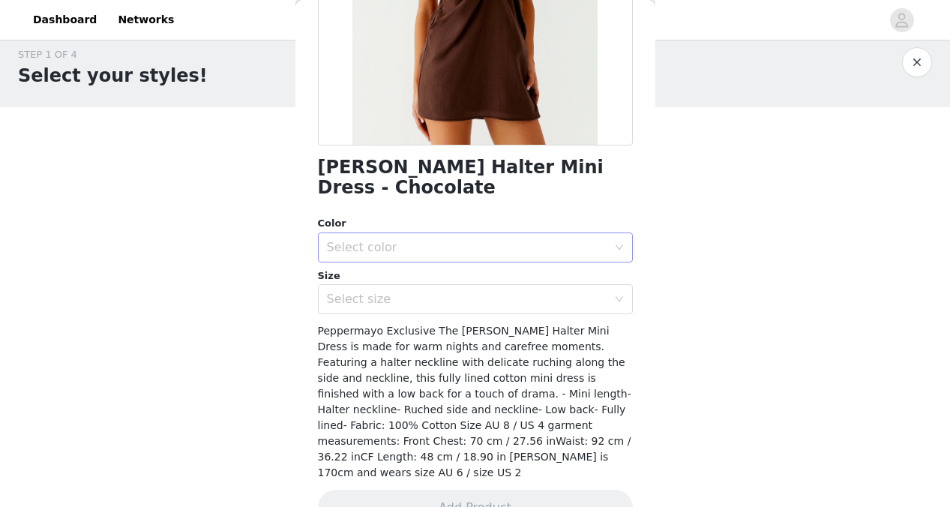
click at [464, 233] on div "Select color" at bounding box center [470, 247] width 287 height 29
click at [461, 253] on li "Chocolate" at bounding box center [475, 260] width 315 height 24
click at [461, 292] on div "Select size" at bounding box center [467, 299] width 281 height 15
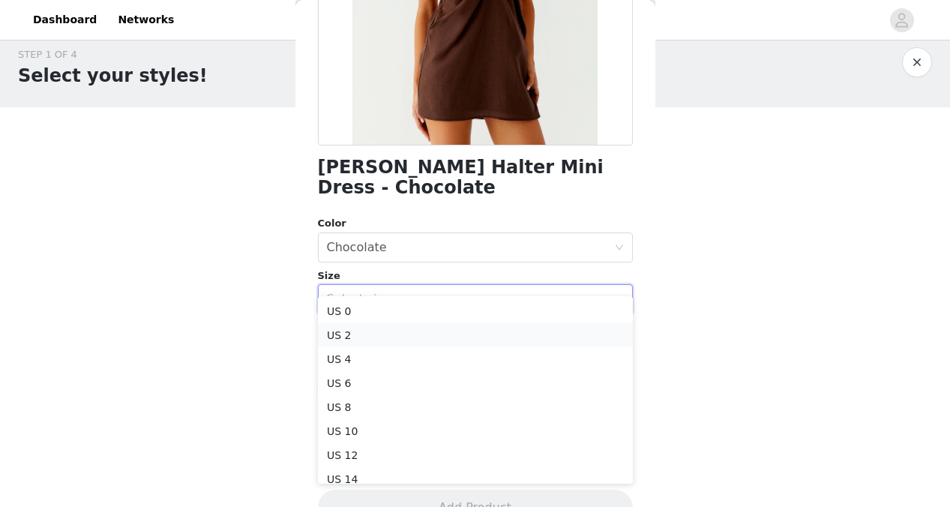
click at [446, 336] on li "US 2" at bounding box center [475, 335] width 315 height 24
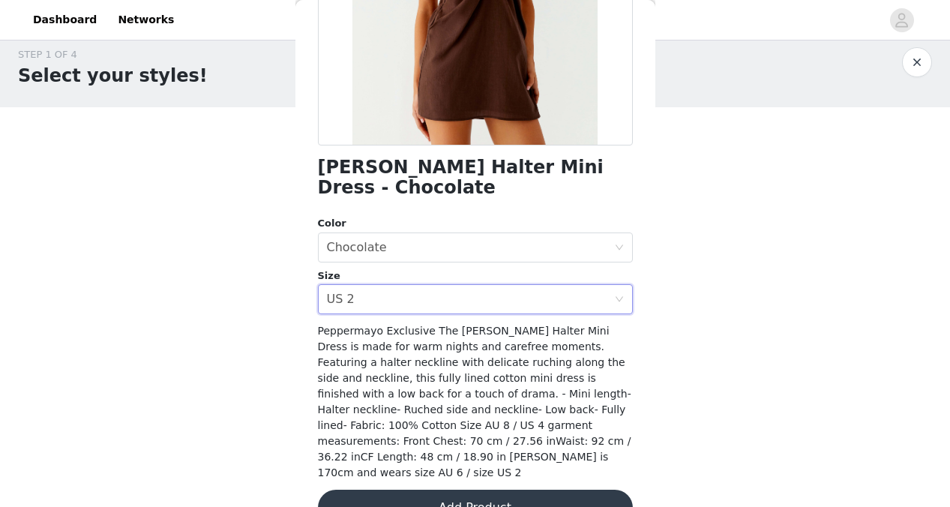
click at [450, 490] on button "Add Product" at bounding box center [475, 508] width 315 height 36
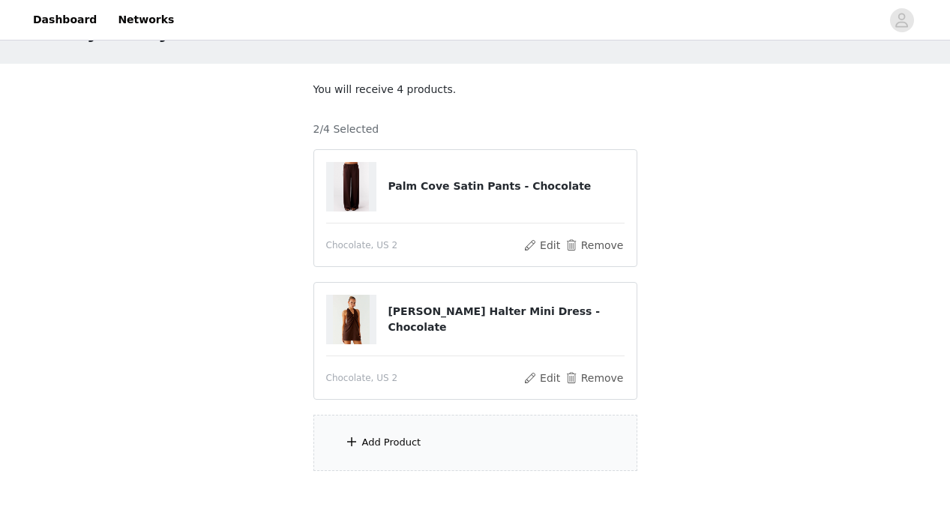
click at [410, 431] on div "Add Product" at bounding box center [476, 443] width 324 height 56
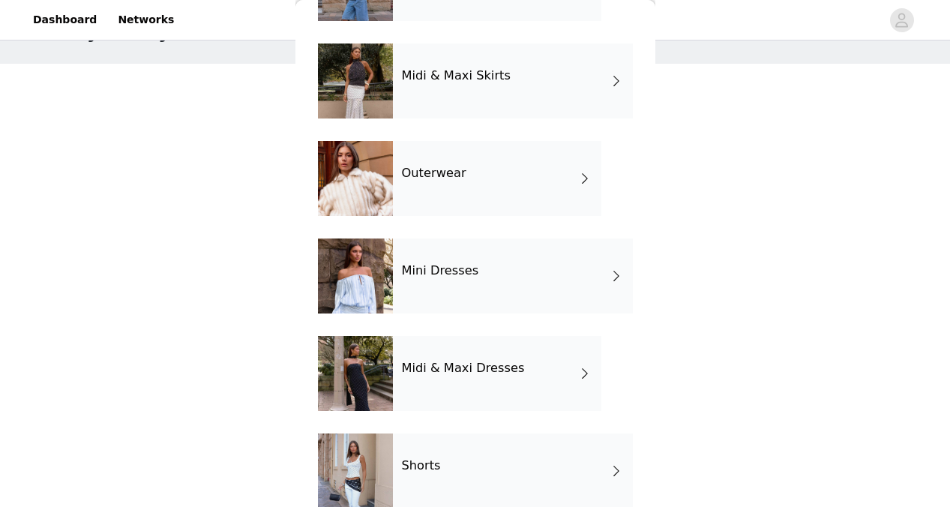
click at [478, 278] on div "Mini Dresses" at bounding box center [513, 276] width 240 height 75
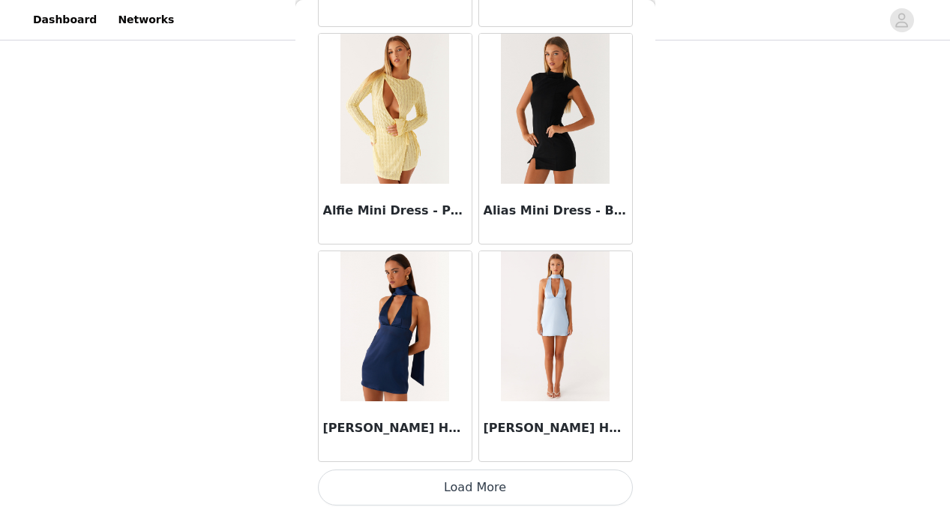
click at [456, 483] on button "Load More" at bounding box center [475, 488] width 315 height 36
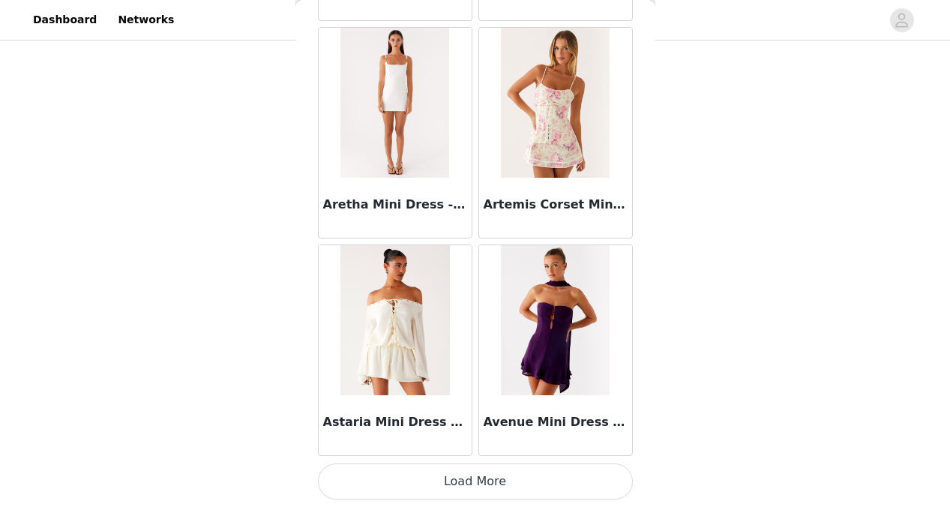
click at [449, 486] on button "Load More" at bounding box center [475, 482] width 315 height 36
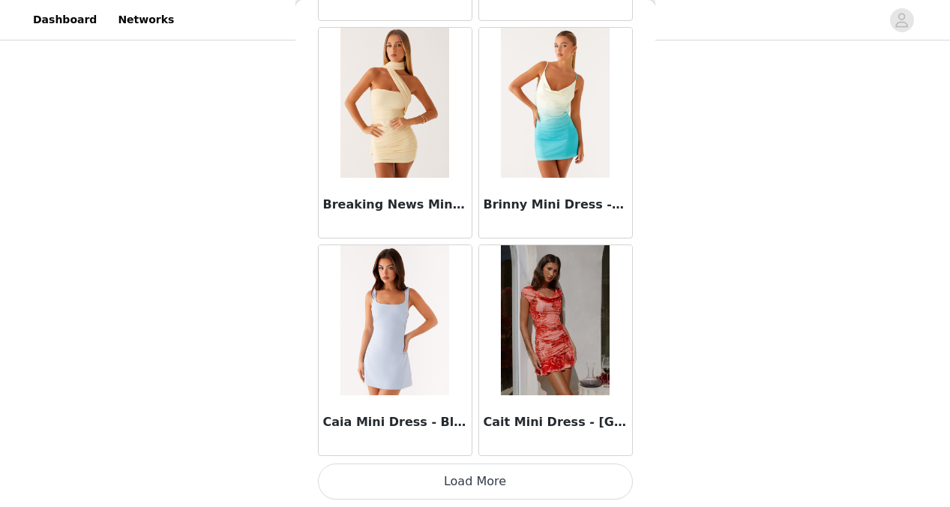
click at [457, 465] on button "Load More" at bounding box center [475, 482] width 315 height 36
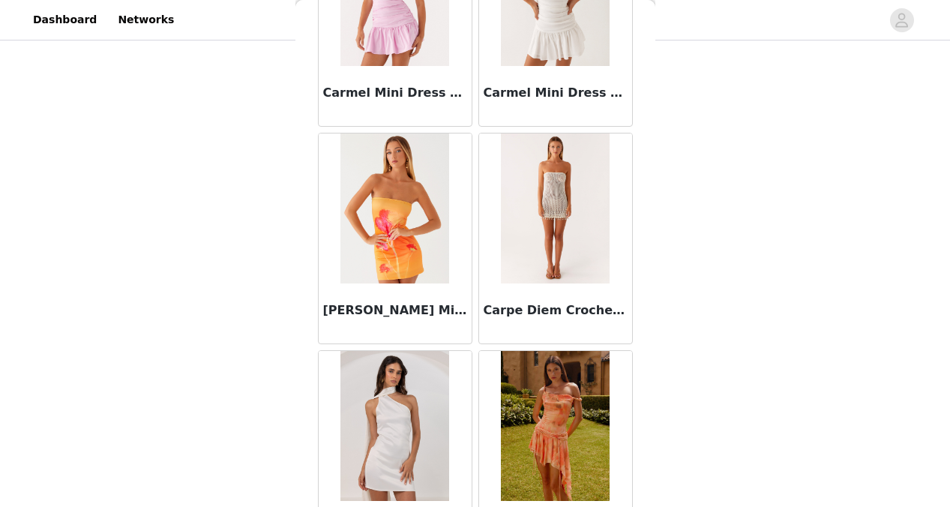
scroll to position [8314, 0]
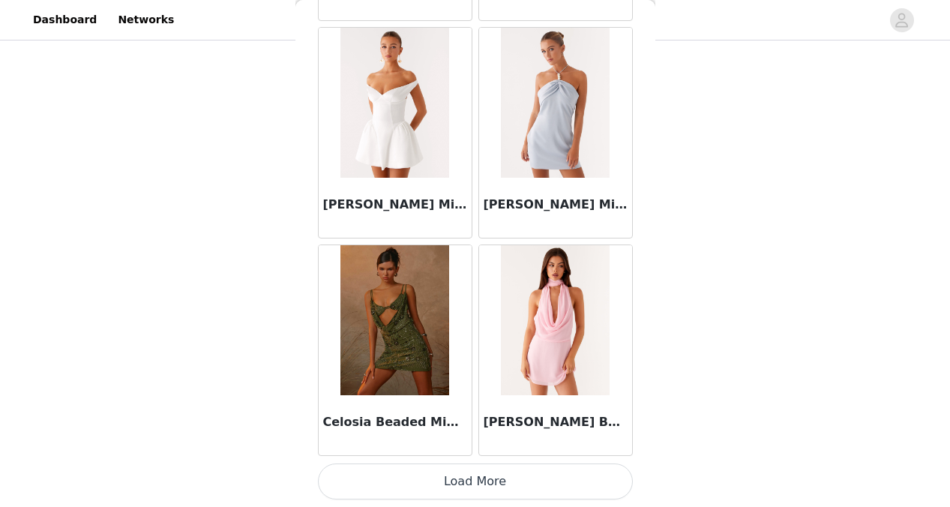
click at [461, 476] on button "Load More" at bounding box center [475, 482] width 315 height 36
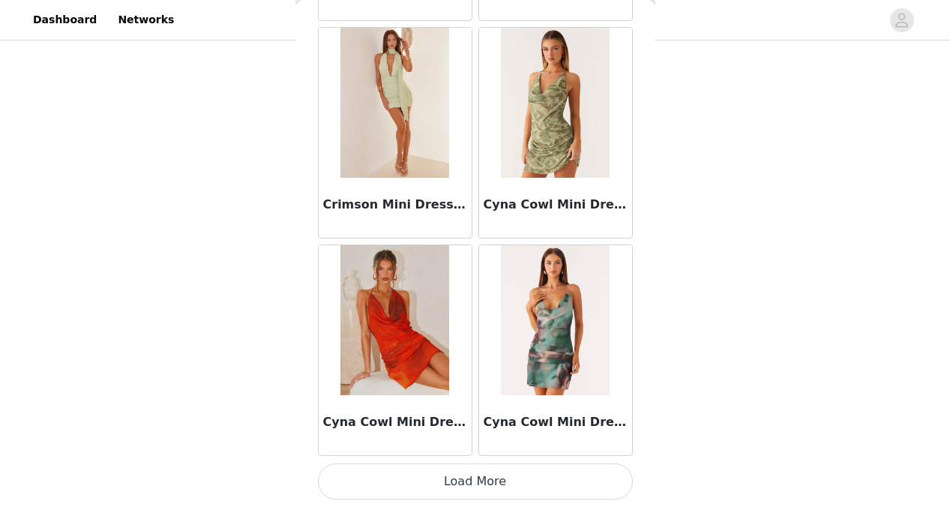
scroll to position [147, 0]
click at [467, 485] on button "Load More" at bounding box center [475, 482] width 315 height 36
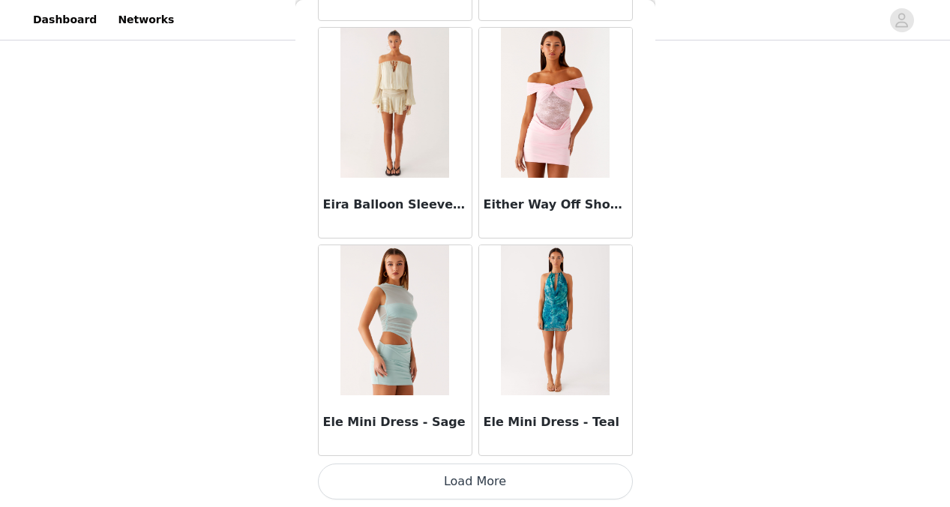
click at [479, 481] on button "Load More" at bounding box center [475, 482] width 315 height 36
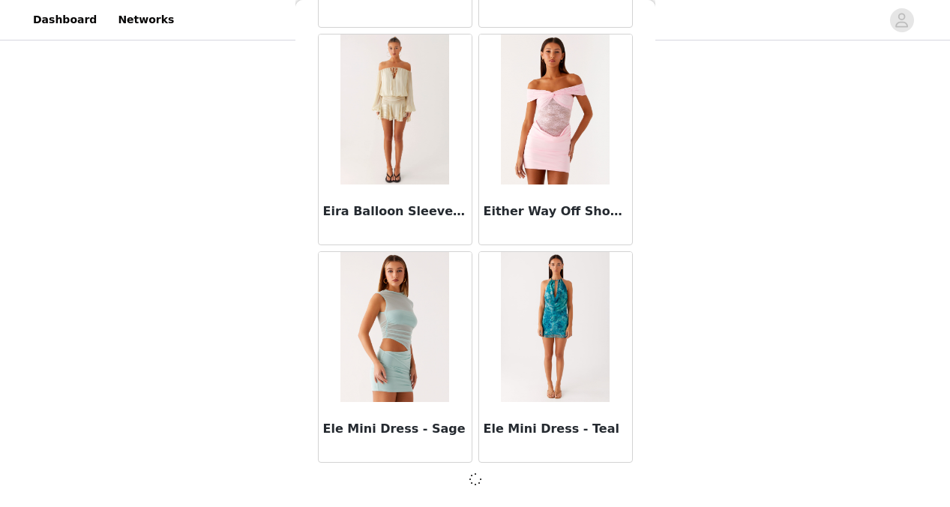
scroll to position [12658, 0]
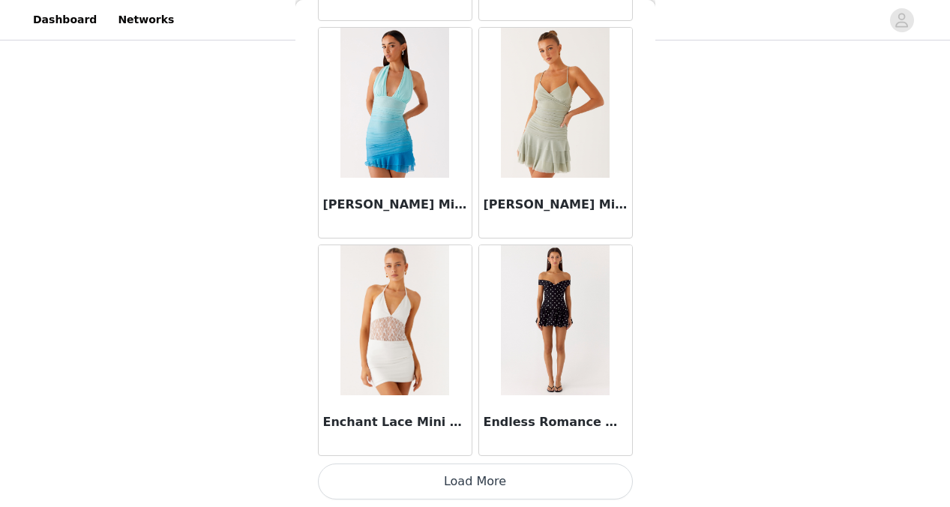
click at [461, 491] on button "Load More" at bounding box center [475, 482] width 315 height 36
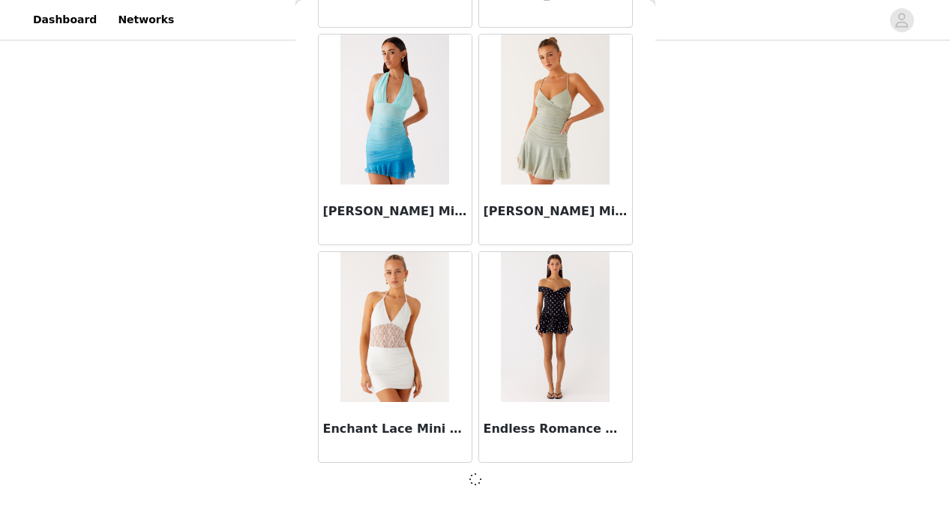
scroll to position [14833, 0]
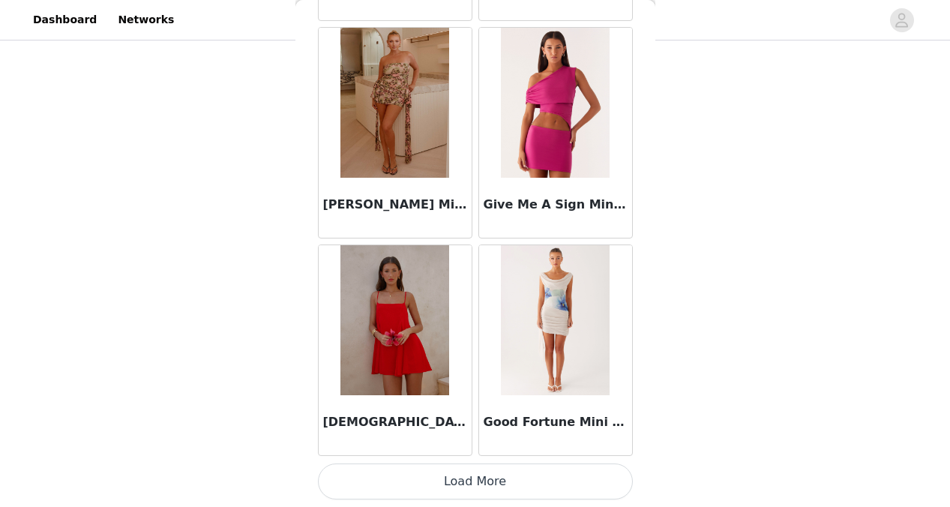
click at [468, 468] on button "Load More" at bounding box center [475, 482] width 315 height 36
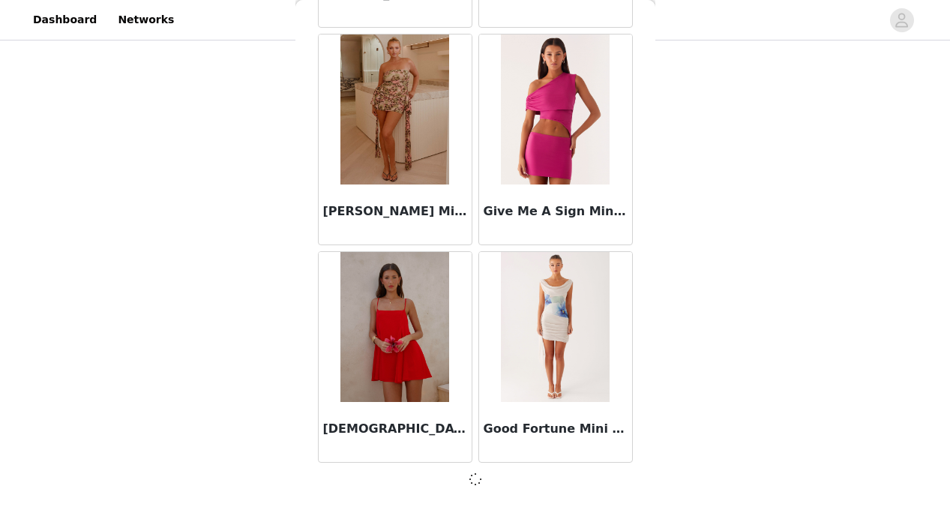
scroll to position [17008, 0]
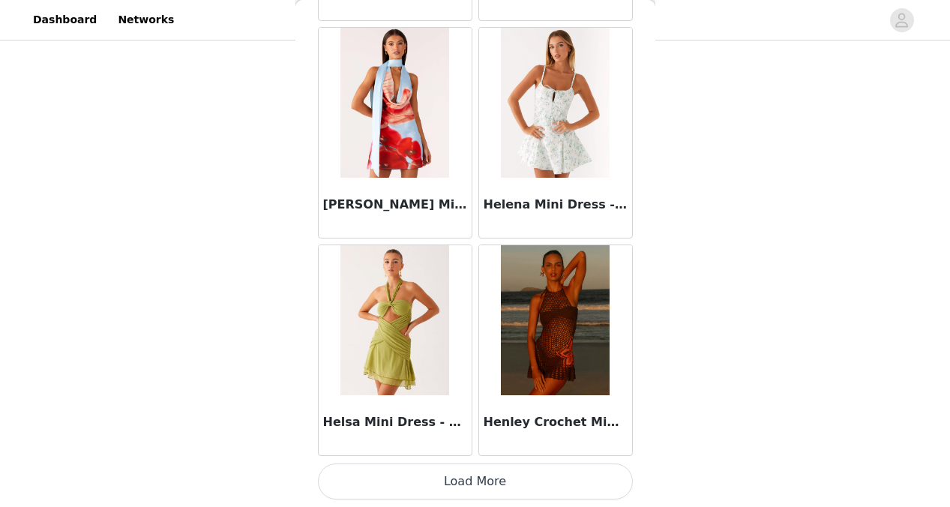
click at [464, 488] on button "Load More" at bounding box center [475, 482] width 315 height 36
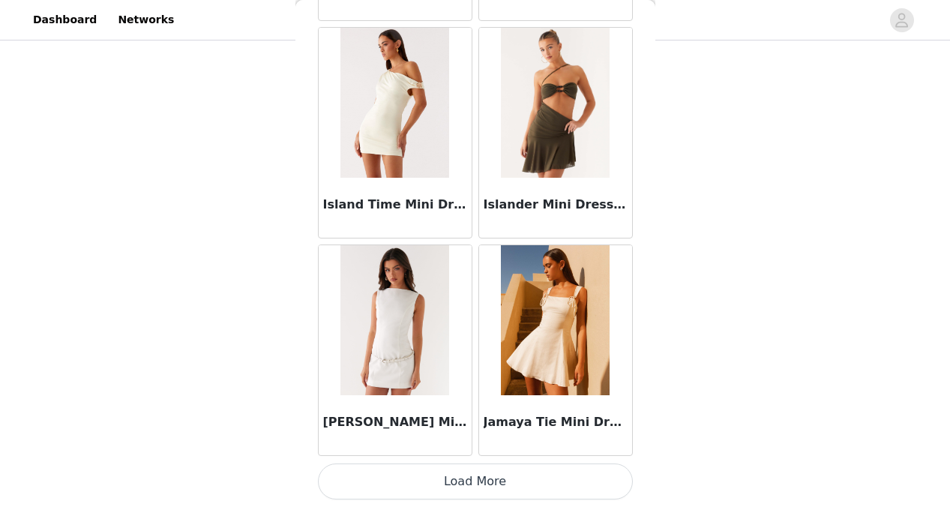
click at [473, 473] on button "Load More" at bounding box center [475, 482] width 315 height 36
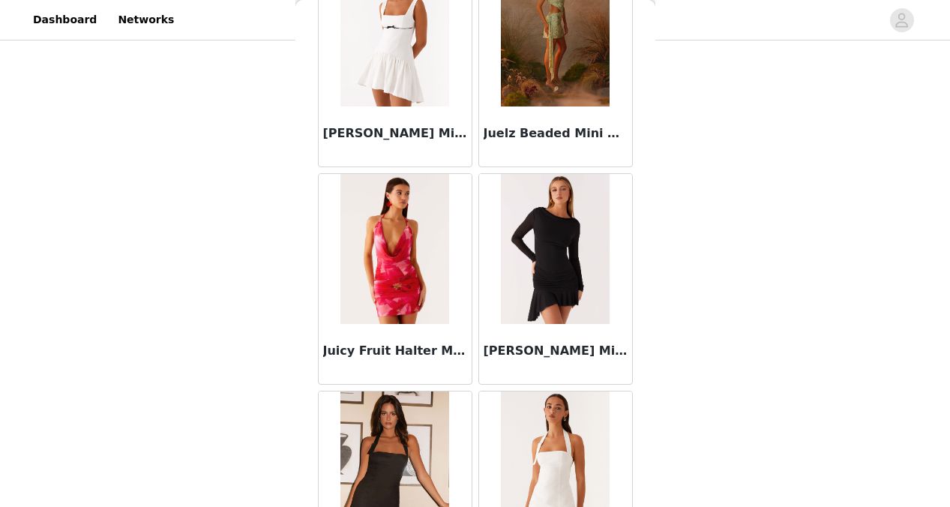
scroll to position [147, 0]
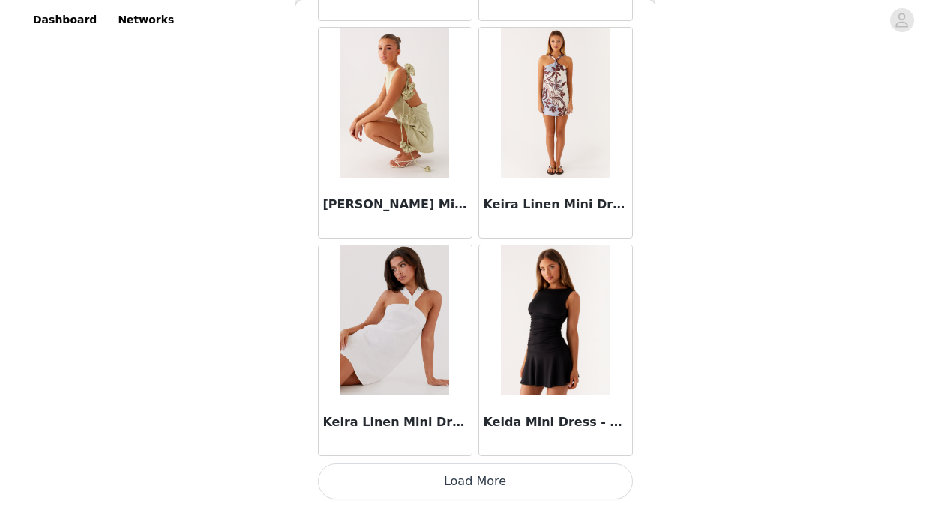
click at [473, 476] on button "Load More" at bounding box center [475, 482] width 315 height 36
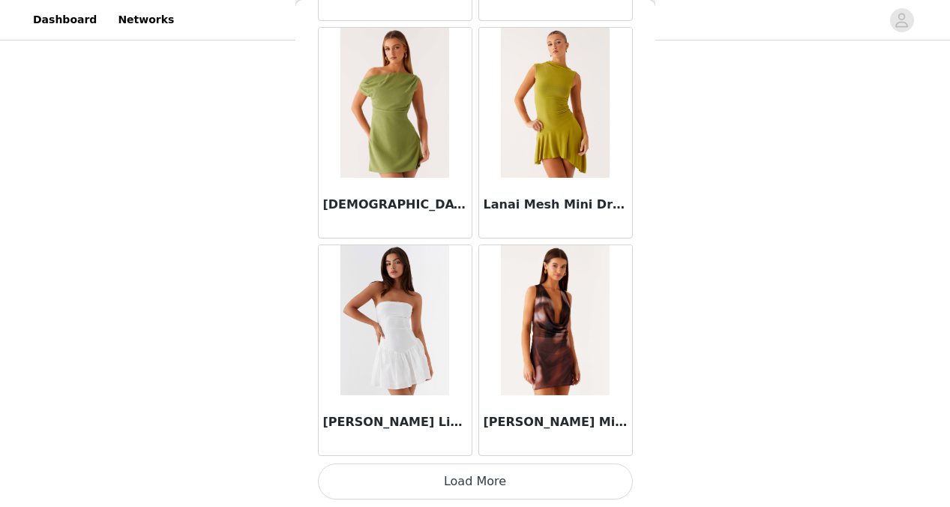
click at [478, 483] on button "Load More" at bounding box center [475, 482] width 315 height 36
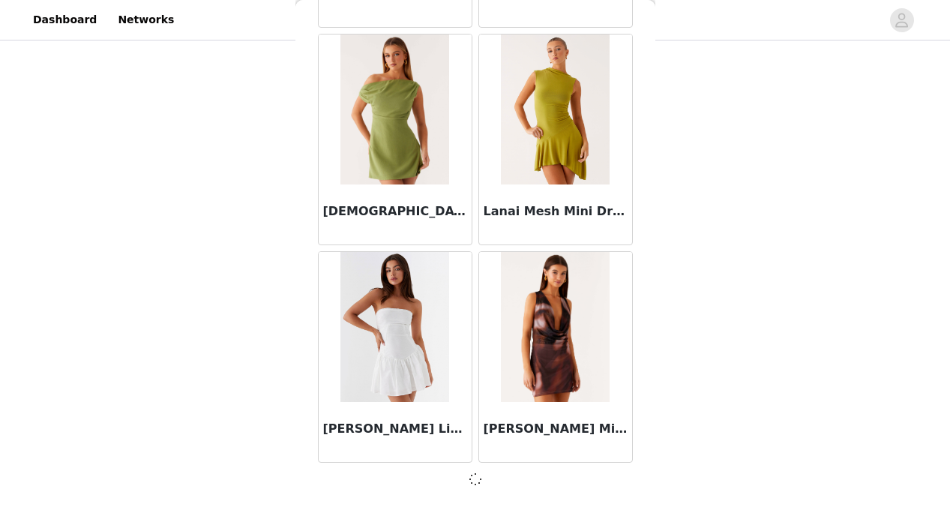
scroll to position [25710, 0]
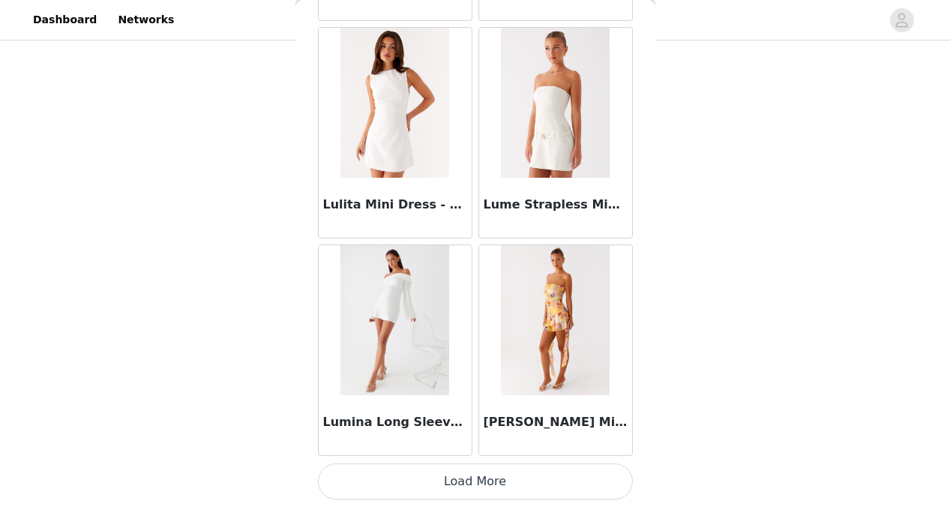
click at [473, 487] on button "Load More" at bounding box center [475, 482] width 315 height 36
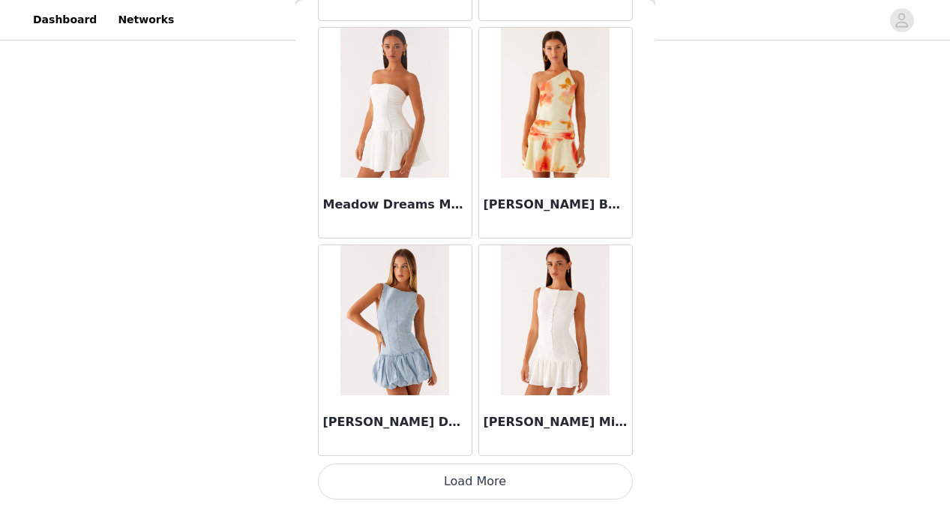
click at [480, 477] on button "Load More" at bounding box center [475, 482] width 315 height 36
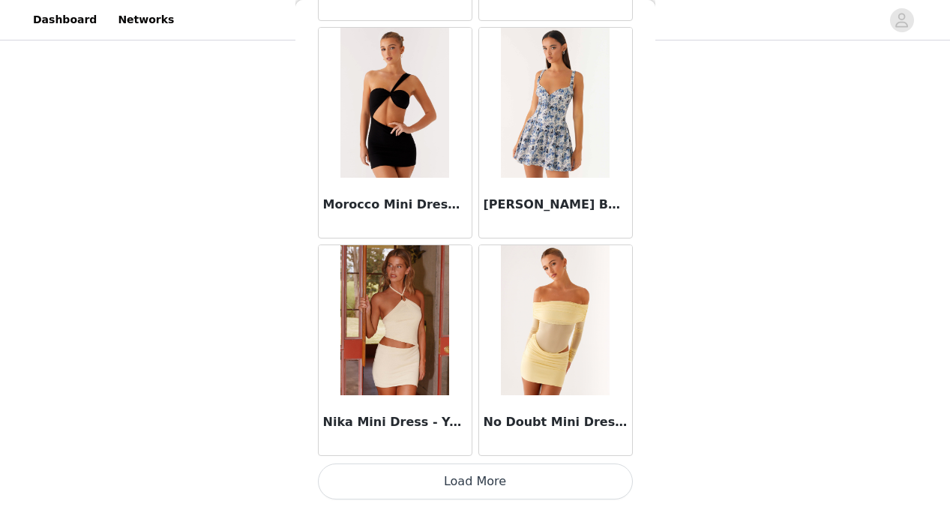
click at [469, 479] on button "Load More" at bounding box center [475, 482] width 315 height 36
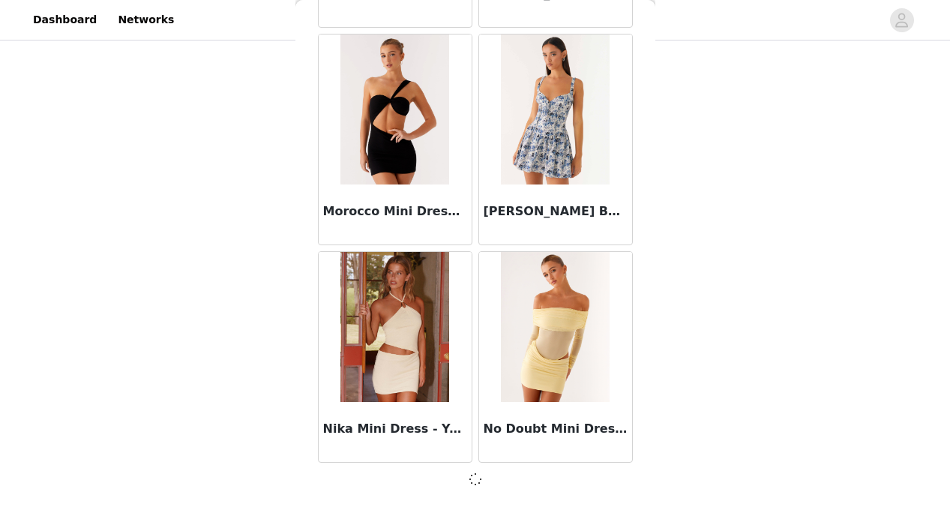
scroll to position [32235, 0]
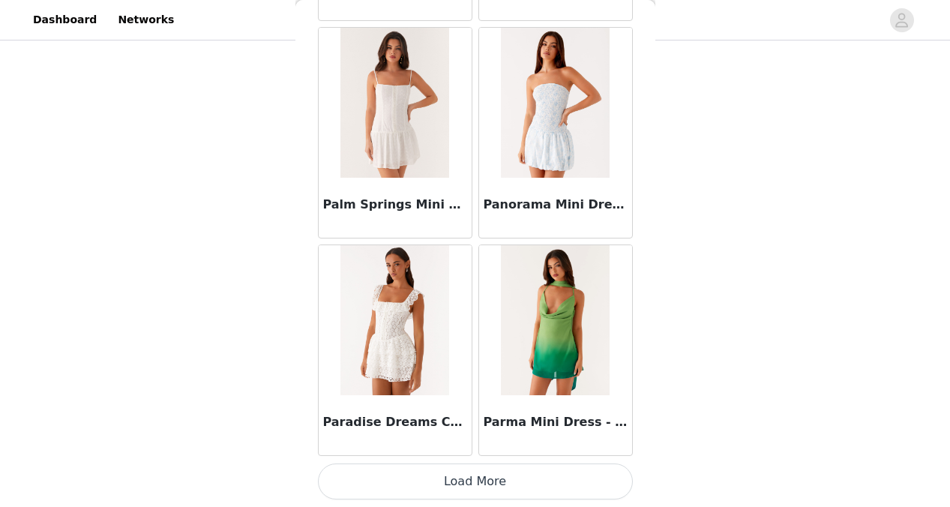
click at [473, 476] on button "Load More" at bounding box center [475, 482] width 315 height 36
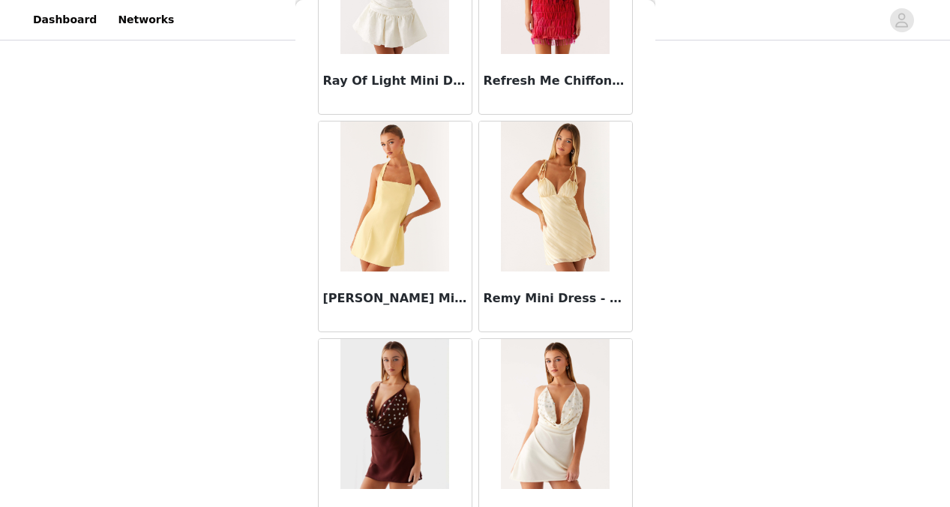
scroll to position [36593, 0]
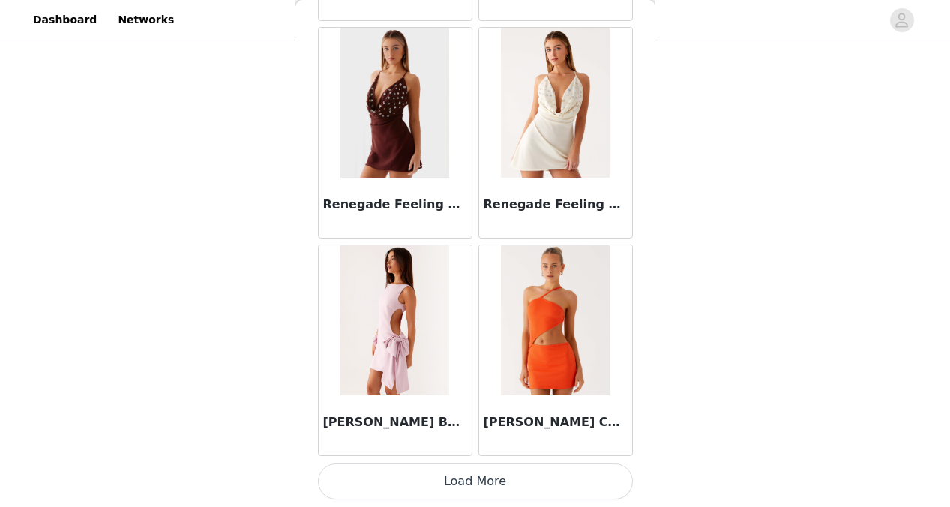
click at [470, 475] on button "Load More" at bounding box center [475, 482] width 315 height 36
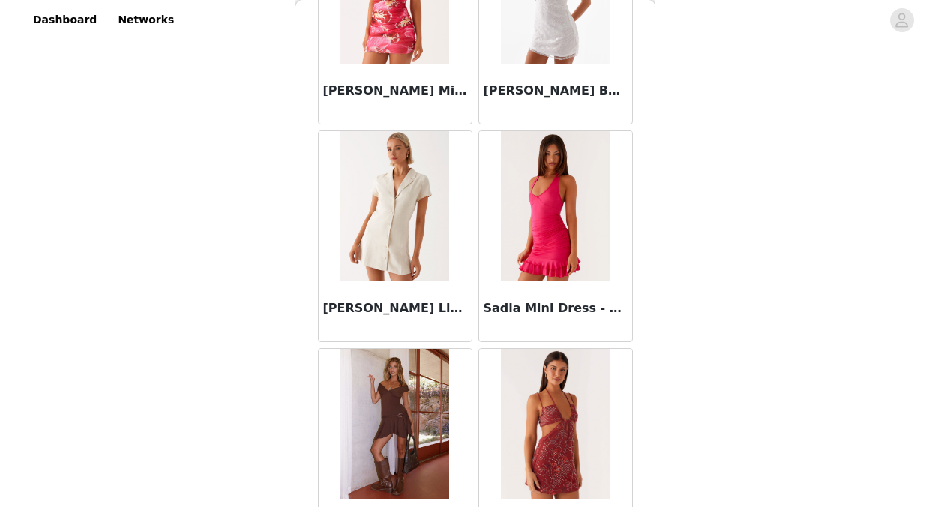
click at [412, 252] on img at bounding box center [395, 206] width 109 height 150
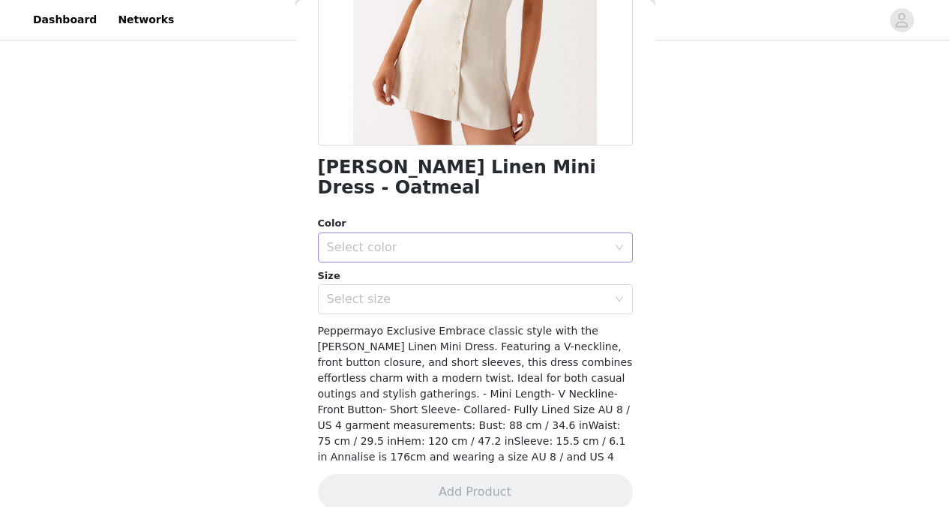
click at [455, 233] on div "Select color" at bounding box center [470, 247] width 287 height 29
click at [452, 260] on li "Oatmeal" at bounding box center [475, 260] width 315 height 24
click at [449, 285] on div "Select size" at bounding box center [470, 299] width 287 height 29
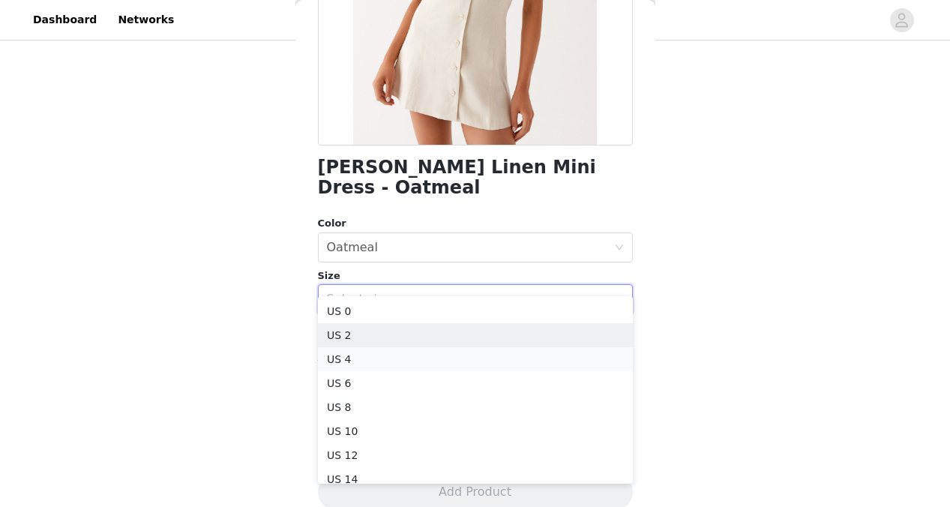
click at [433, 358] on li "US 4" at bounding box center [475, 359] width 315 height 24
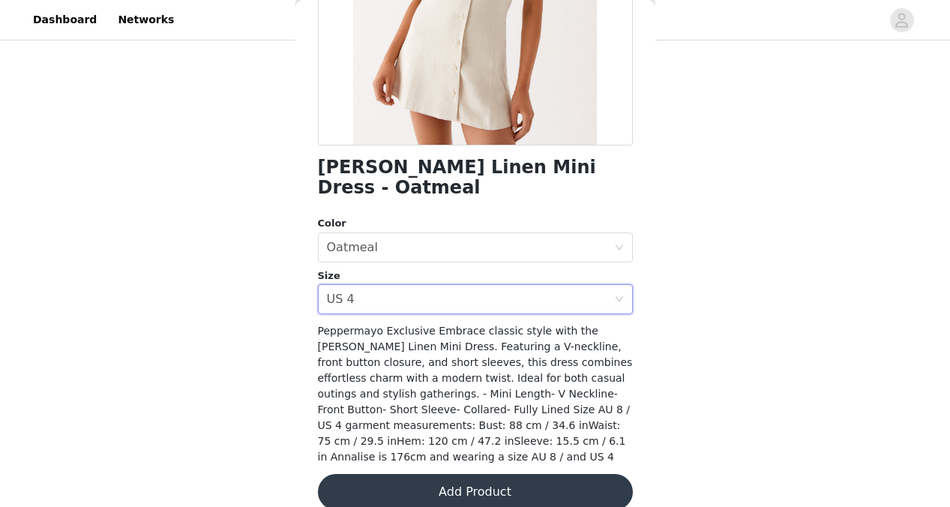
click at [413, 474] on button "Add Product" at bounding box center [475, 492] width 315 height 36
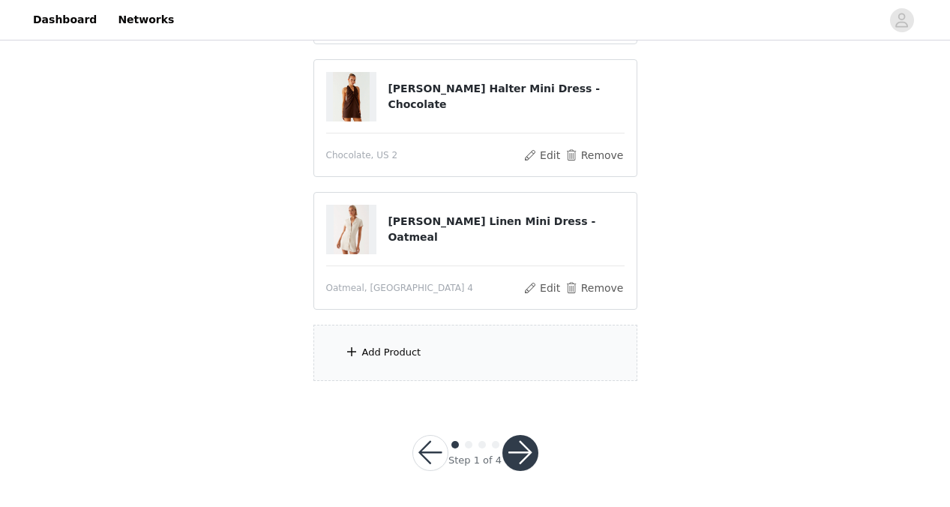
scroll to position [280, 0]
click at [422, 355] on div "Add Product" at bounding box center [476, 354] width 324 height 56
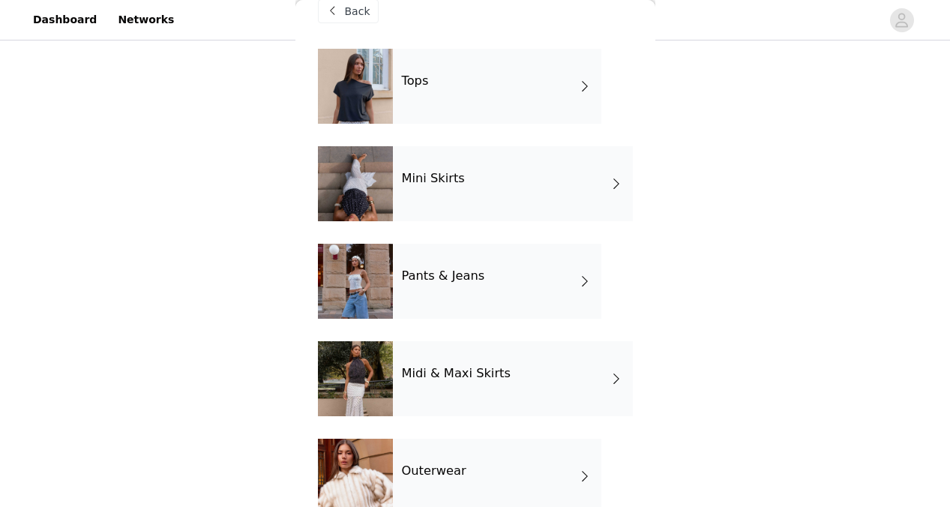
scroll to position [31, 0]
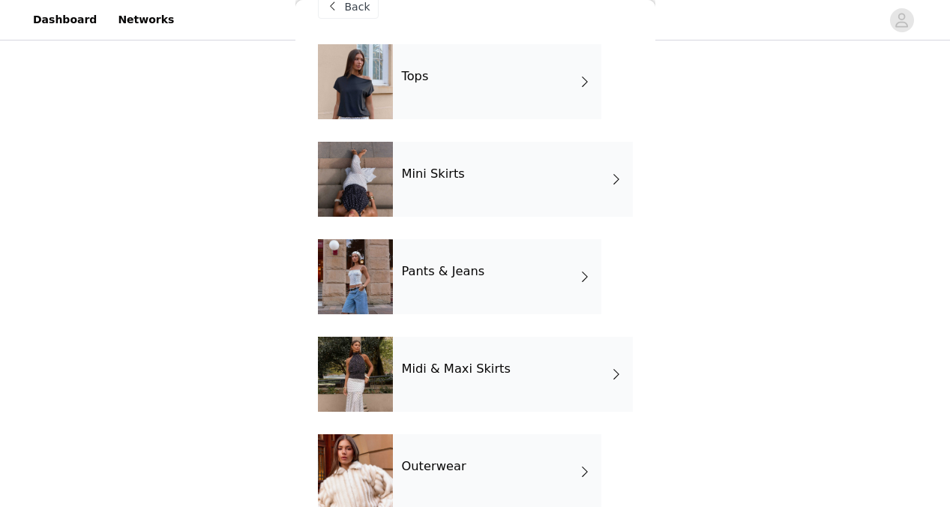
click at [445, 300] on div "Pants & Jeans" at bounding box center [497, 276] width 209 height 75
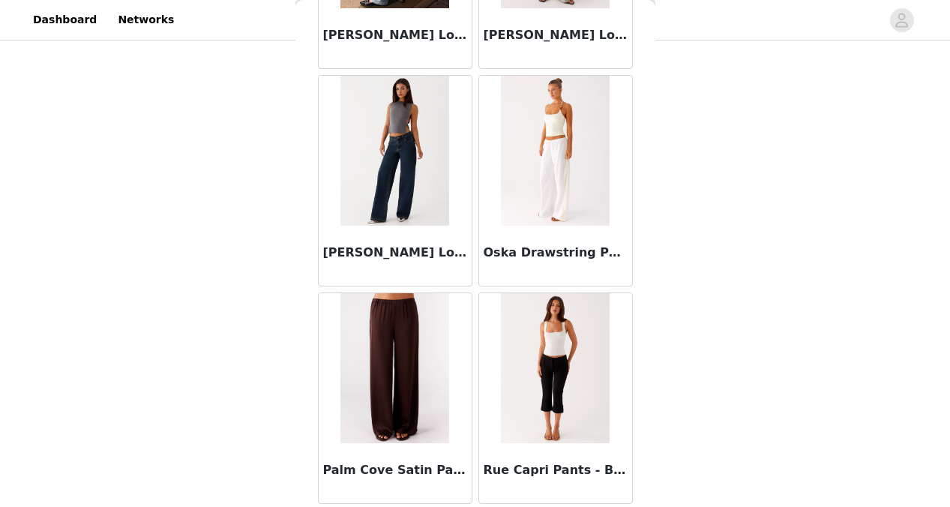
scroll to position [1523, 0]
click at [725, 2] on header "Dashboard Networks" at bounding box center [475, 20] width 950 height 41
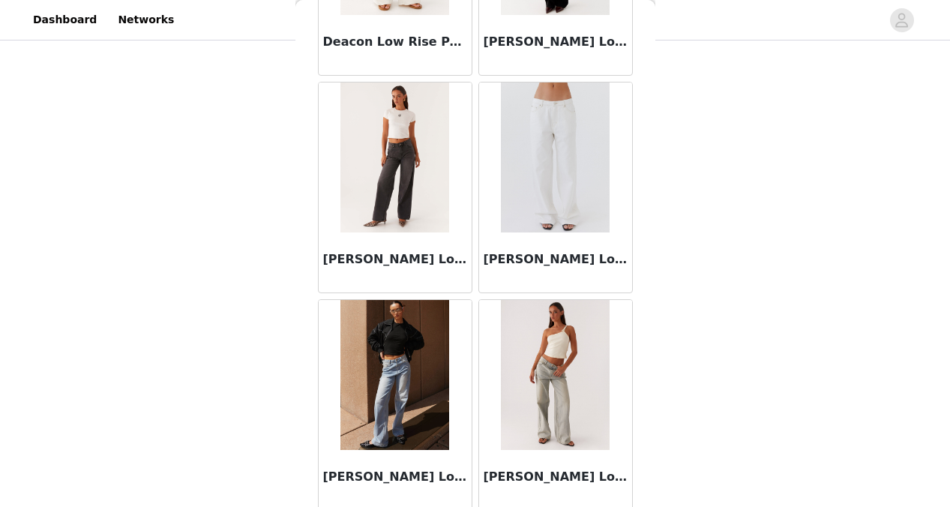
scroll to position [1081, 0]
click at [536, 174] on img at bounding box center [555, 158] width 109 height 150
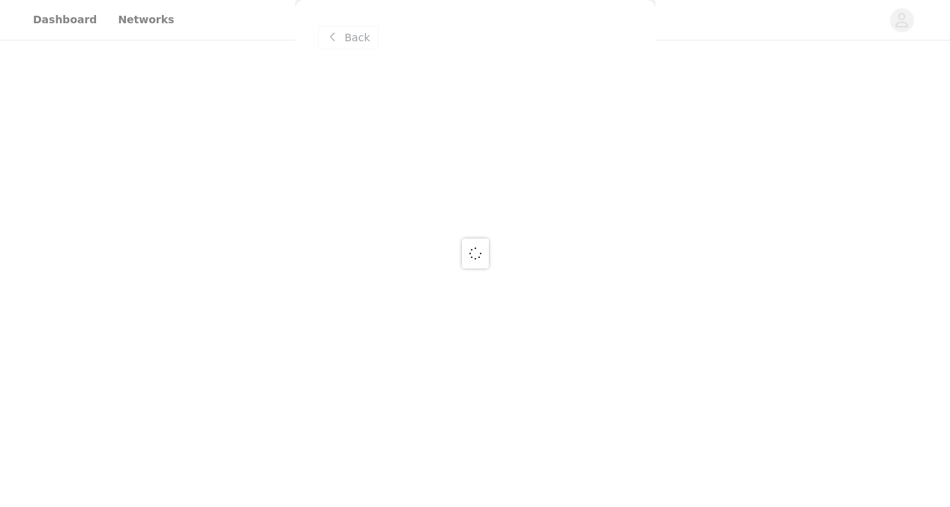
scroll to position [0, 0]
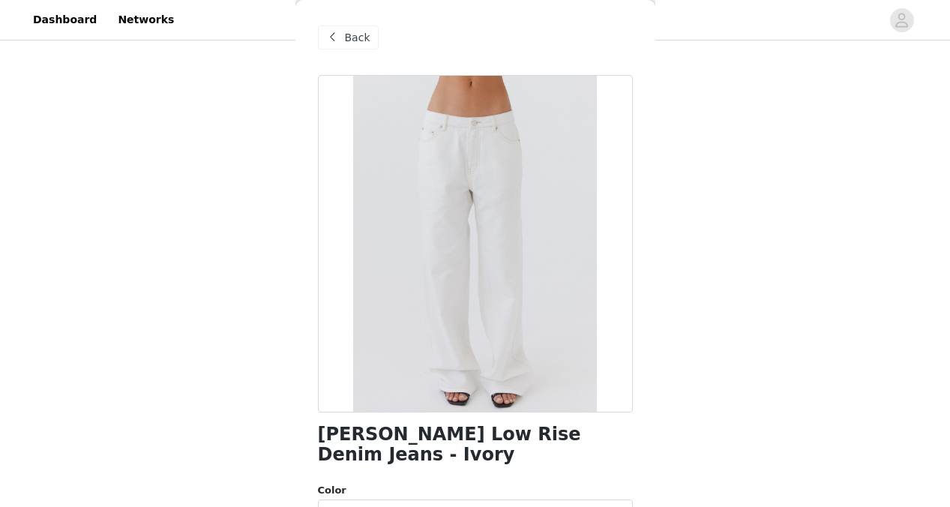
click at [345, 36] on span "Back" at bounding box center [358, 38] width 26 height 16
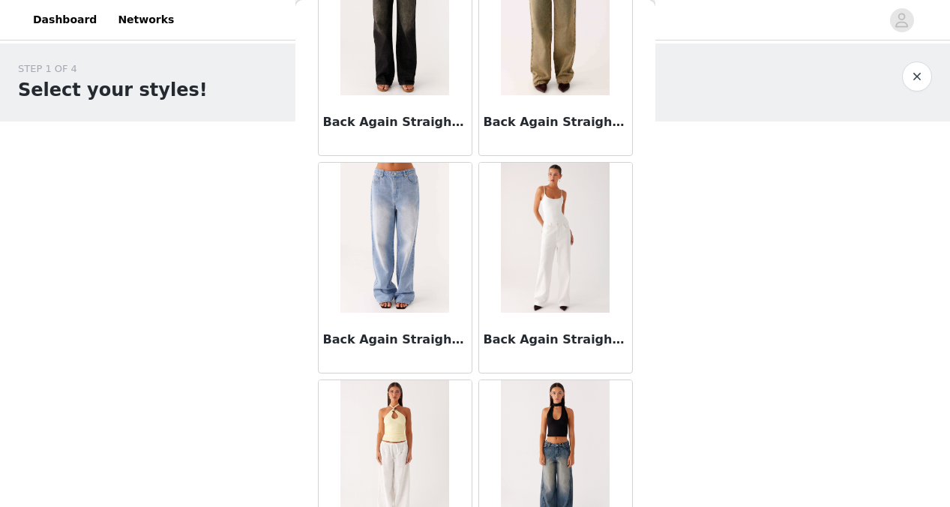
scroll to position [152, 0]
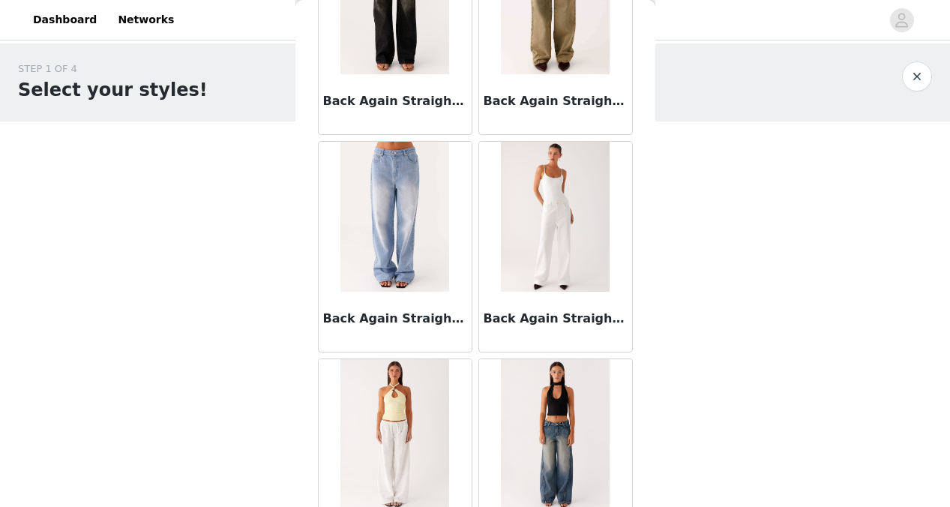
click at [545, 260] on img at bounding box center [555, 217] width 109 height 150
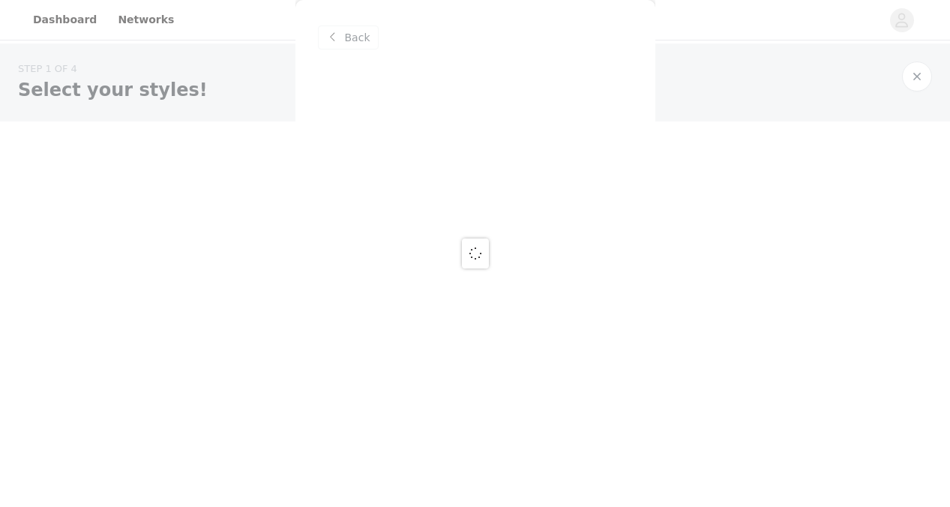
scroll to position [0, 0]
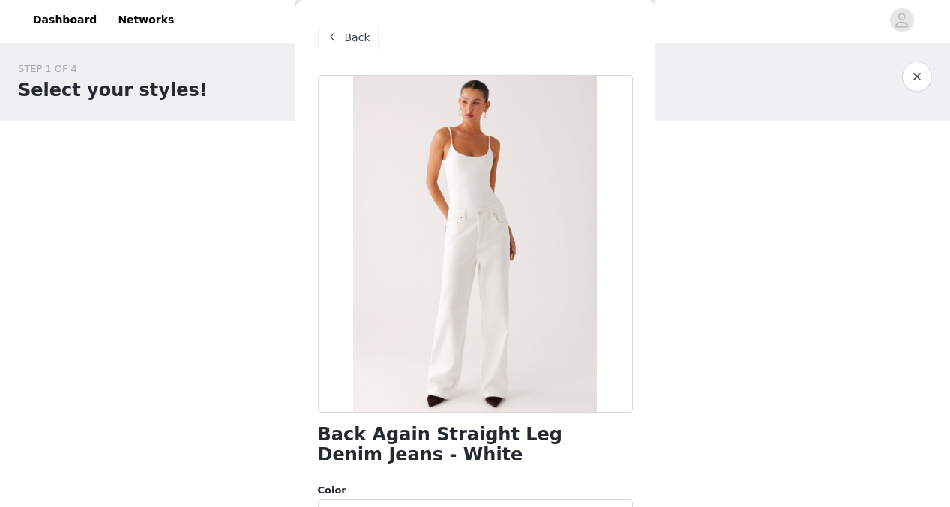
click at [354, 38] on span "Back" at bounding box center [358, 38] width 26 height 16
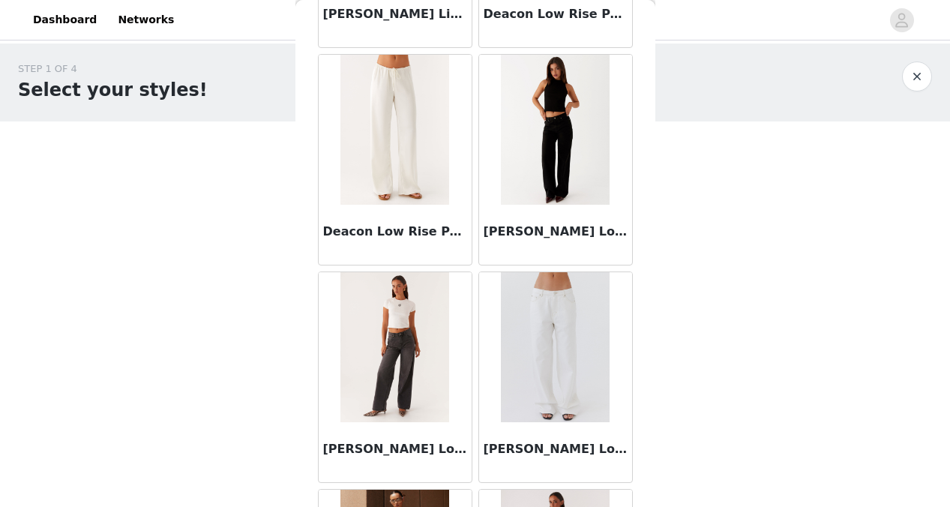
click at [563, 317] on img at bounding box center [555, 347] width 109 height 150
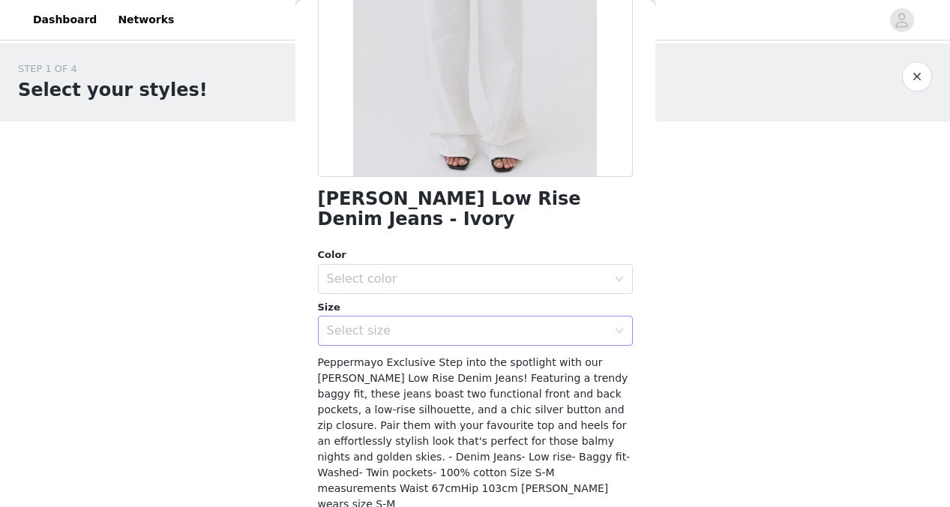
scroll to position [254, 0]
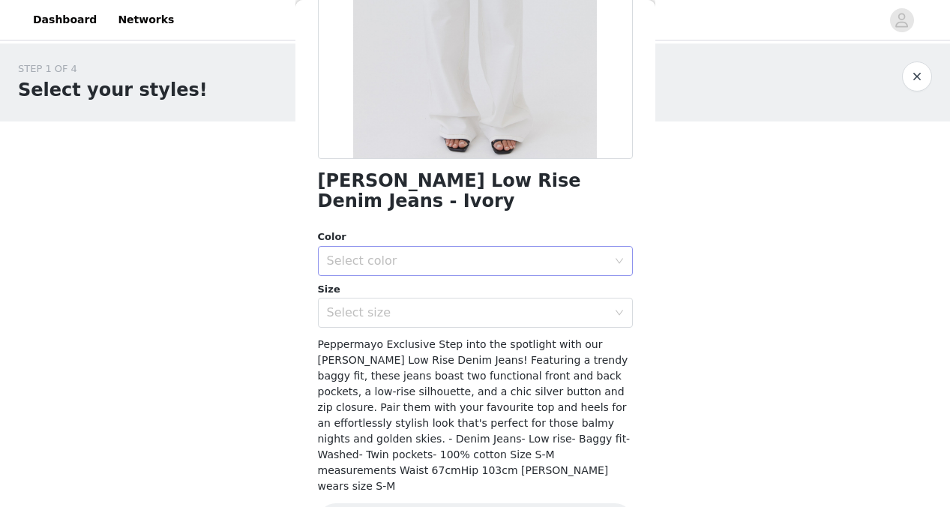
click at [500, 249] on div "Select color" at bounding box center [470, 261] width 287 height 29
click at [492, 277] on li "Ivory" at bounding box center [475, 273] width 315 height 24
click at [469, 305] on div "Select size" at bounding box center [467, 312] width 281 height 15
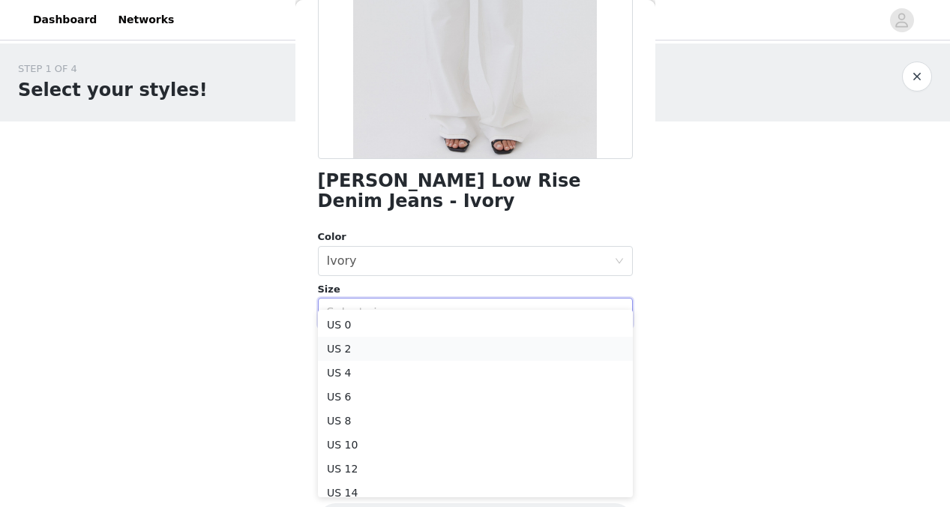
click at [460, 350] on li "US 2" at bounding box center [475, 349] width 315 height 24
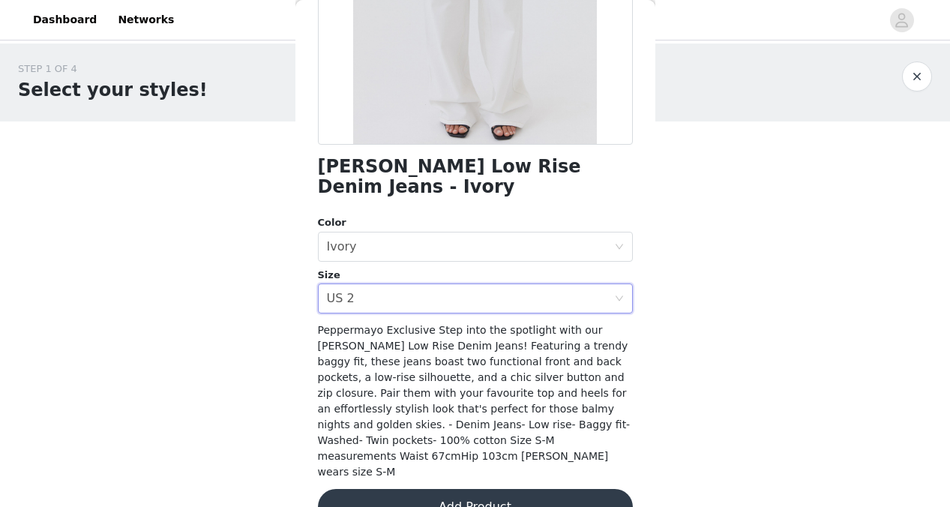
scroll to position [267, 0]
click at [446, 490] on button "Add Product" at bounding box center [475, 508] width 315 height 36
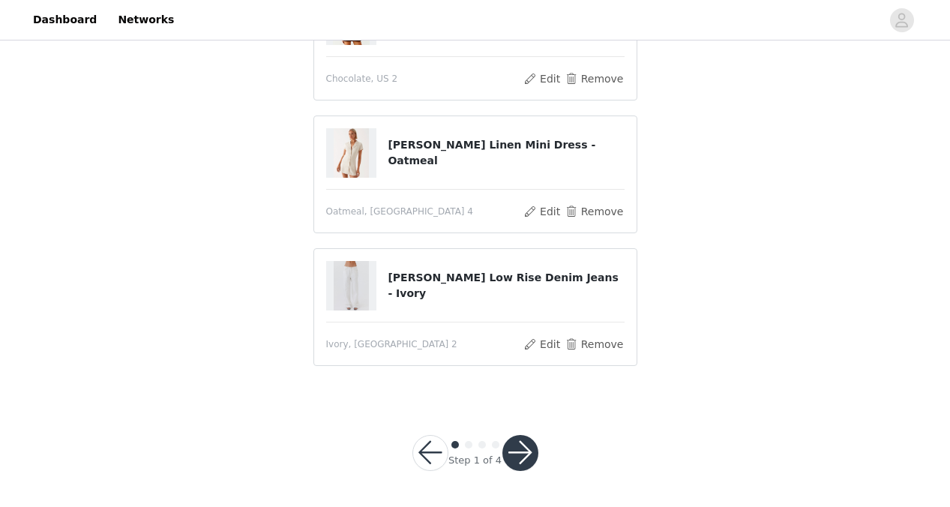
scroll to position [316, 0]
click at [518, 445] on button "button" at bounding box center [521, 454] width 36 height 36
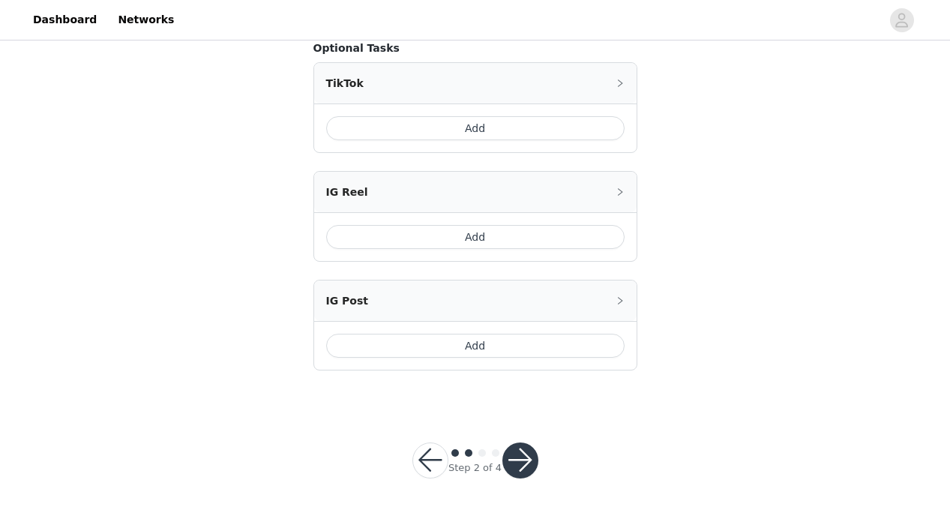
scroll to position [951, 0]
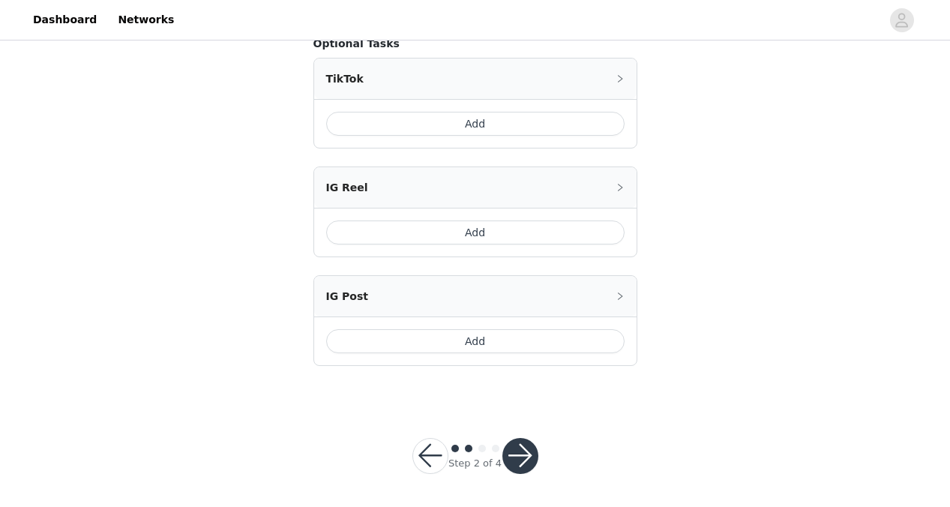
click at [512, 122] on button "Add" at bounding box center [475, 124] width 299 height 24
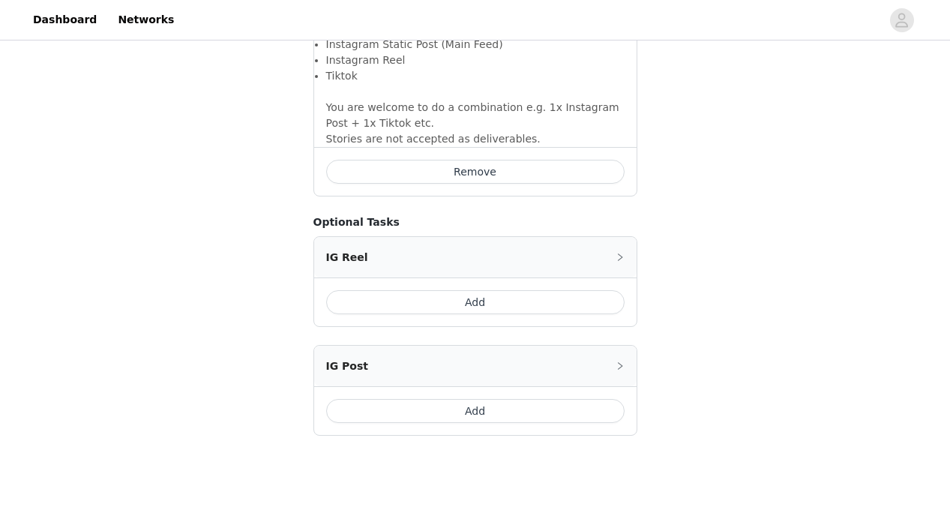
scroll to position [1203, 0]
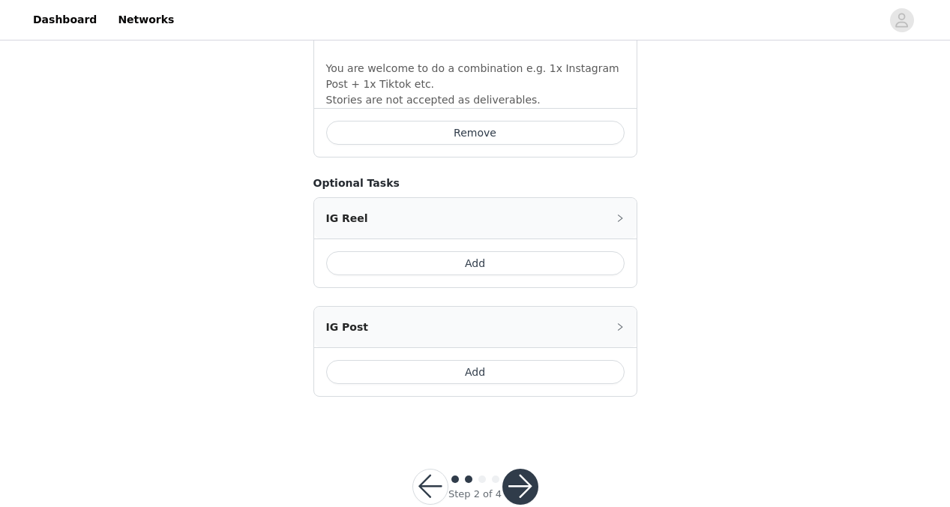
click at [488, 361] on button "Add" at bounding box center [475, 372] width 299 height 24
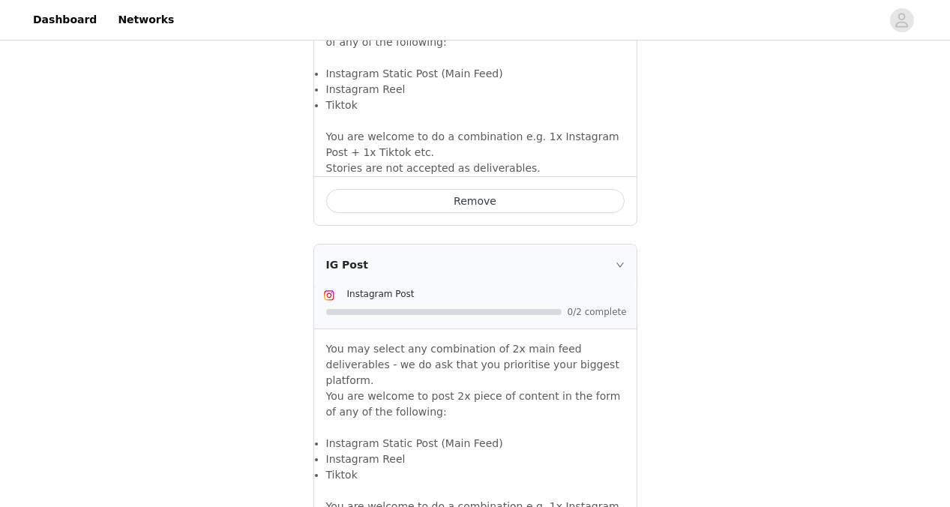
scroll to position [1130, 0]
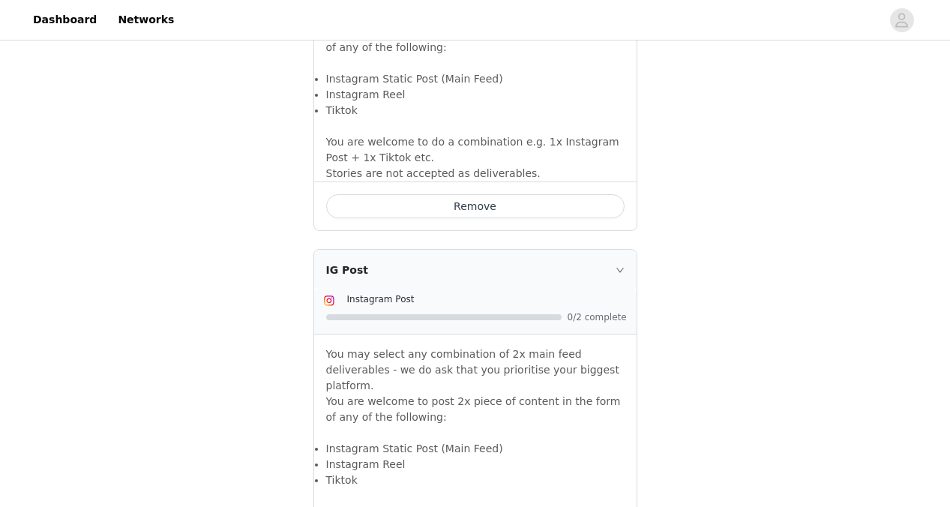
click at [520, 194] on button "Remove" at bounding box center [475, 206] width 299 height 24
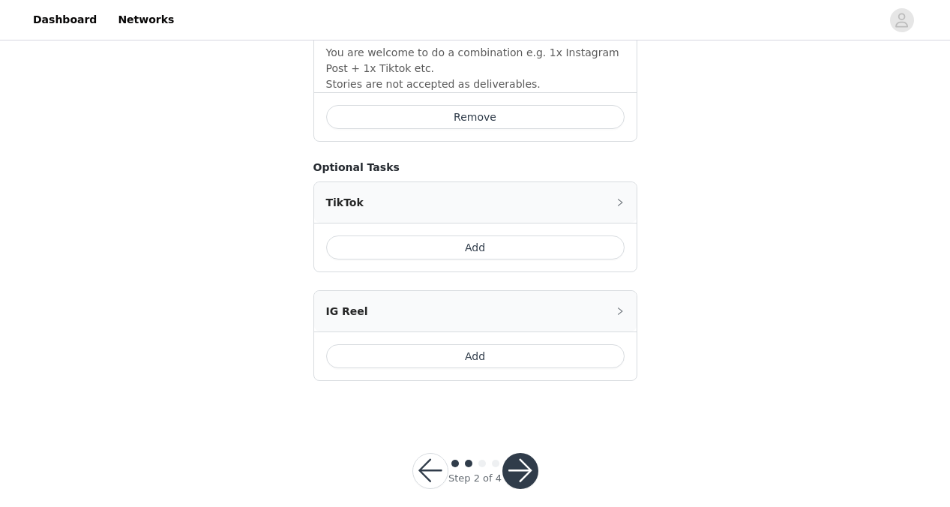
scroll to position [1218, 0]
click at [520, 455] on button "button" at bounding box center [521, 472] width 36 height 36
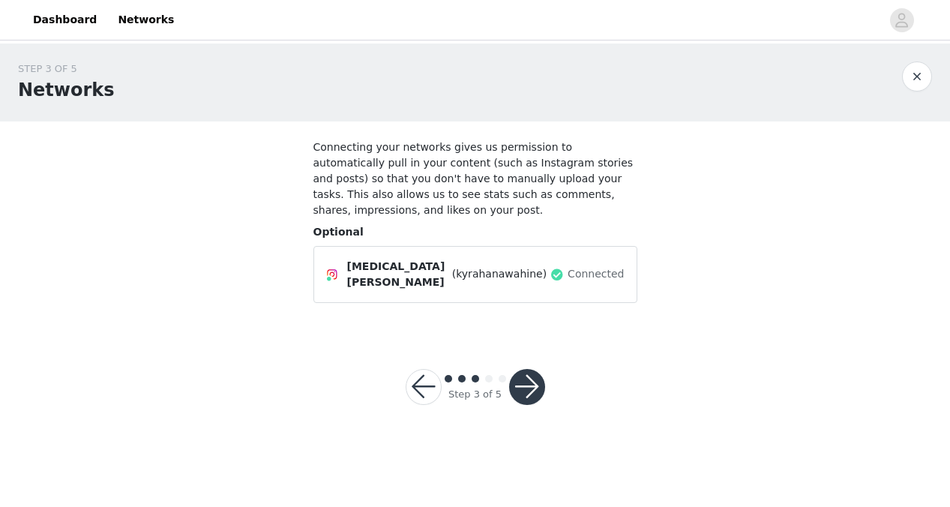
click at [528, 384] on button "button" at bounding box center [527, 387] width 36 height 36
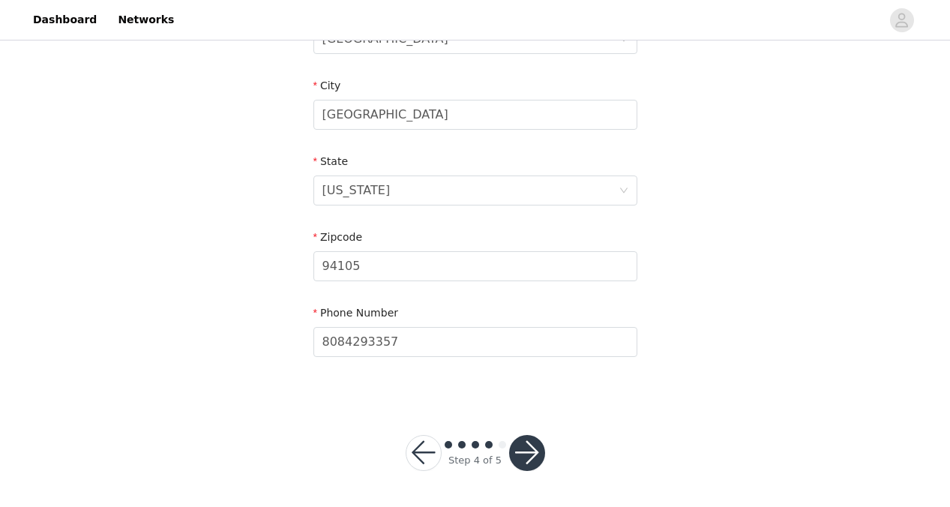
scroll to position [515, 0]
click at [528, 442] on button "button" at bounding box center [527, 454] width 36 height 36
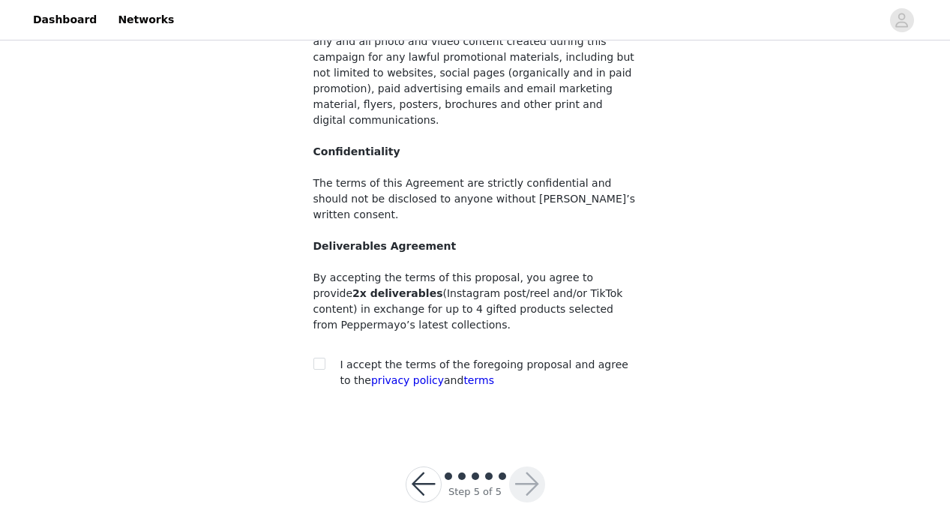
scroll to position [186, 0]
click at [414, 359] on span "I accept the terms of the foregoing proposal and agree to the privacy policy an…" at bounding box center [485, 373] width 288 height 28
click at [317, 359] on input "checkbox" at bounding box center [319, 364] width 11 height 11
checkbox input "true"
click at [537, 467] on button "button" at bounding box center [527, 485] width 36 height 36
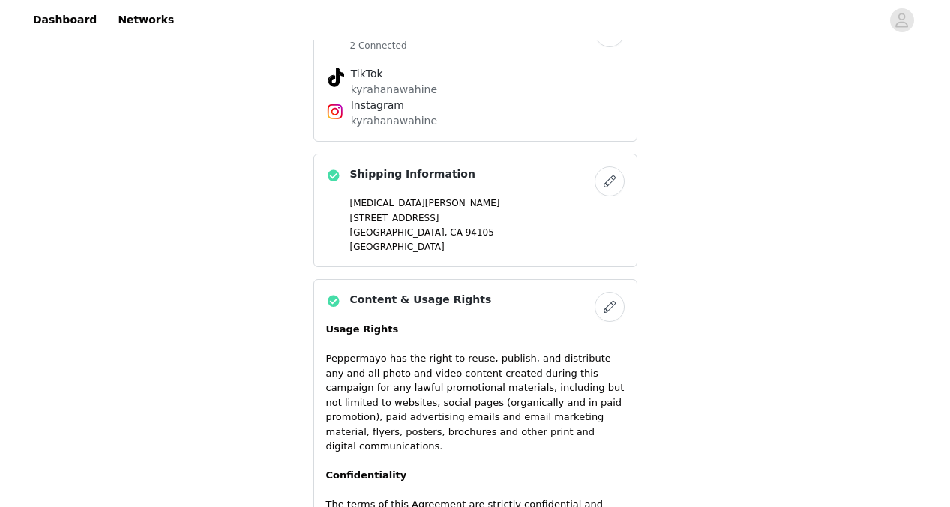
scroll to position [1028, 0]
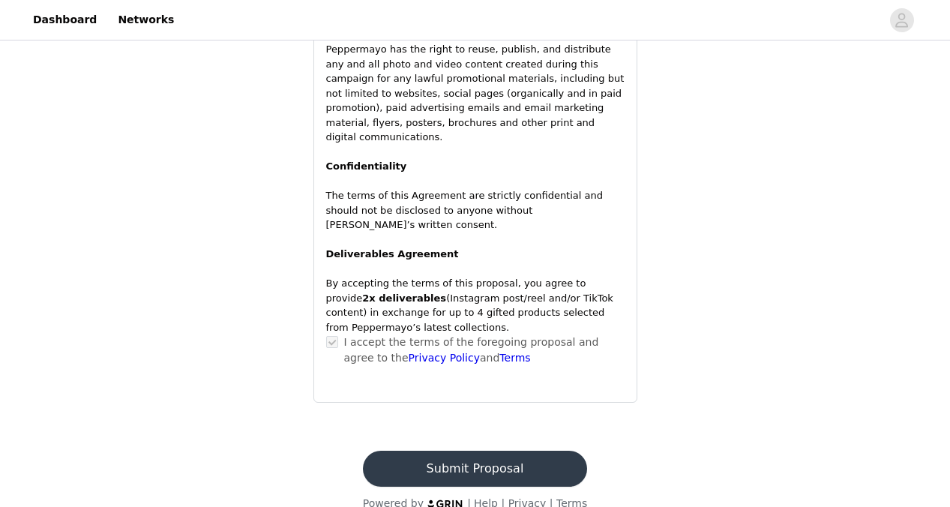
click at [525, 451] on button "Submit Proposal" at bounding box center [475, 469] width 224 height 36
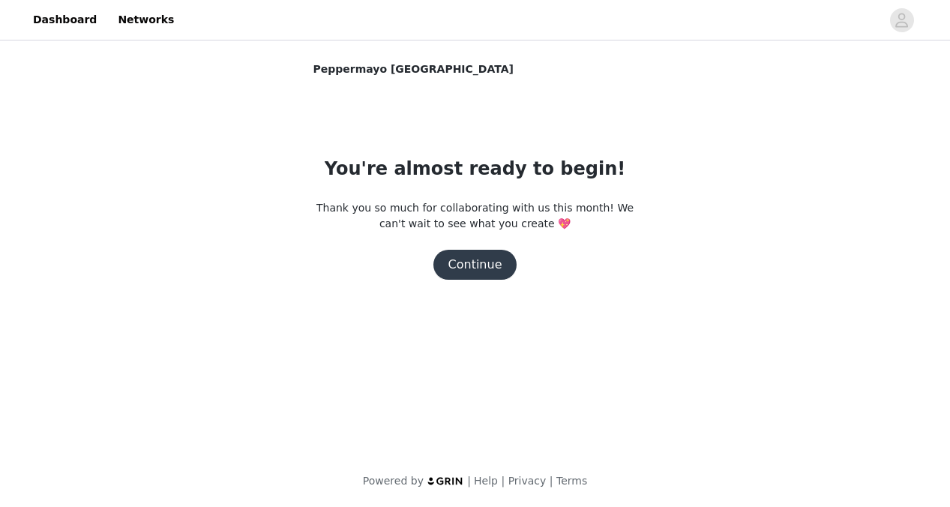
scroll to position [0, 0]
click at [492, 265] on button "Continue" at bounding box center [476, 265] width 84 height 30
